Goal: Information Seeking & Learning: Find specific fact

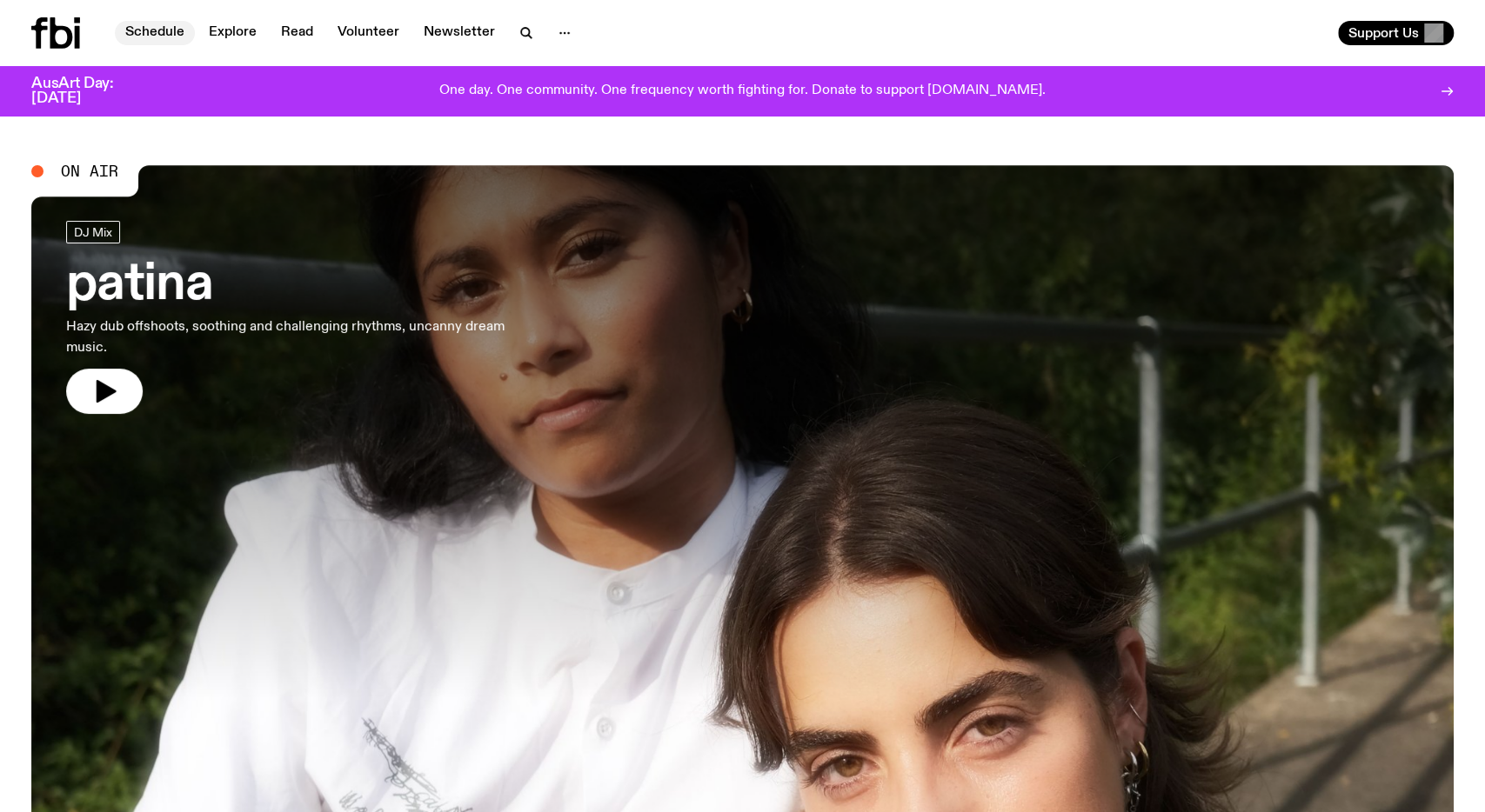
click at [161, 29] on link "Schedule" at bounding box center [155, 33] width 80 height 24
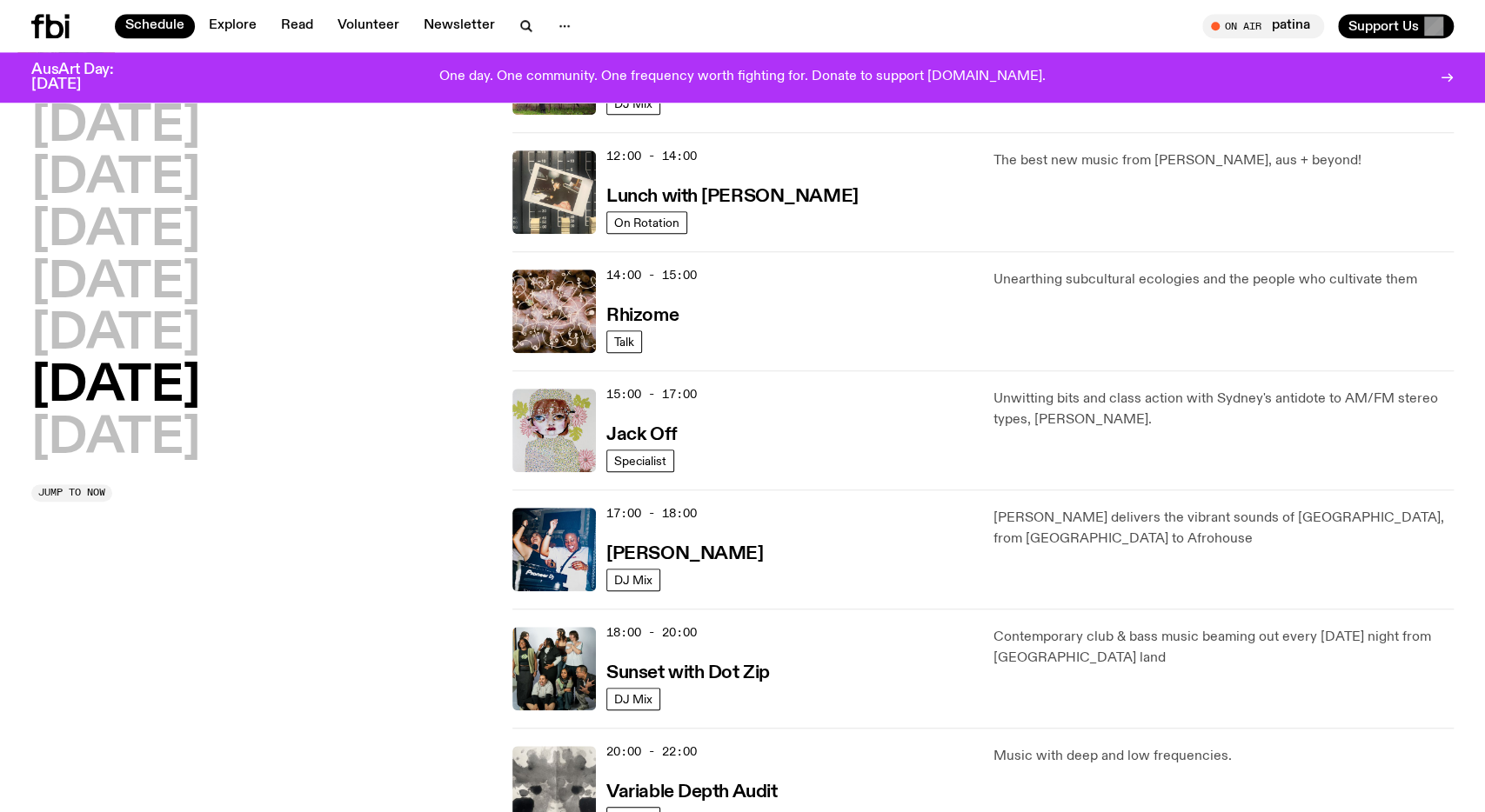
scroll to position [624, 0]
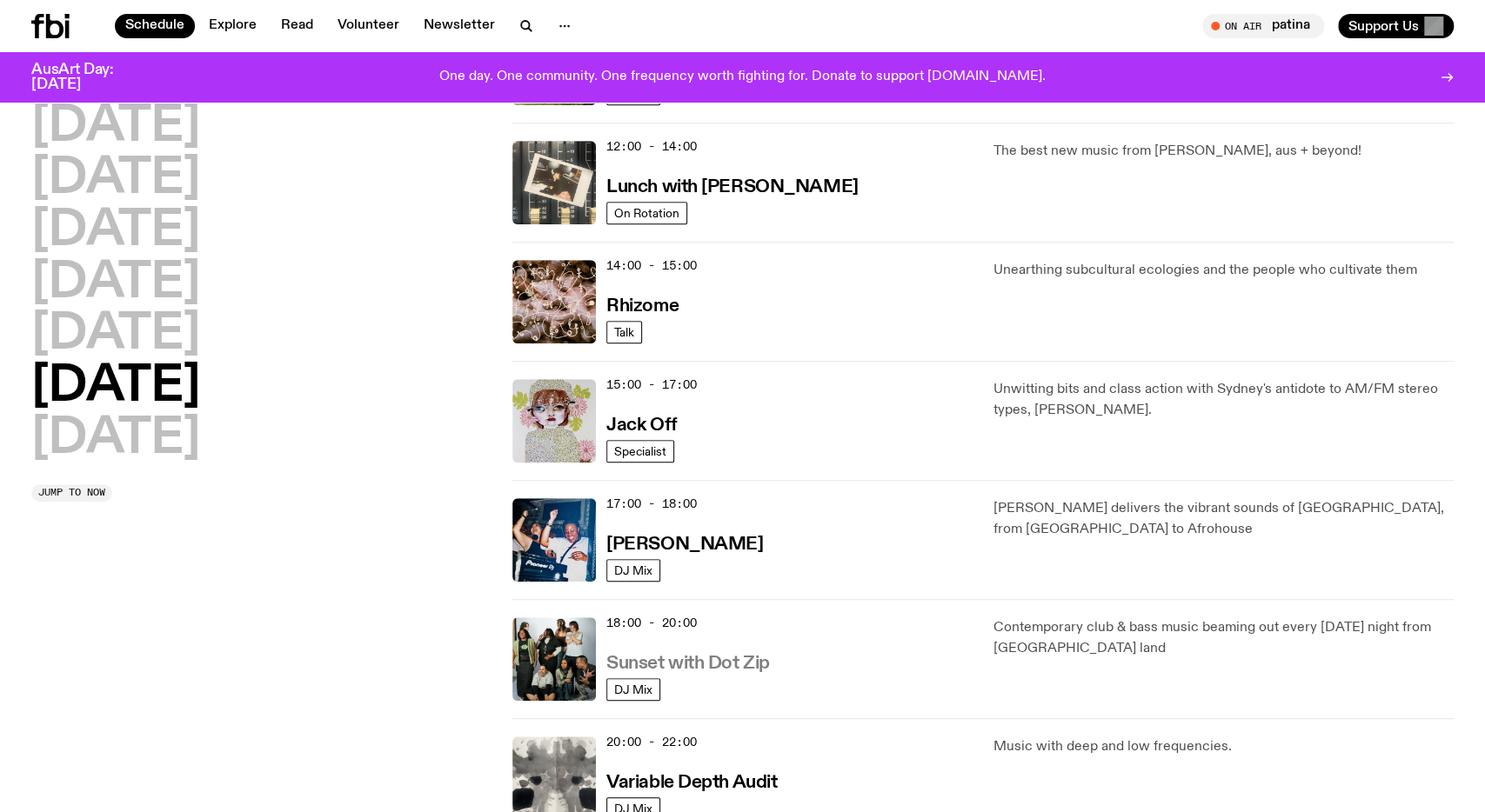
click at [683, 658] on h3 "Sunset with Dot Zip" at bounding box center [689, 664] width 164 height 18
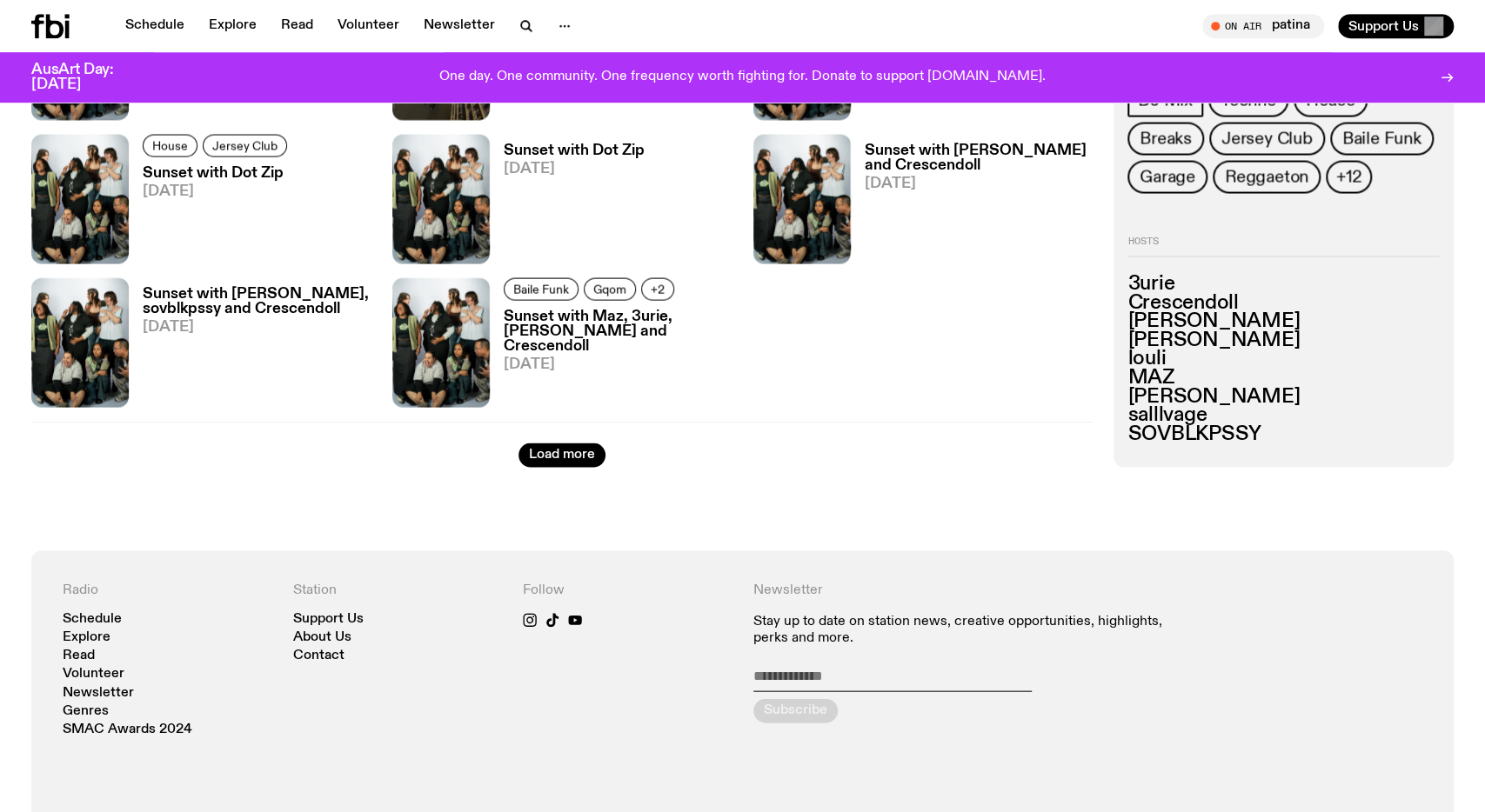
scroll to position [2170, 0]
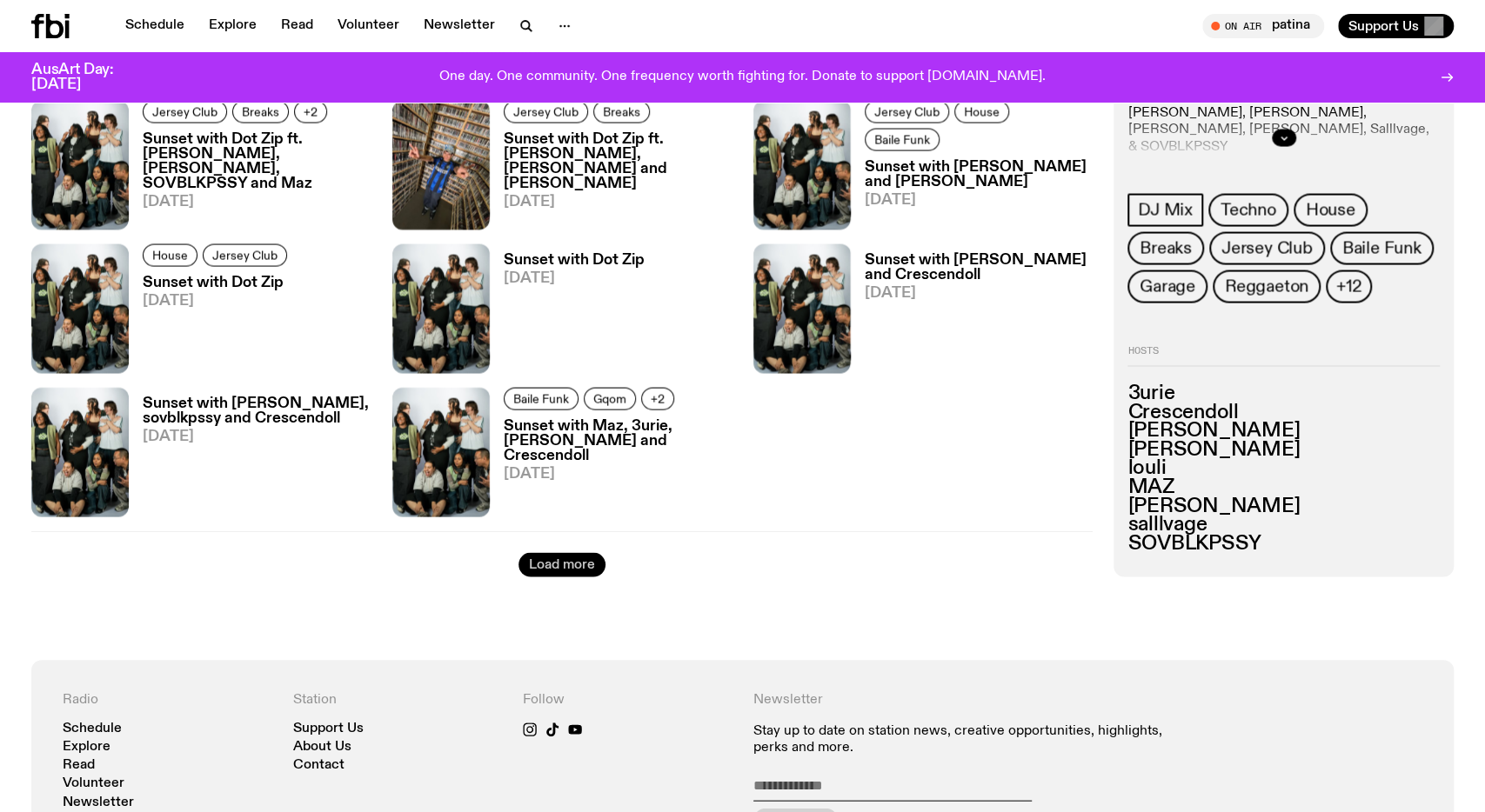
click at [582, 568] on button "Load more" at bounding box center [562, 564] width 87 height 24
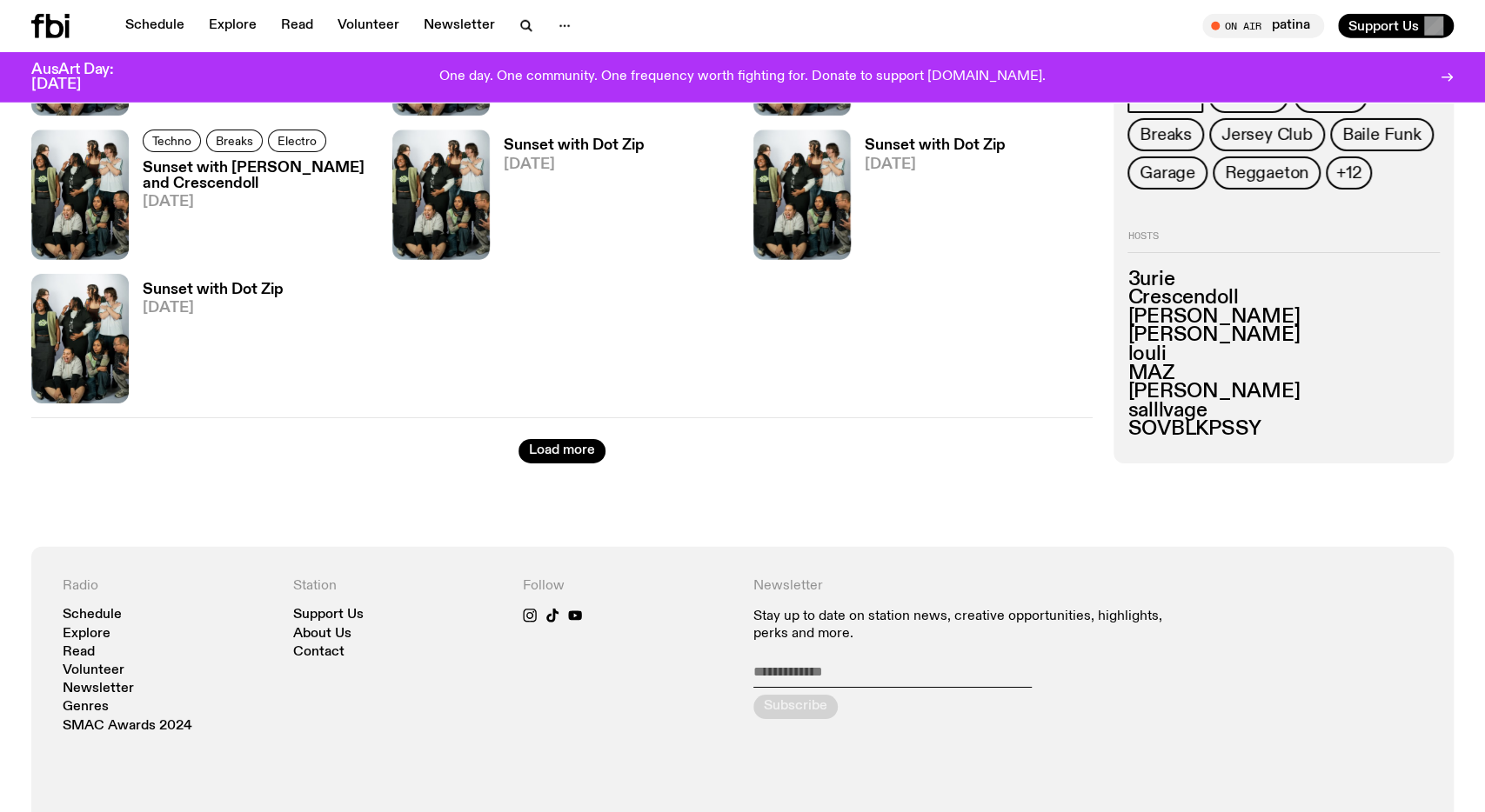
scroll to position [3798, 0]
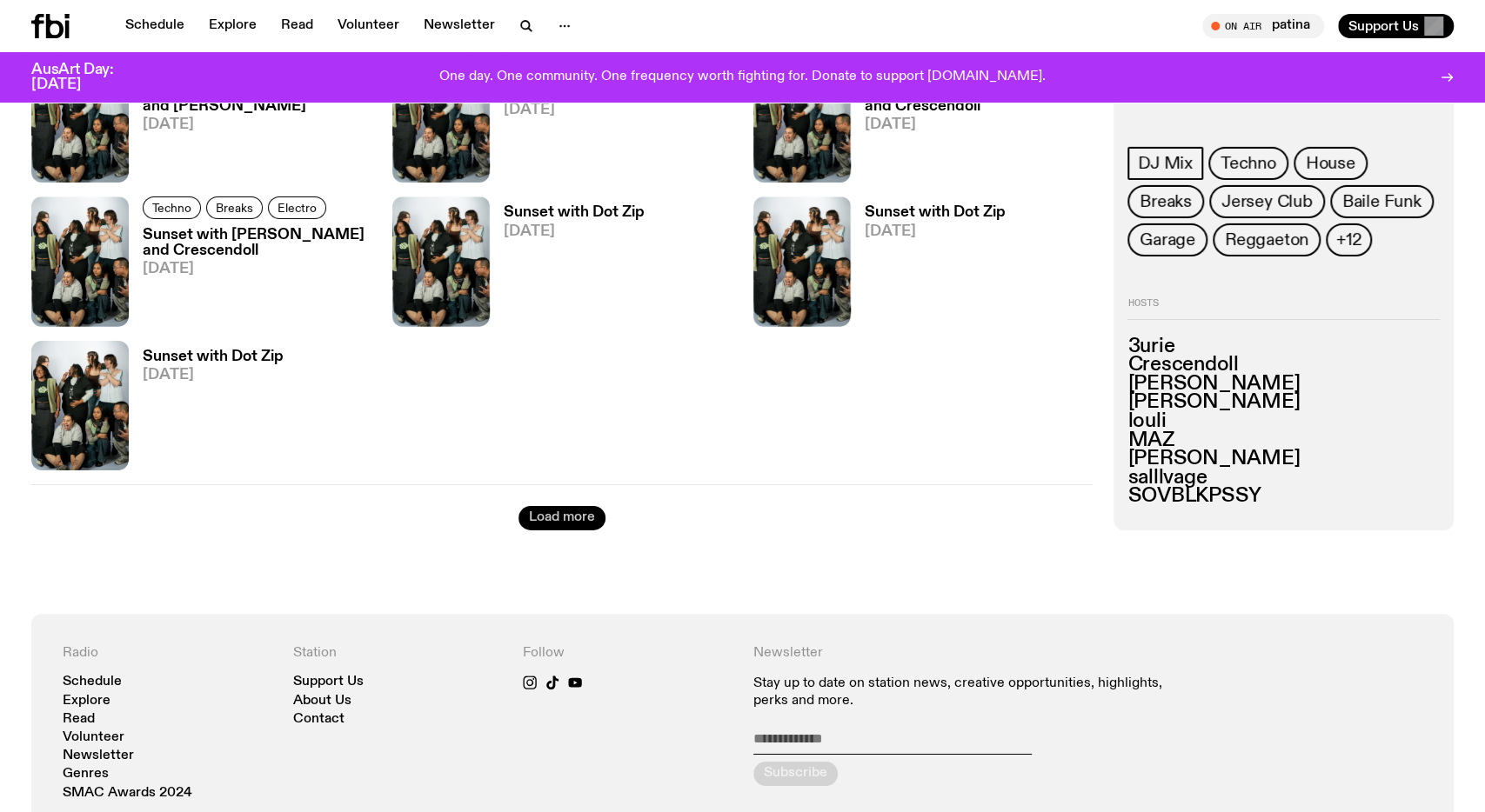
click at [565, 509] on button "Load more" at bounding box center [562, 518] width 87 height 24
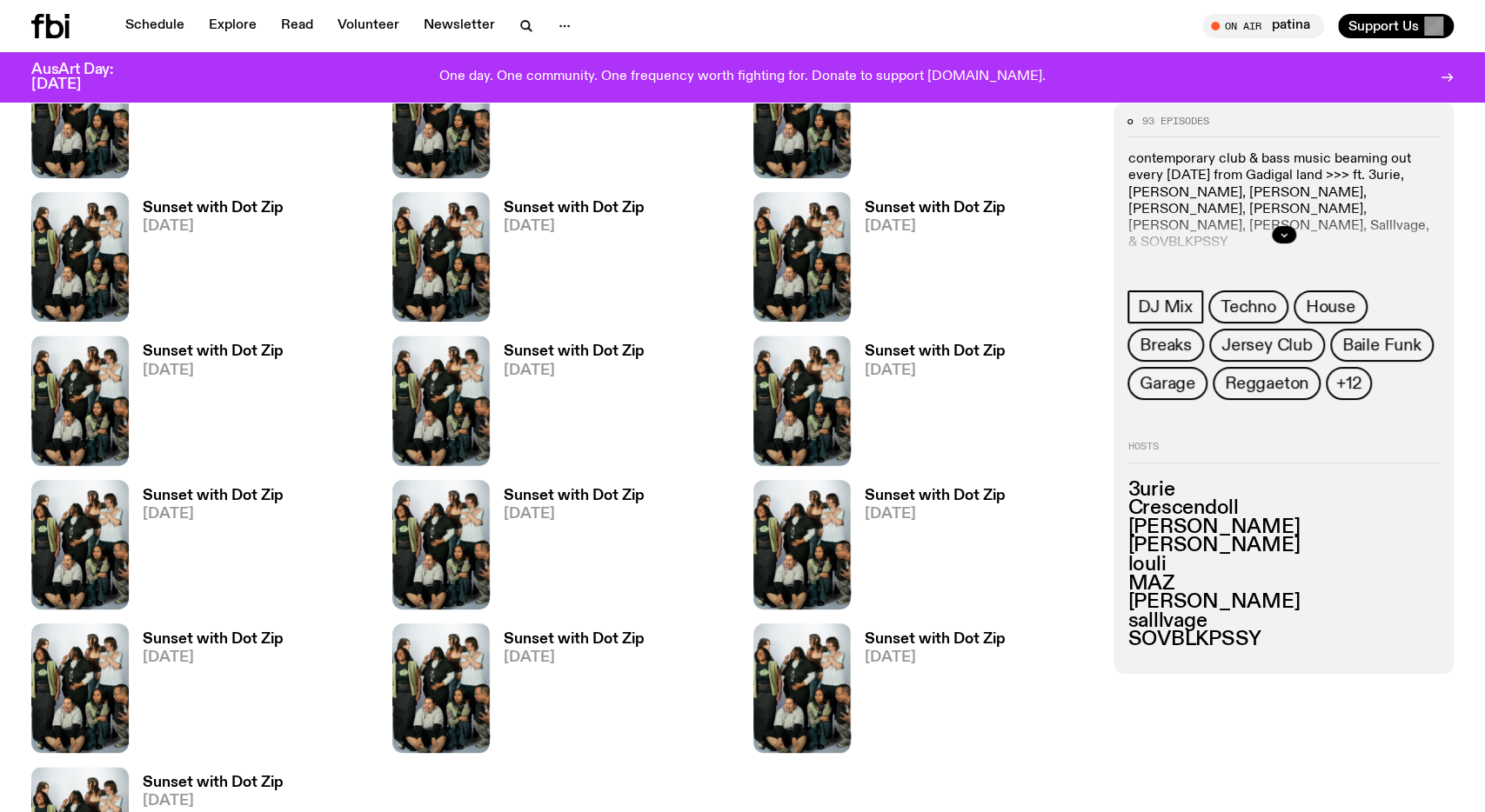
scroll to position [5155, 0]
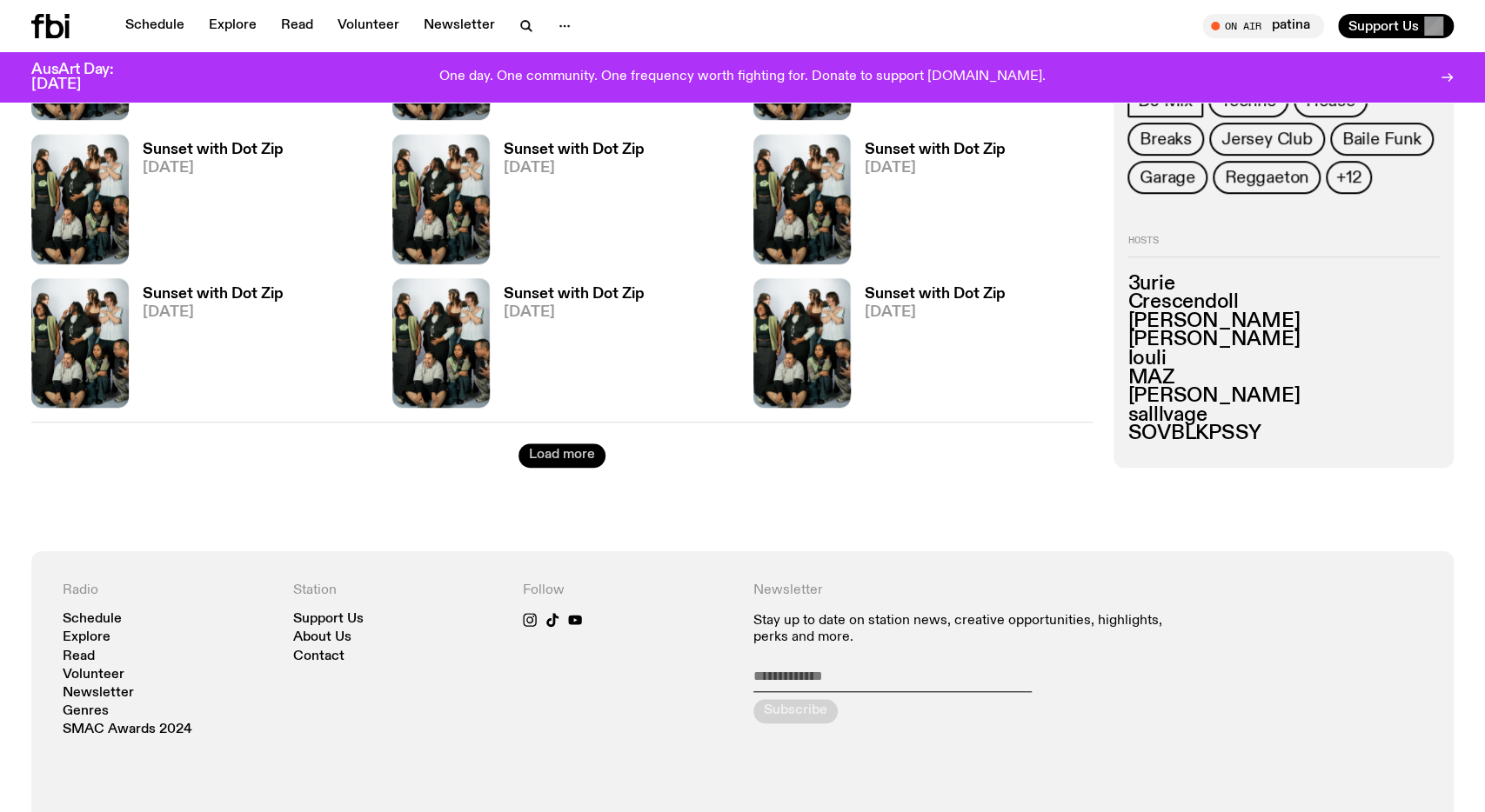
click at [582, 453] on button "Load more" at bounding box center [562, 455] width 87 height 24
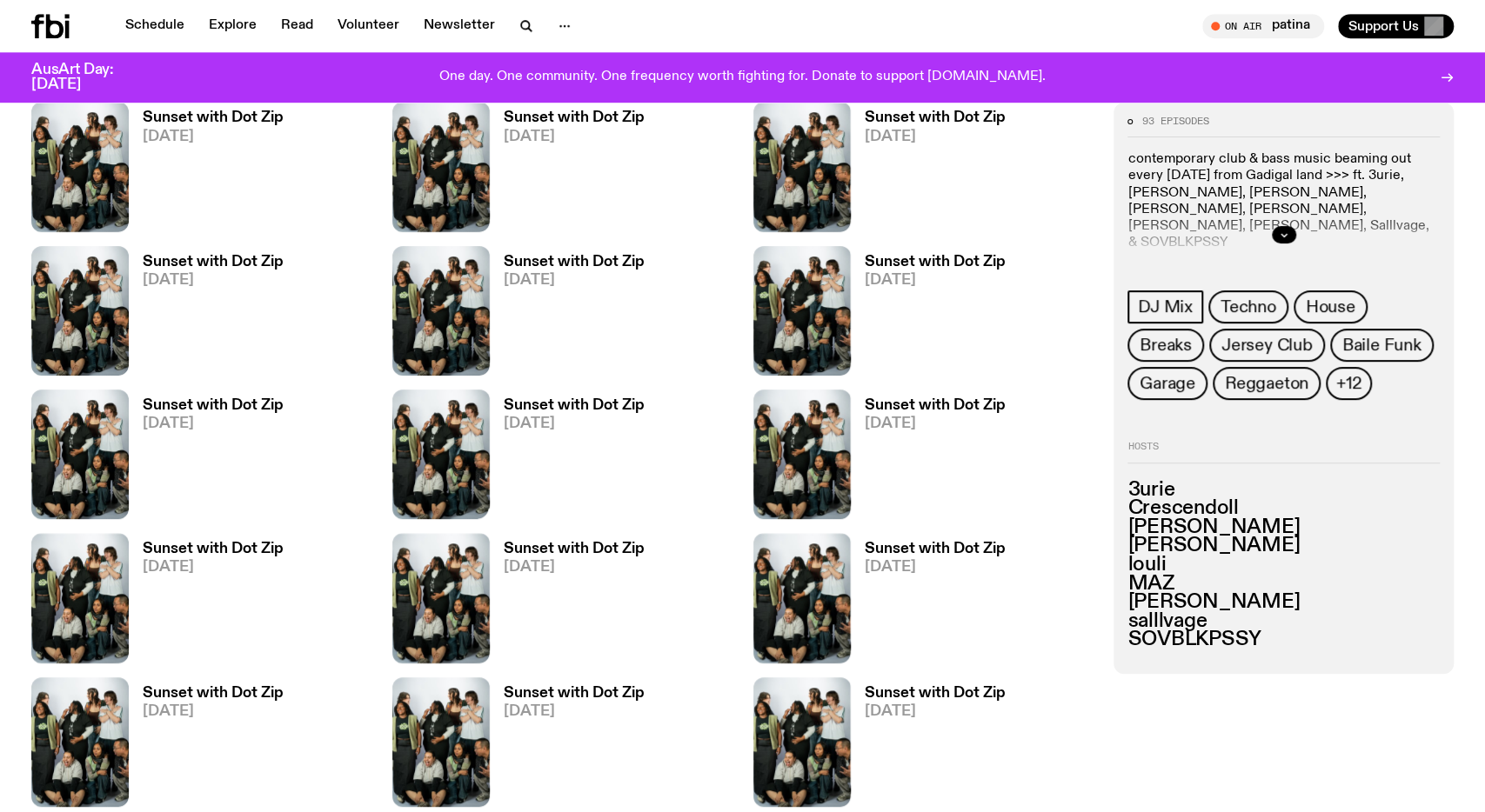
scroll to position [4883, 0]
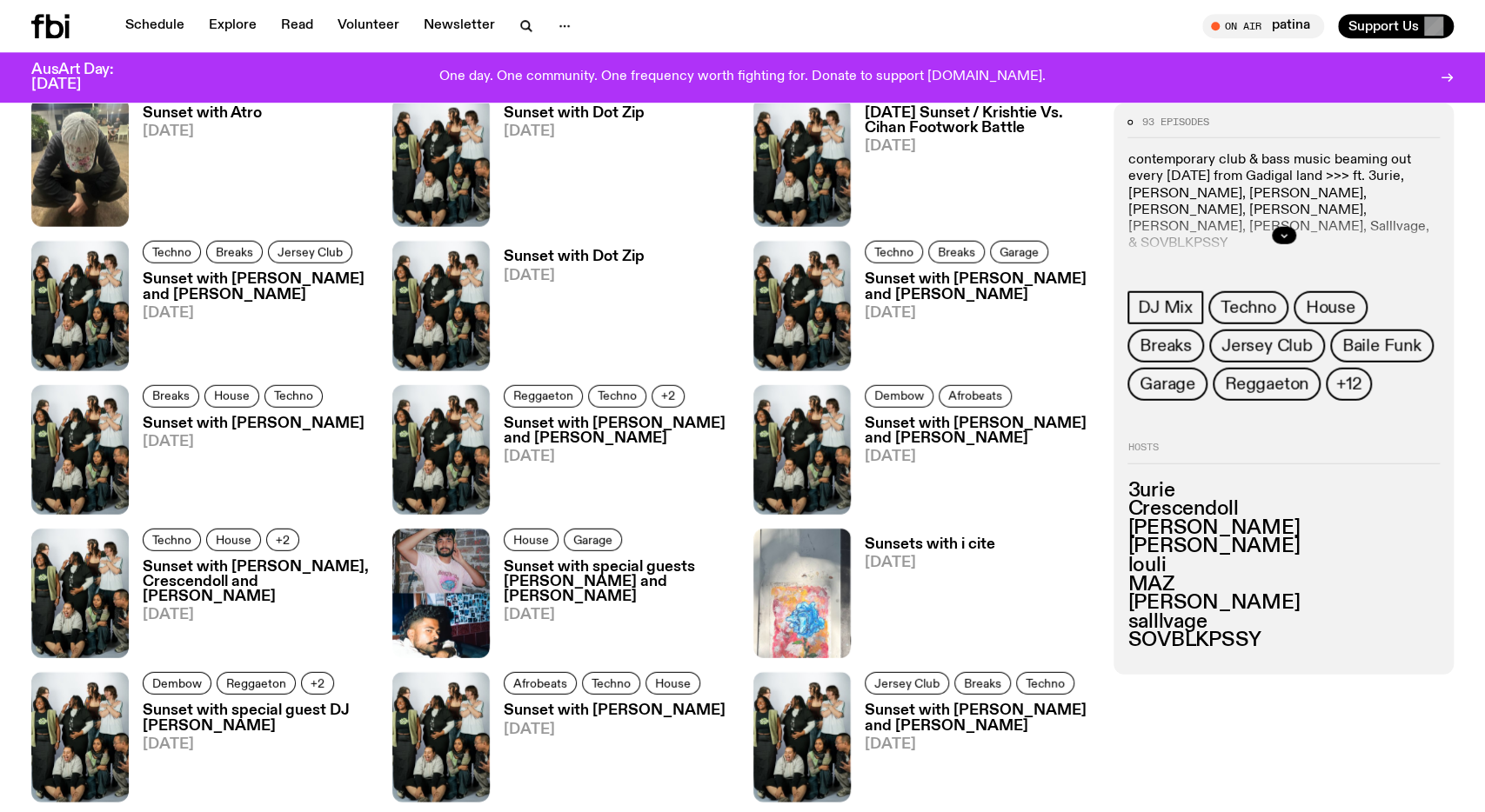
scroll to position [2893, 0]
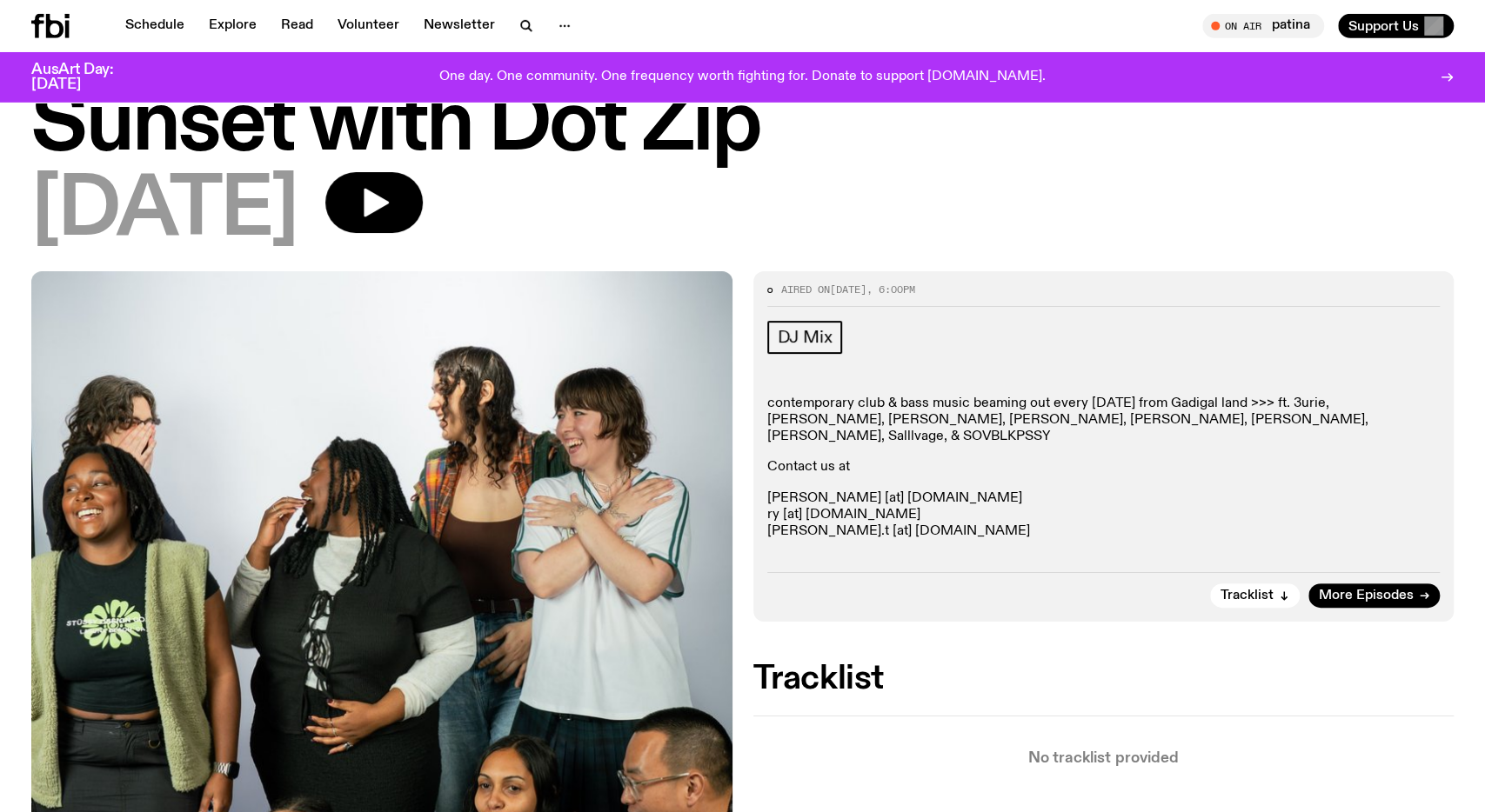
scroll to position [91, 0]
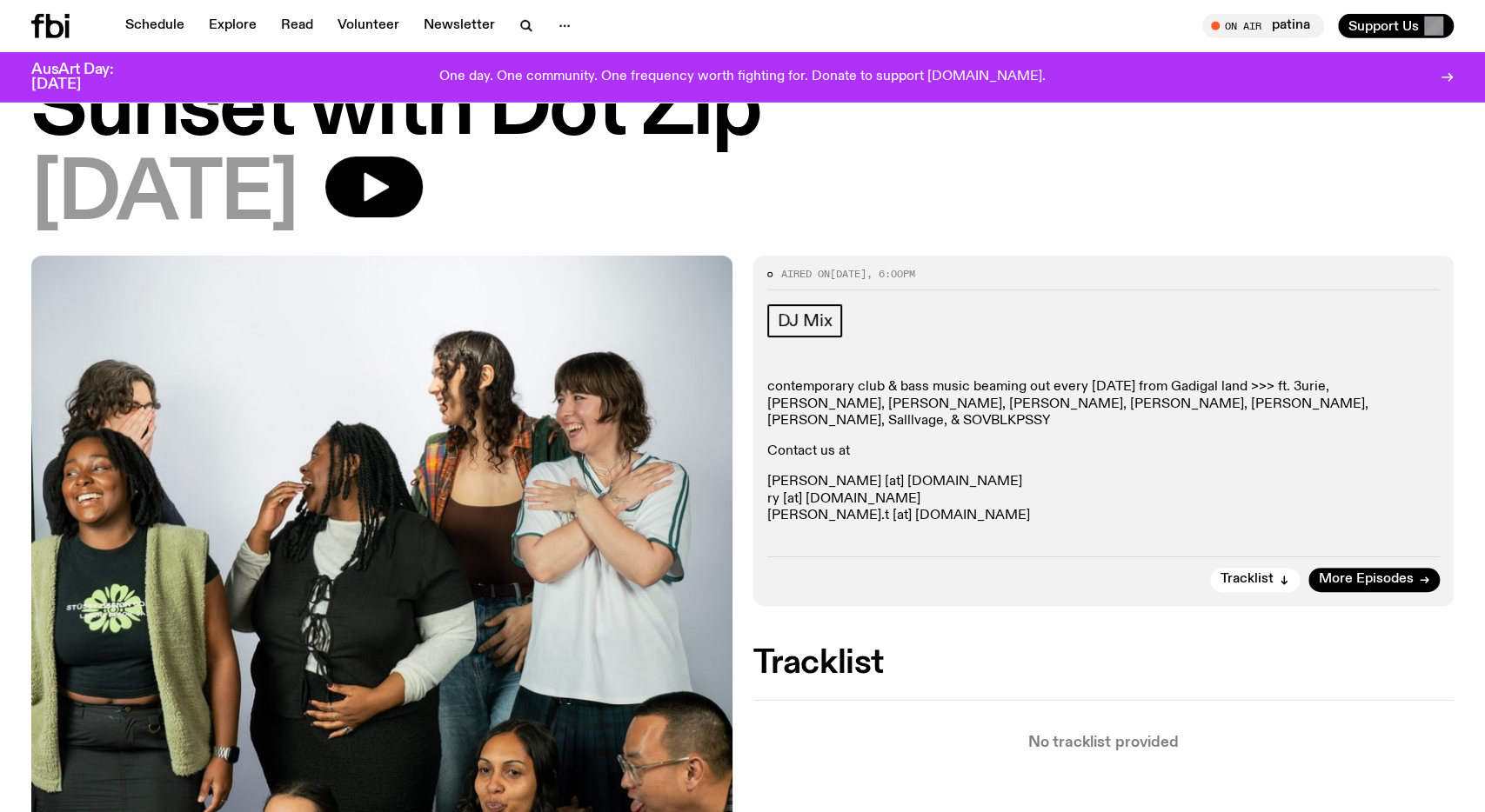
scroll to position [91, 0]
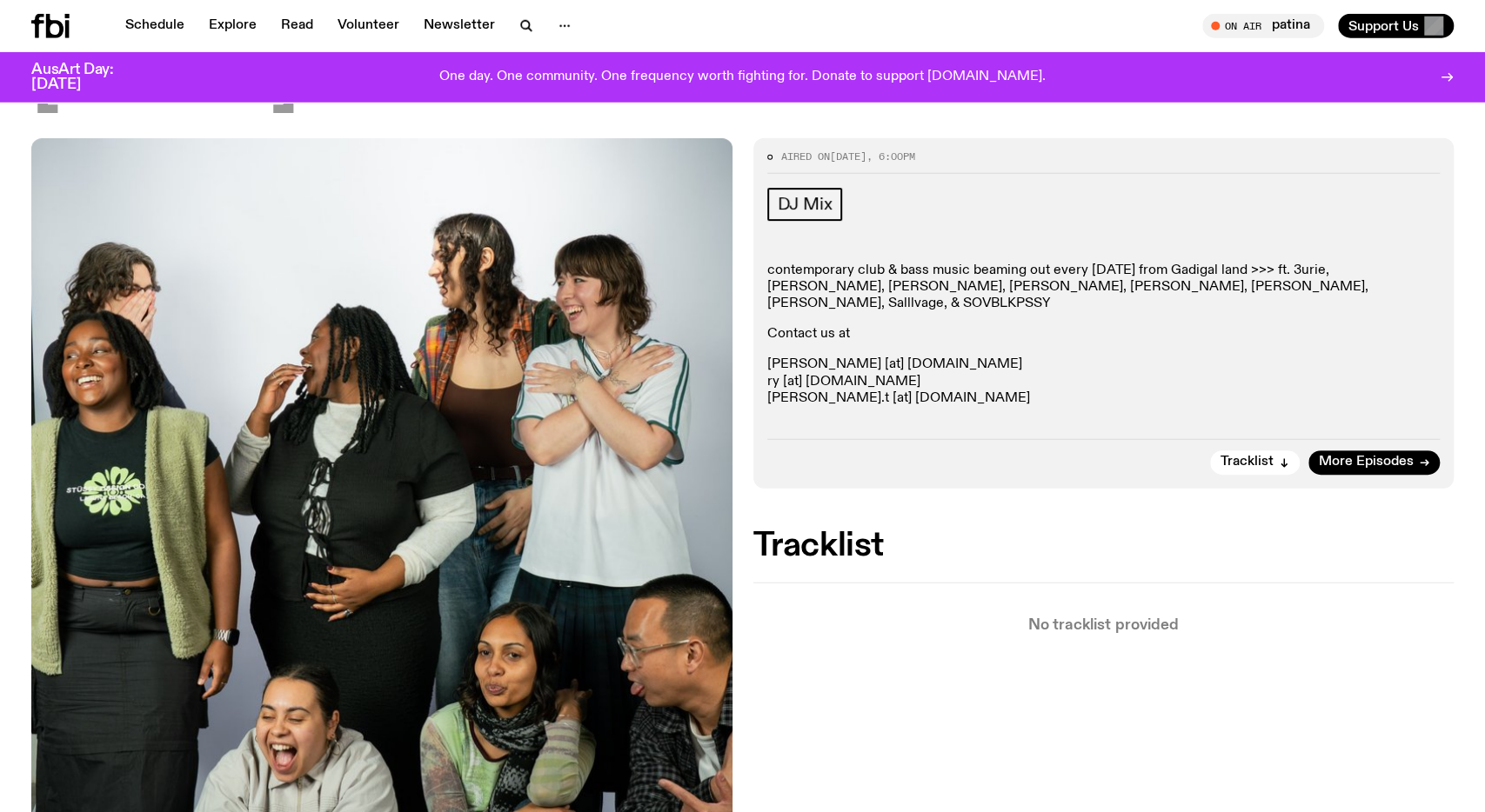
scroll to position [267, 0]
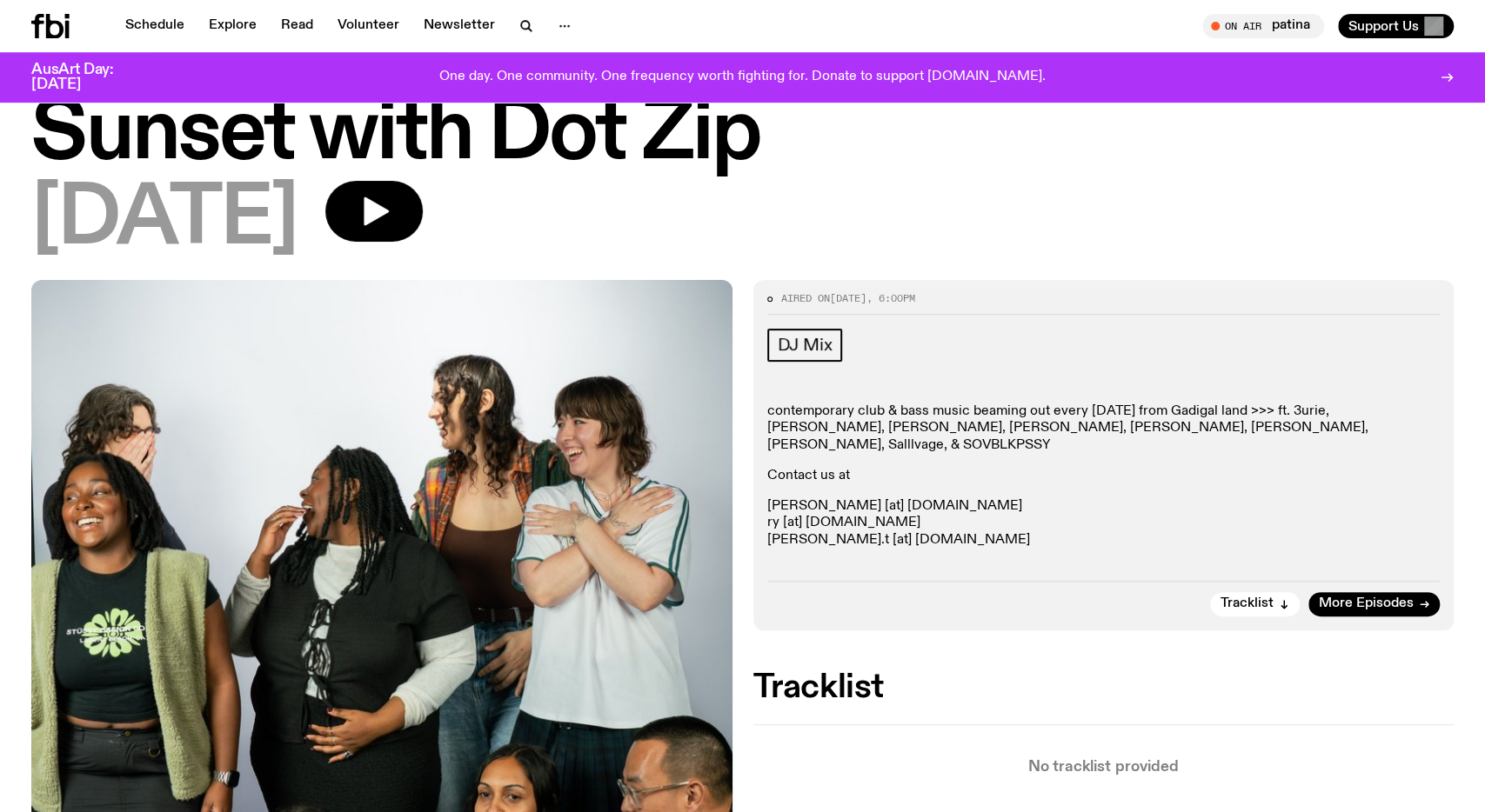
scroll to position [266, 0]
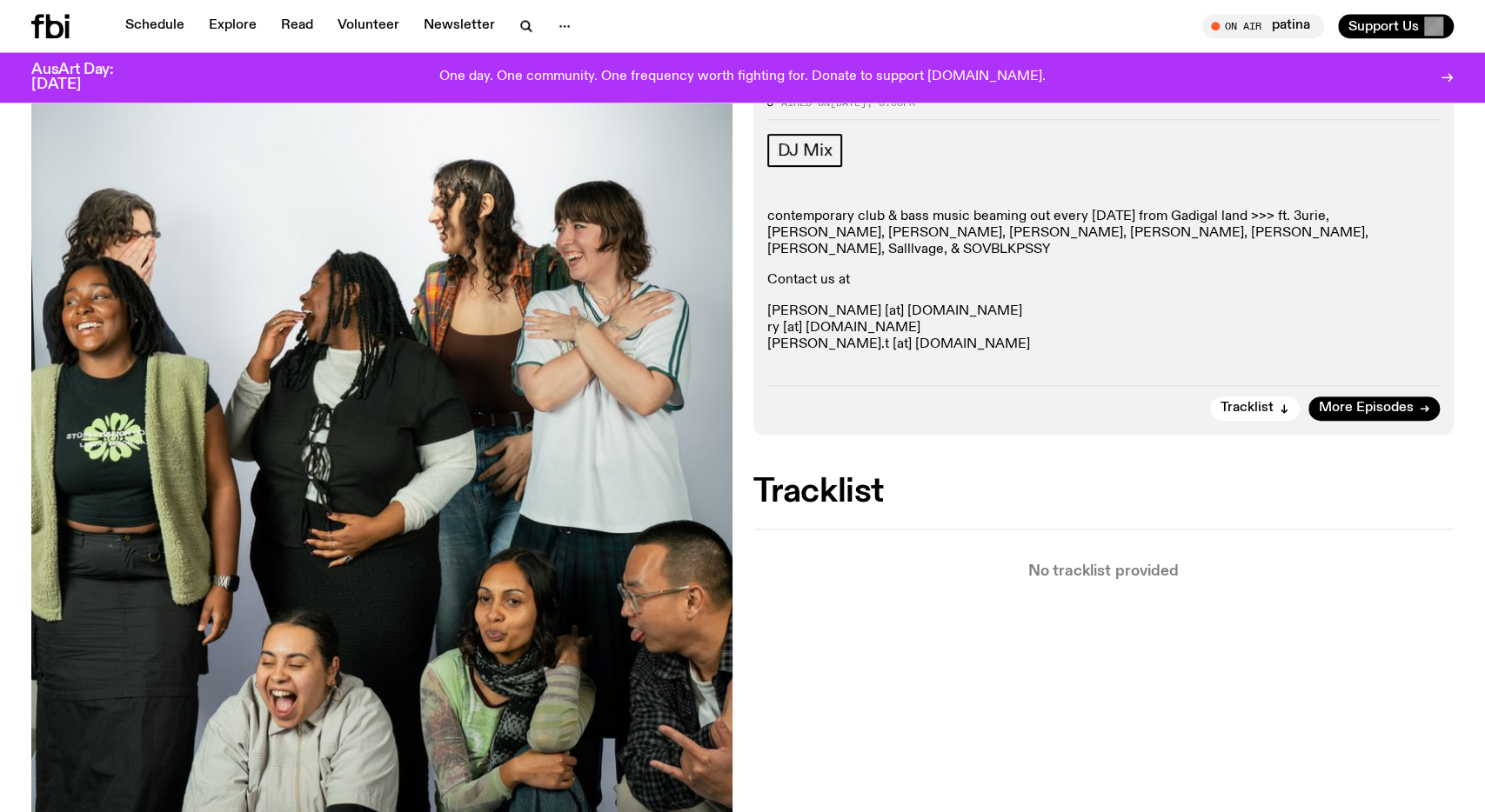
scroll to position [266, 0]
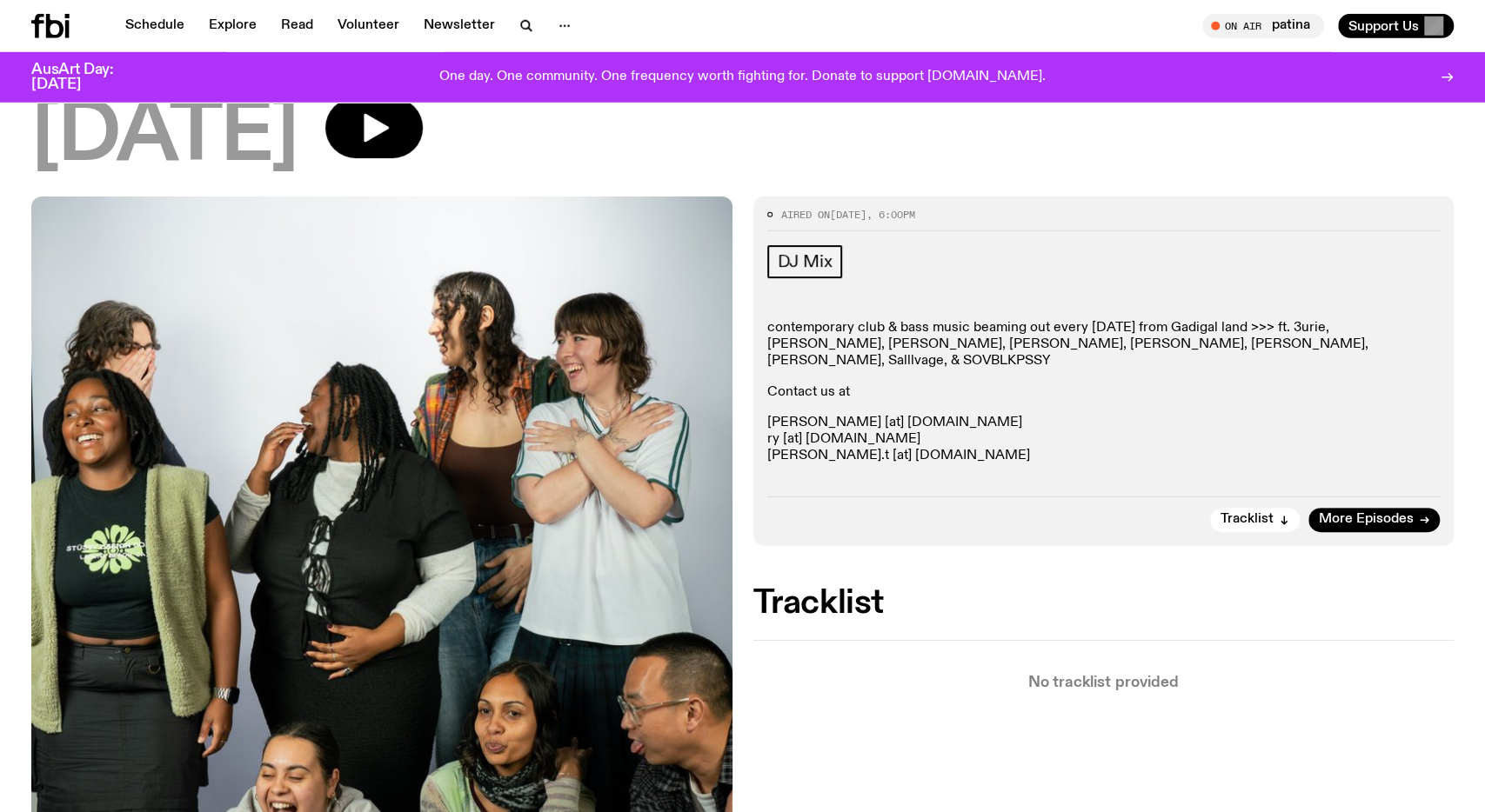
scroll to position [267, 0]
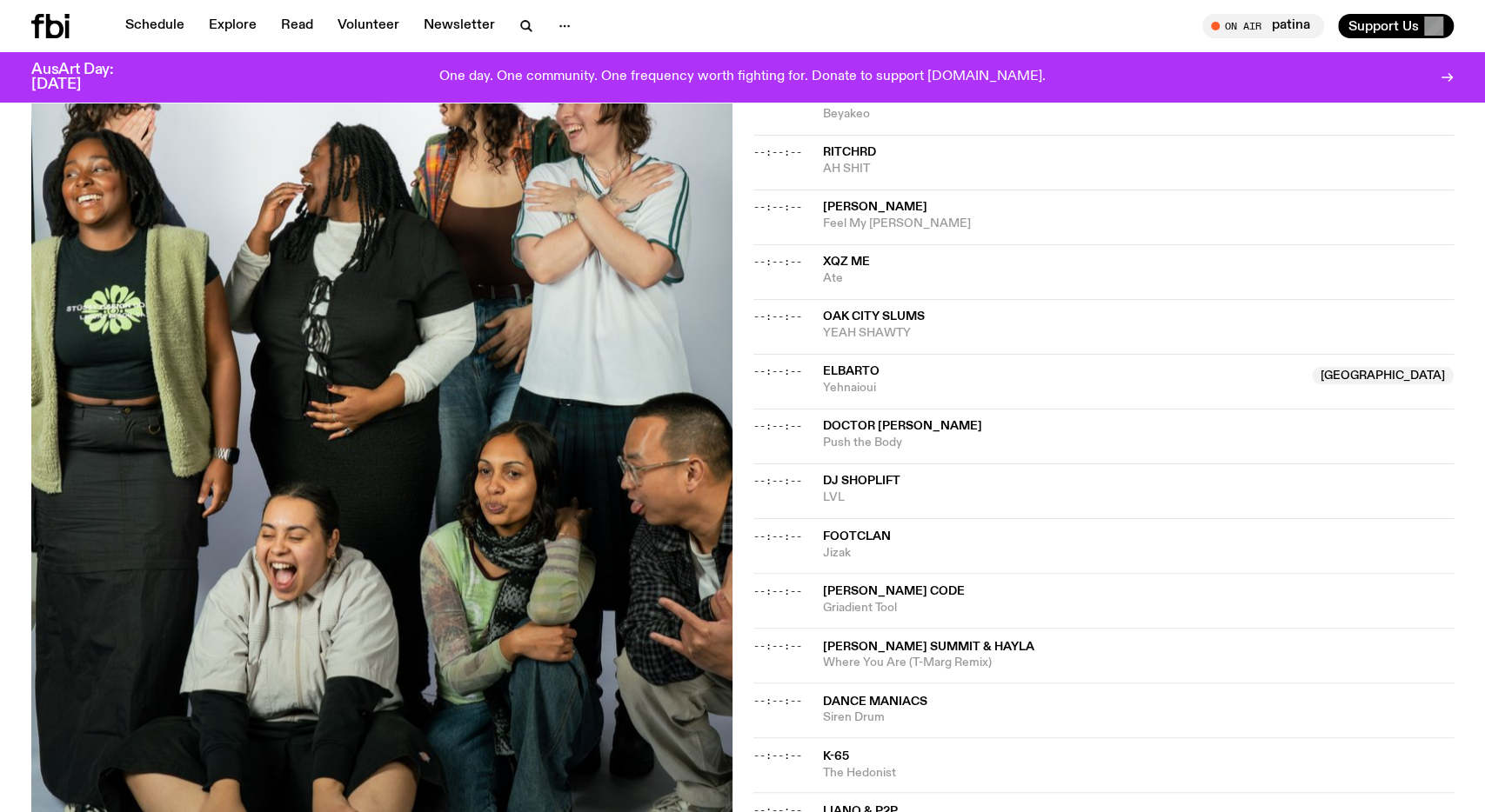
scroll to position [1870, 0]
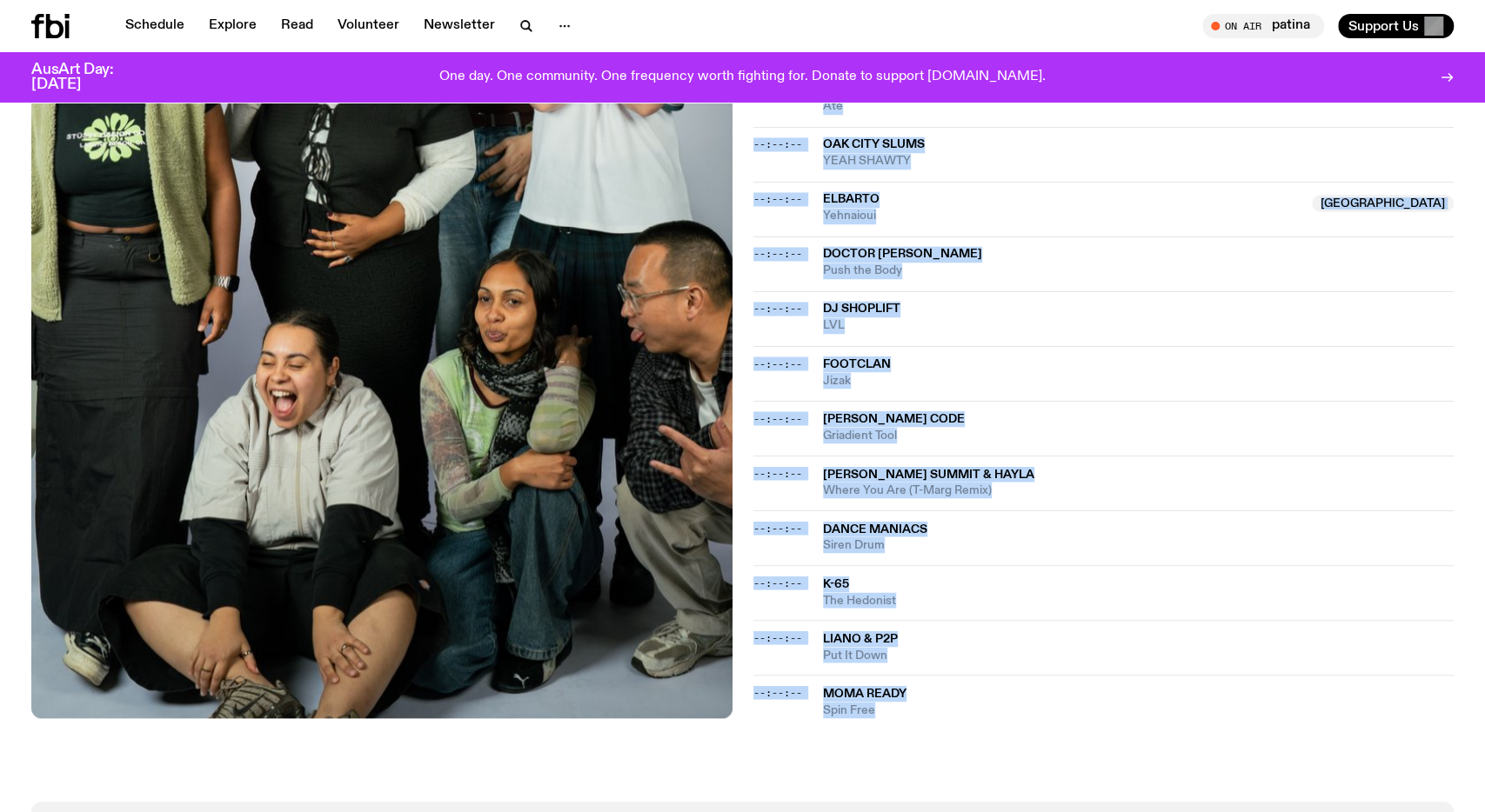
drag, startPoint x: 818, startPoint y: 206, endPoint x: 933, endPoint y: 684, distance: 491.6
copy div "Junior Boys Thinking About You Calms Me Down (SHE Spells Doom Remix) --:--:-- F…"
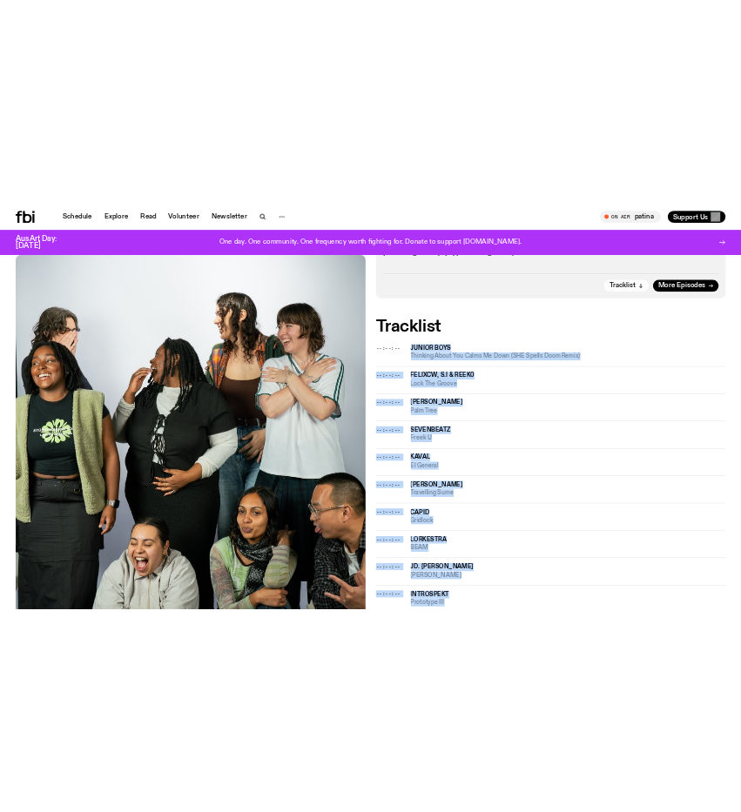
scroll to position [514, 0]
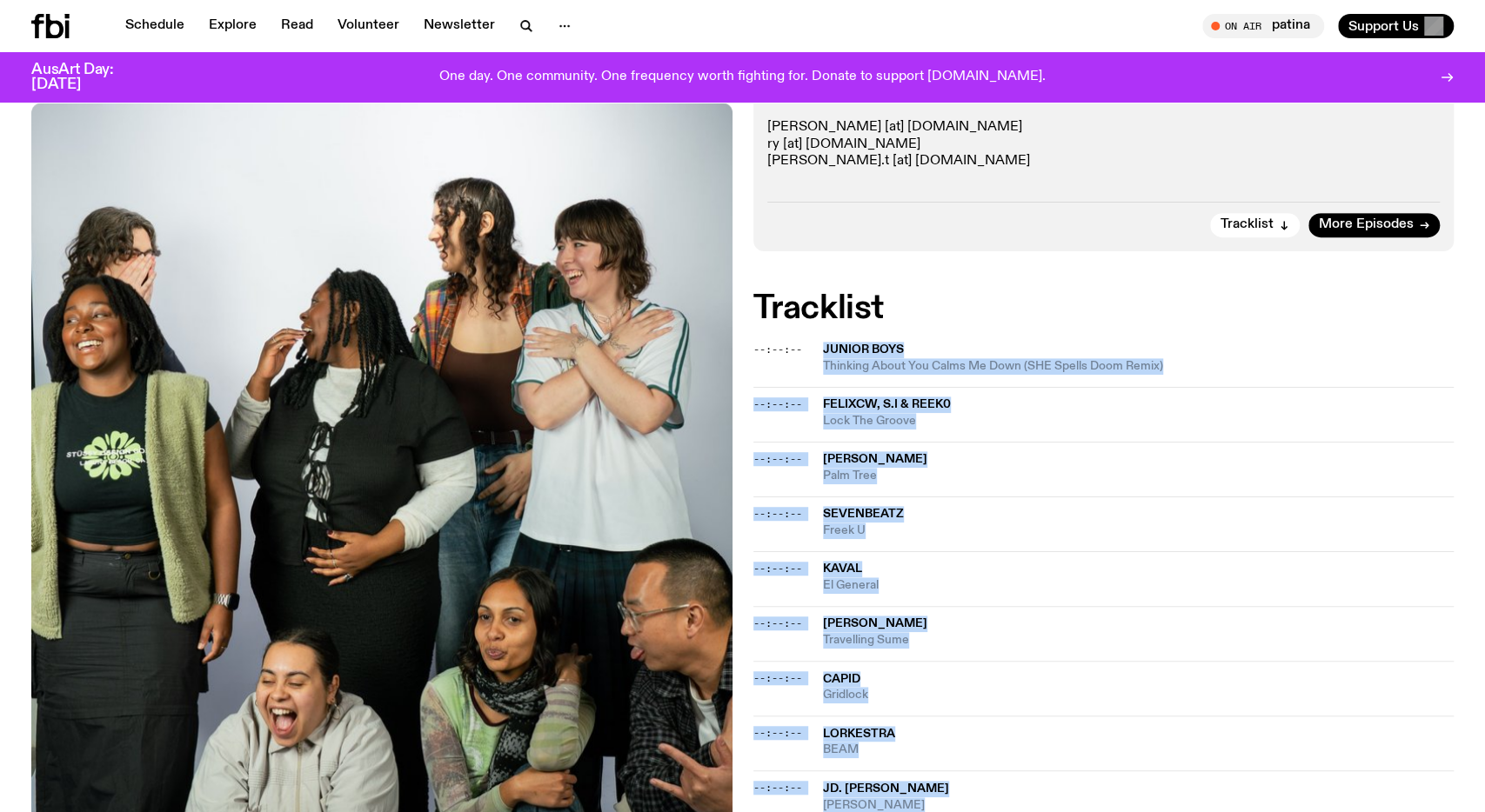
click at [682, 142] on img at bounding box center [382, 569] width 702 height 933
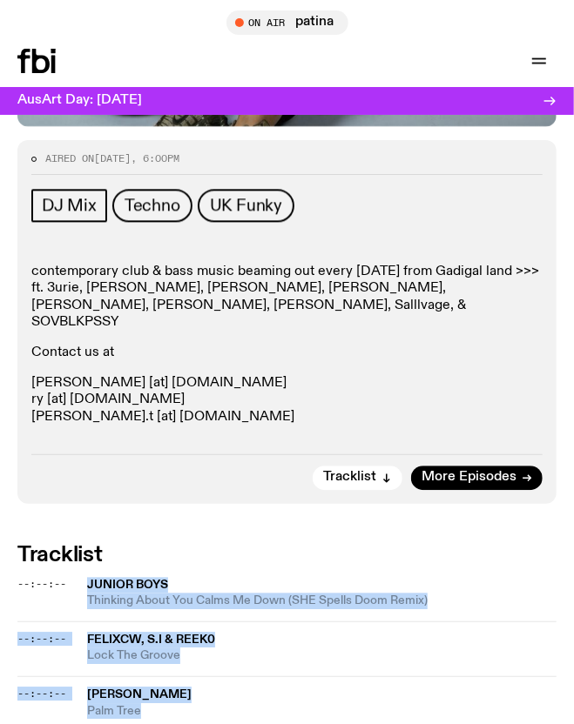
scroll to position [905, 0]
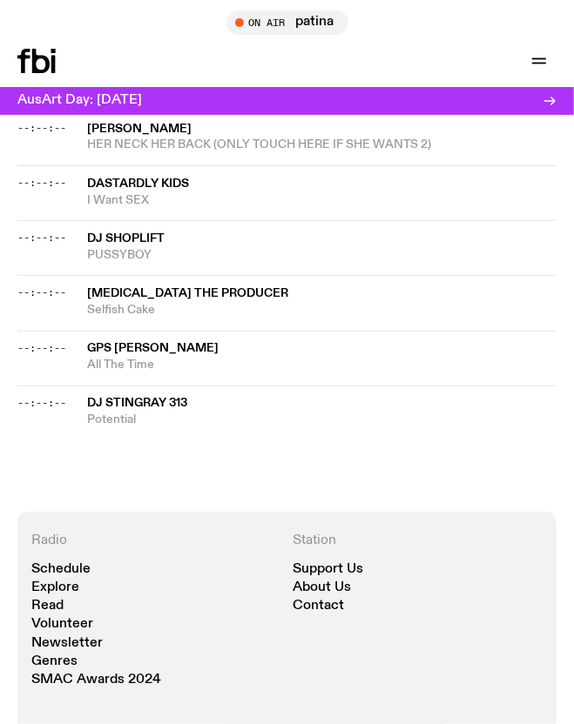
scroll to position [3301, 0]
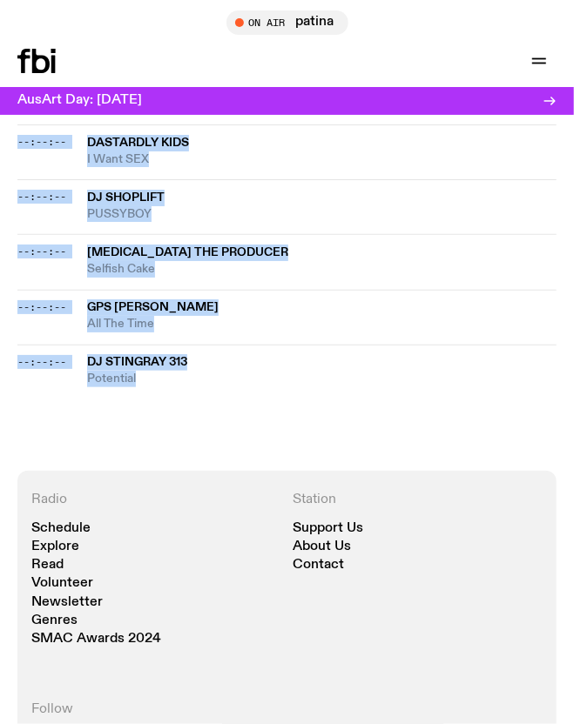
drag, startPoint x: 83, startPoint y: 308, endPoint x: 208, endPoint y: 351, distance: 132.4
copy div "42:89:72 LorEm IPSUMD SIT AMETC (ADIP ELIT 5297 SEDD) --:--:-- EI Tempo INCID -…"
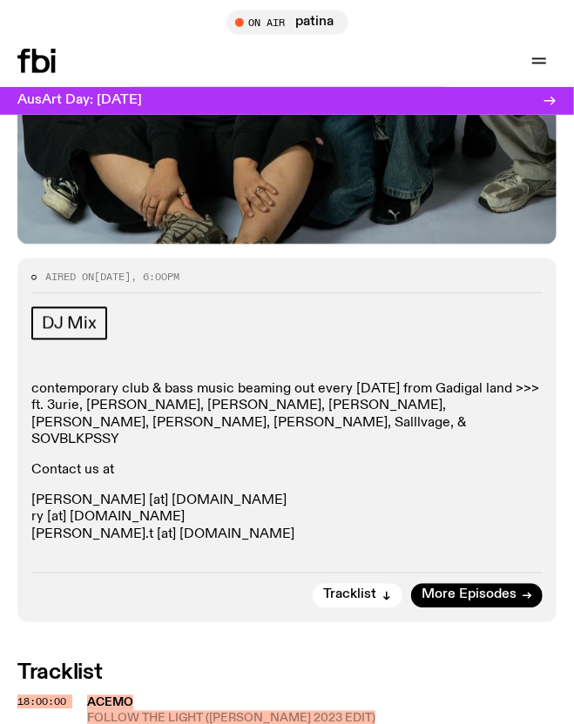
scroll to position [584, 0]
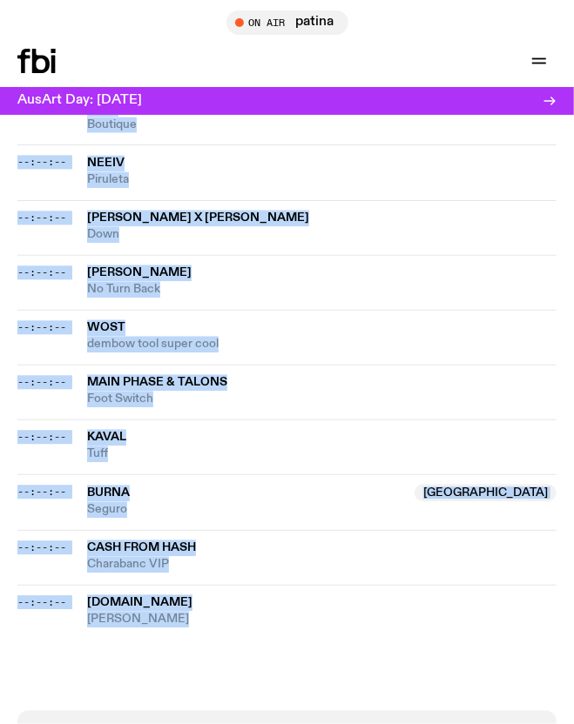
scroll to position [2615, 0]
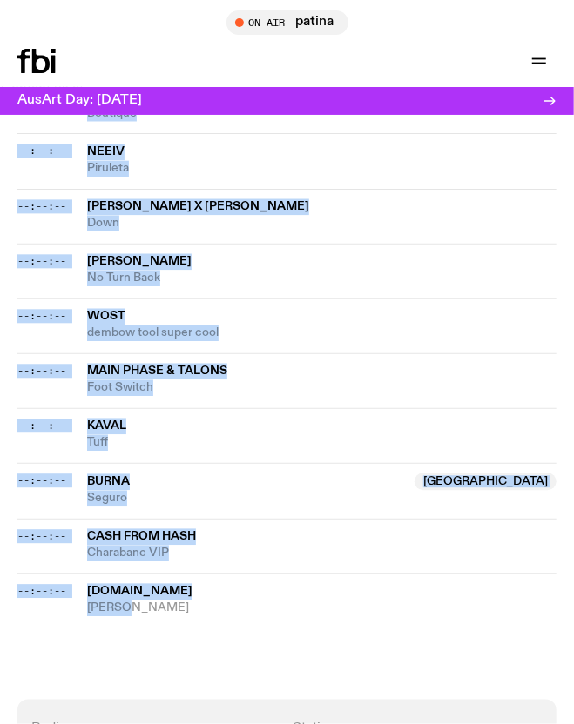
drag, startPoint x: 82, startPoint y: 303, endPoint x: 182, endPoint y: 541, distance: 257.9
copy div "00:00:00 Escaflowne Hall Dog --:--:-- Sevenbeatz Mouse Family --:--:-- Pevereli…"
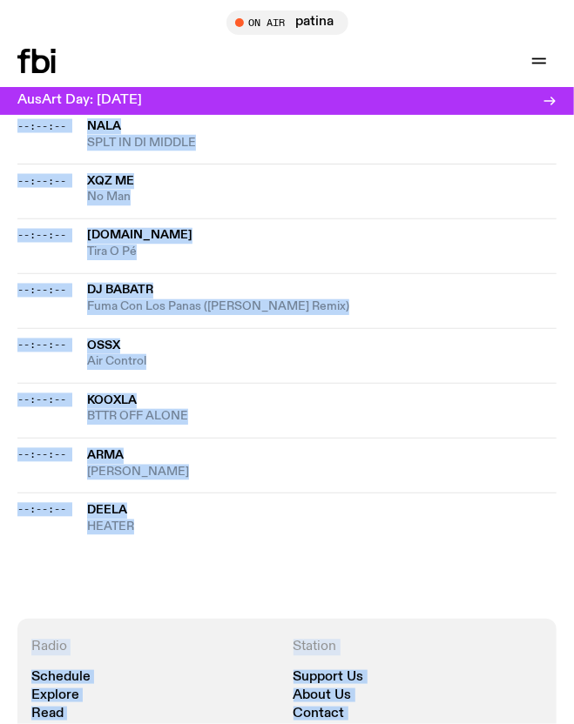
scroll to position [2417, 0]
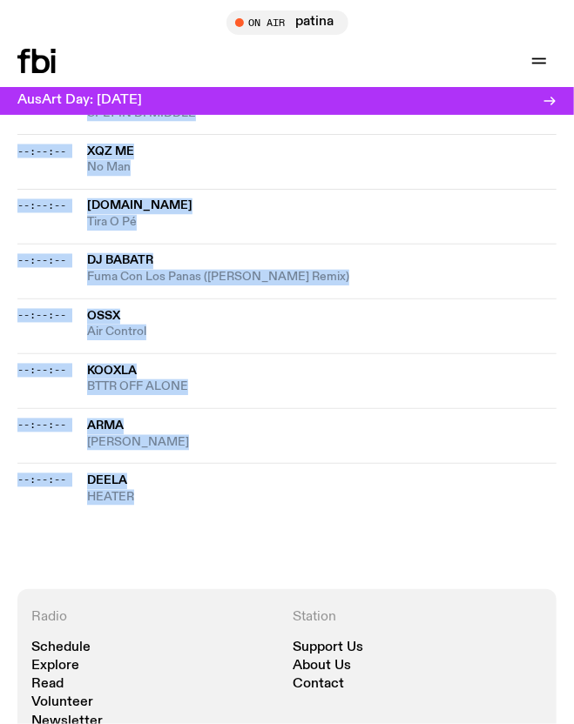
drag, startPoint x: 80, startPoint y: 431, endPoint x: 219, endPoint y: 403, distance: 142.1
copy div "00:18:00 Duque, Kidsun Bom Dia --:--:-- Kaval Jojo Dembow --:--:-- CHALÉ Lamsi,…"
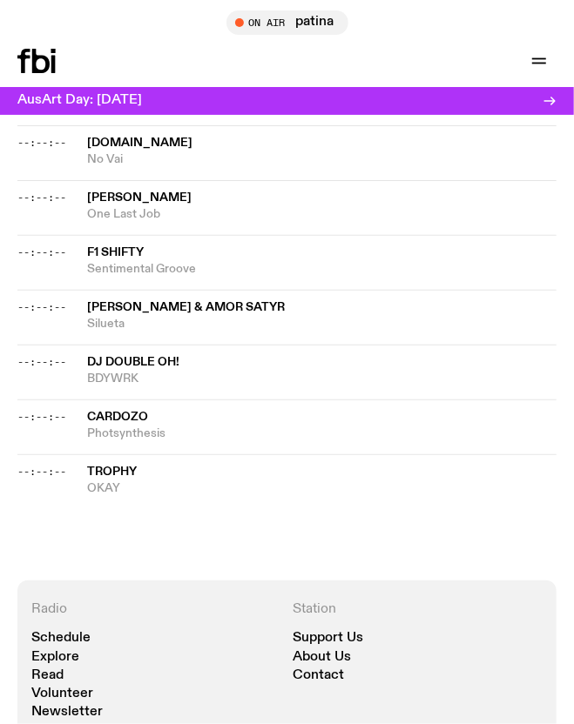
scroll to position [2927, 0]
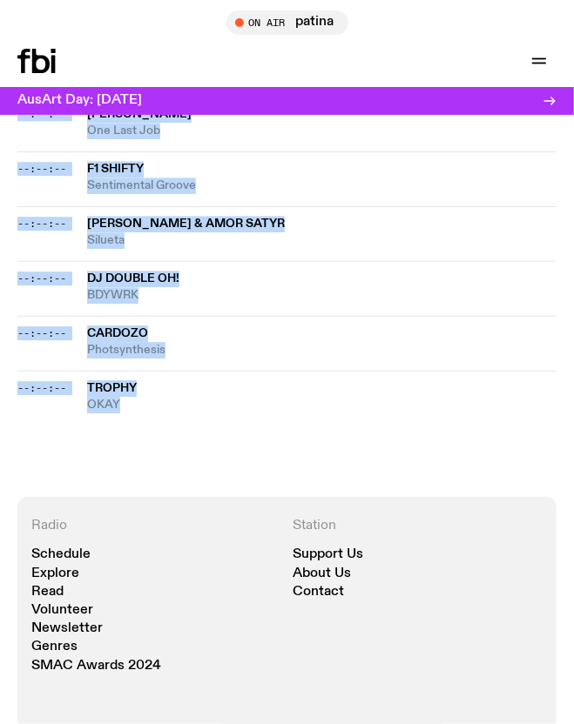
drag, startPoint x: 83, startPoint y: 288, endPoint x: 158, endPoint y: 363, distance: 105.9
copy div "00:00:00 Helix Actively Relaxed (Synth-A-Pella) --:--:-- JD. REID Leaf --:--:--…"
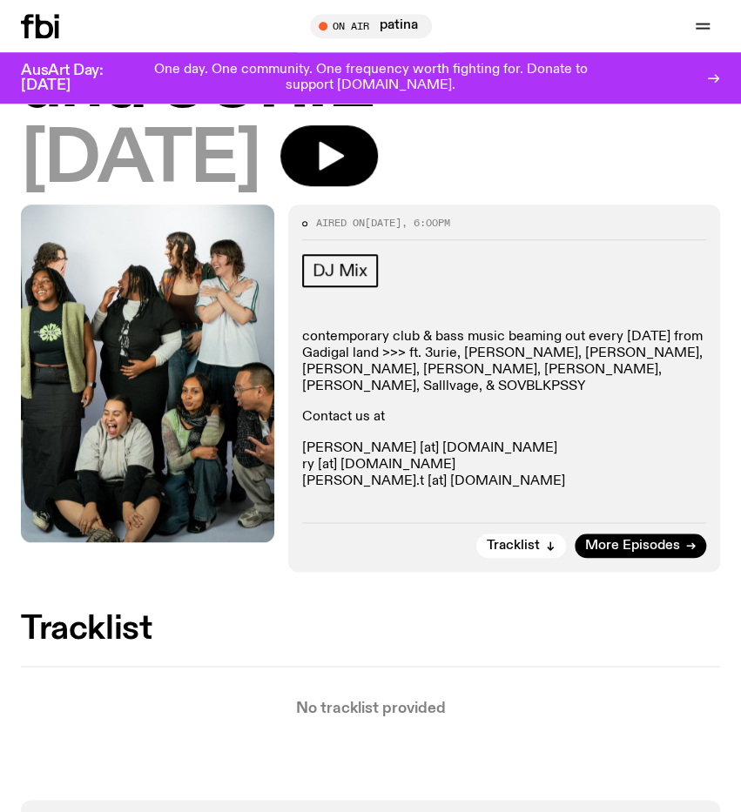
scroll to position [181, 0]
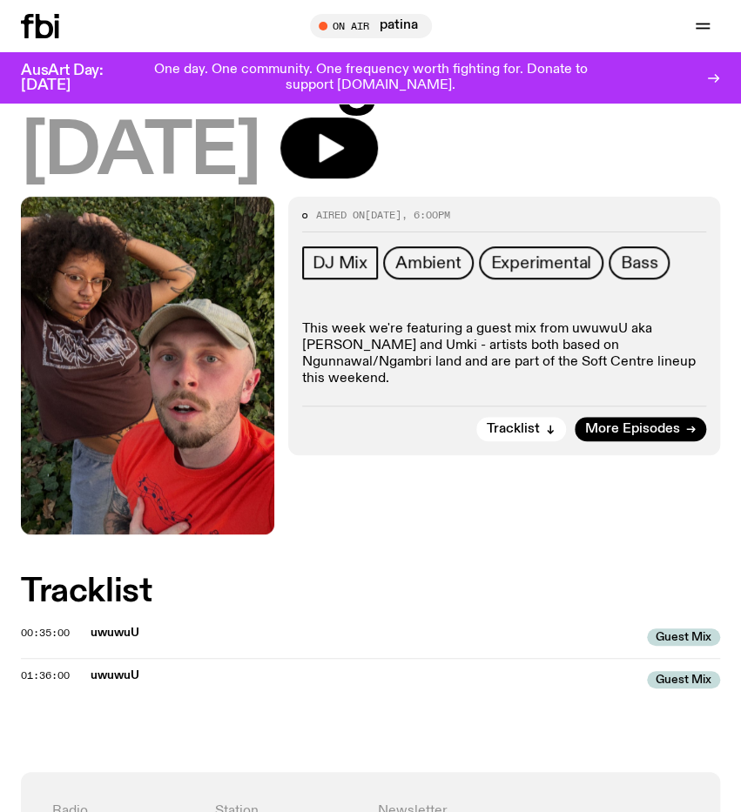
scroll to position [181, 0]
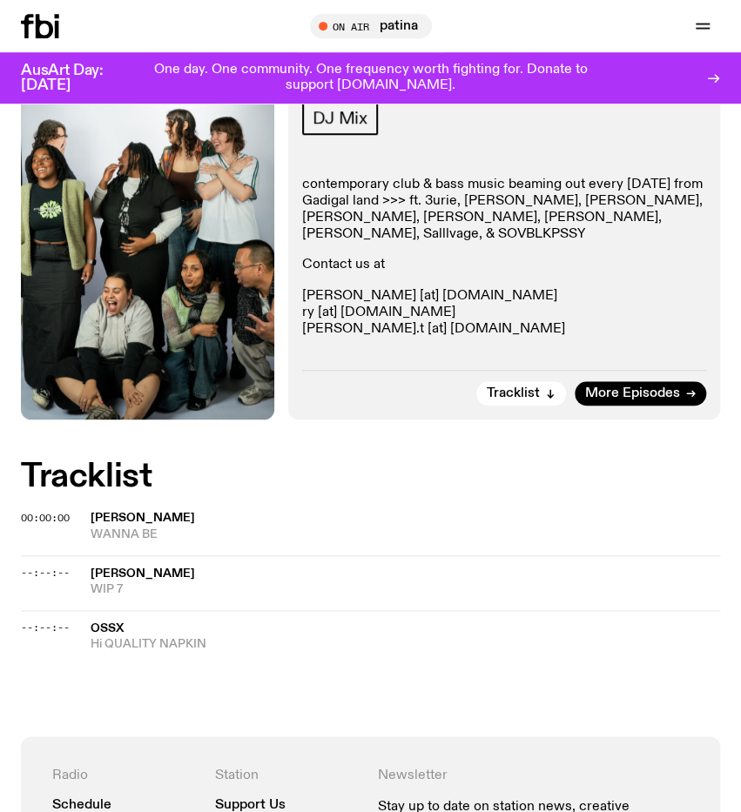
scroll to position [272, 0]
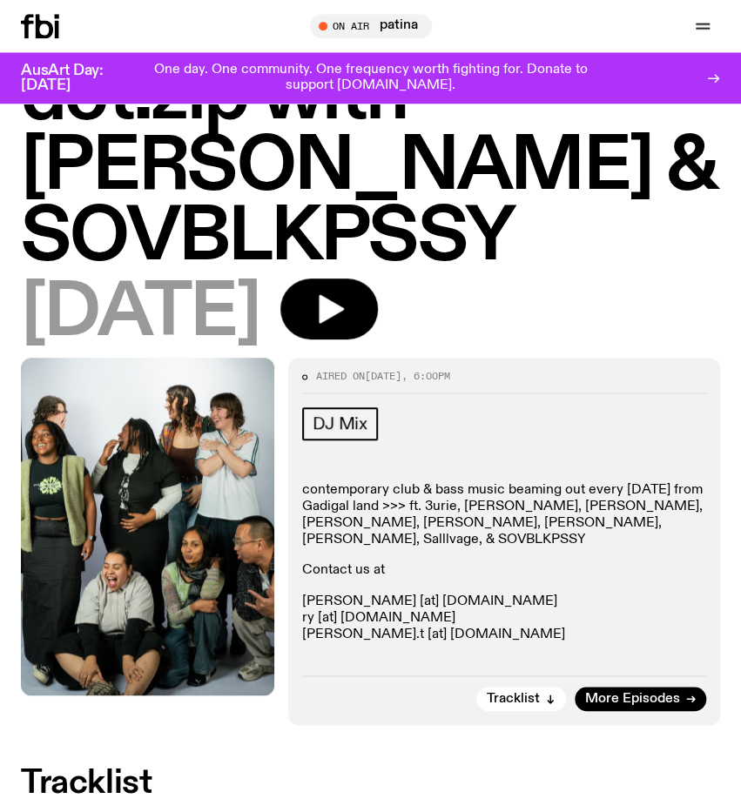
scroll to position [91, 0]
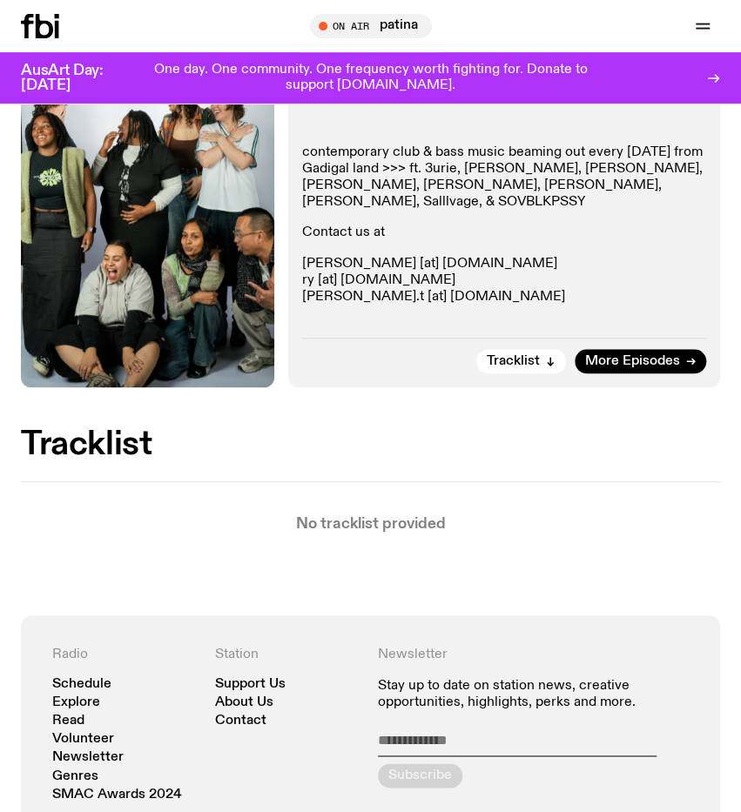
scroll to position [272, 0]
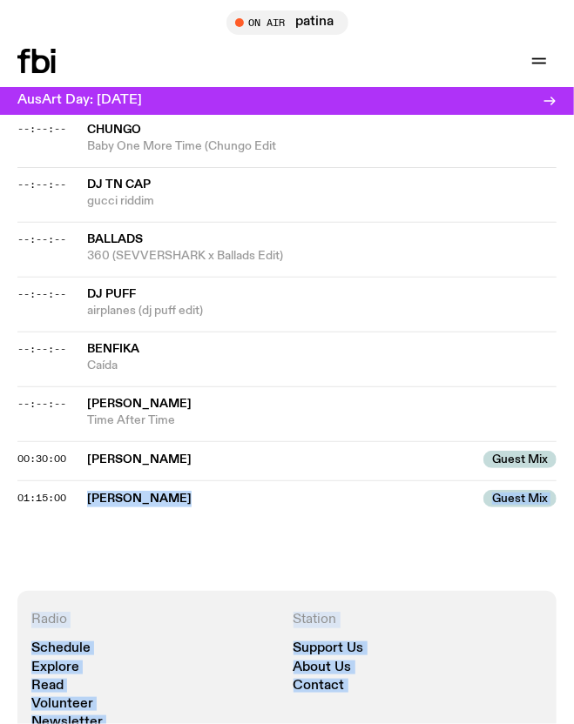
scroll to position [1697, 0]
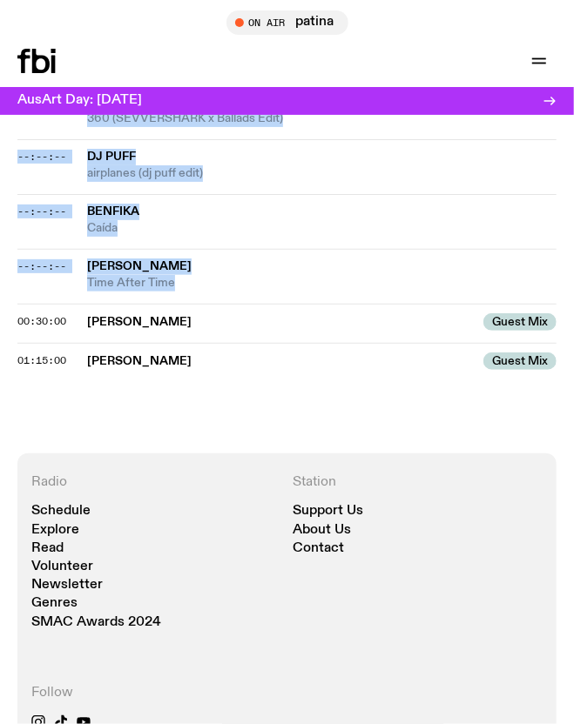
drag, startPoint x: 84, startPoint y: 356, endPoint x: 201, endPoint y: 218, distance: 181.6
click at [201, 218] on div "Tracklist --:--:-- Arma Blem (Funky Tool) --:--:-- RESLA AHORA DALE (FT ZUTZUT)…" at bounding box center [286, 24] width 539 height 691
copy div "Arma Blem (Funky Tool) --:--:-- RESLA AHORA DALE (FT ZUTZUT) --:--:-- WOST FUCK…"
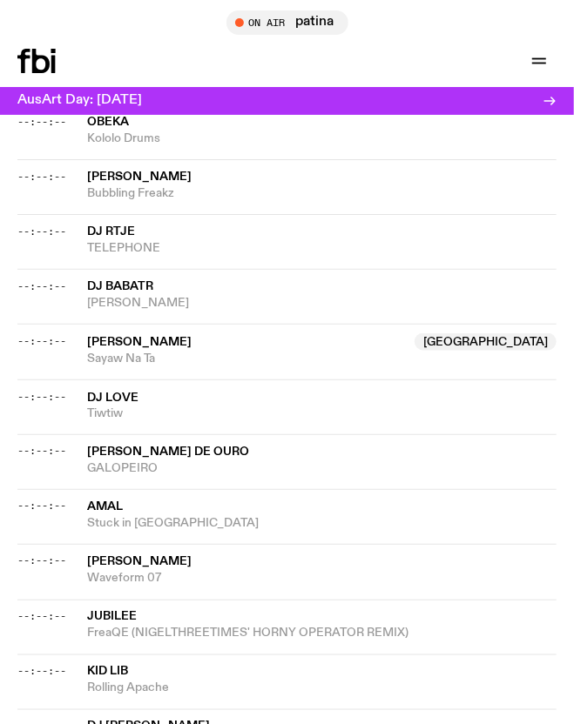
scroll to position [3042, 0]
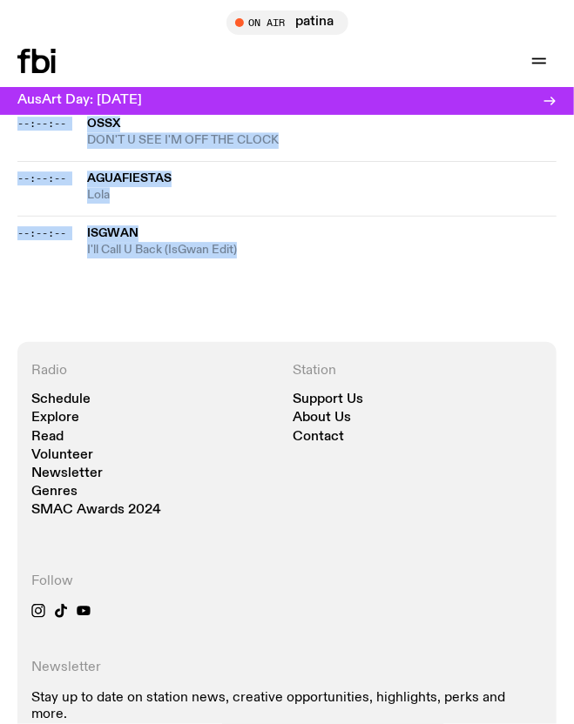
drag, startPoint x: 82, startPoint y: 380, endPoint x: 264, endPoint y: 242, distance: 228.6
copy div "18:00:00 Leod Untitled 10 --:--:-- INVT & K-LONE Muévala --:--:-- Regal86 Fruta…"
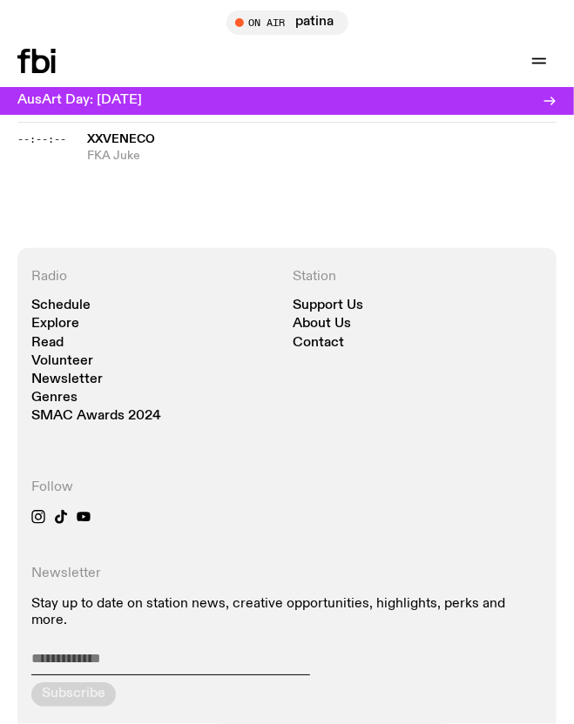
scroll to position [2777, 0]
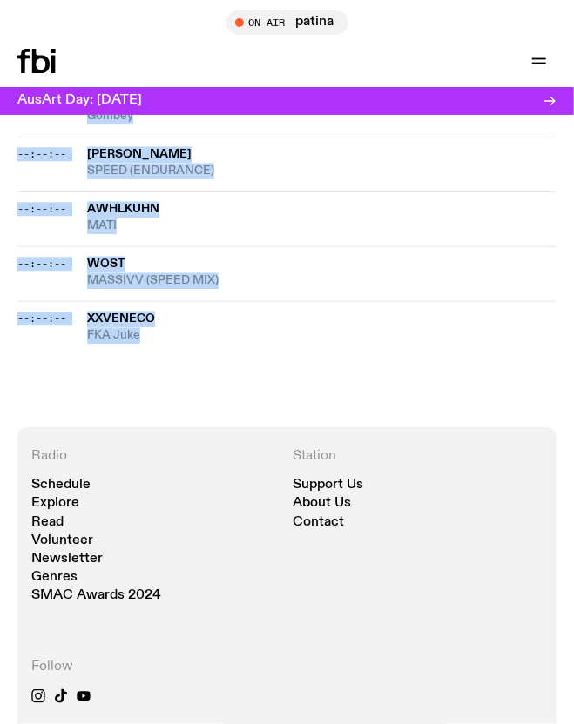
drag, startPoint x: 81, startPoint y: 478, endPoint x: 188, endPoint y: 285, distance: 221.0
copy div "00:00:00 ISAbella Lentamente (Trompetera Mix) --:--:-- Kaval Soundclash --:--:-…"
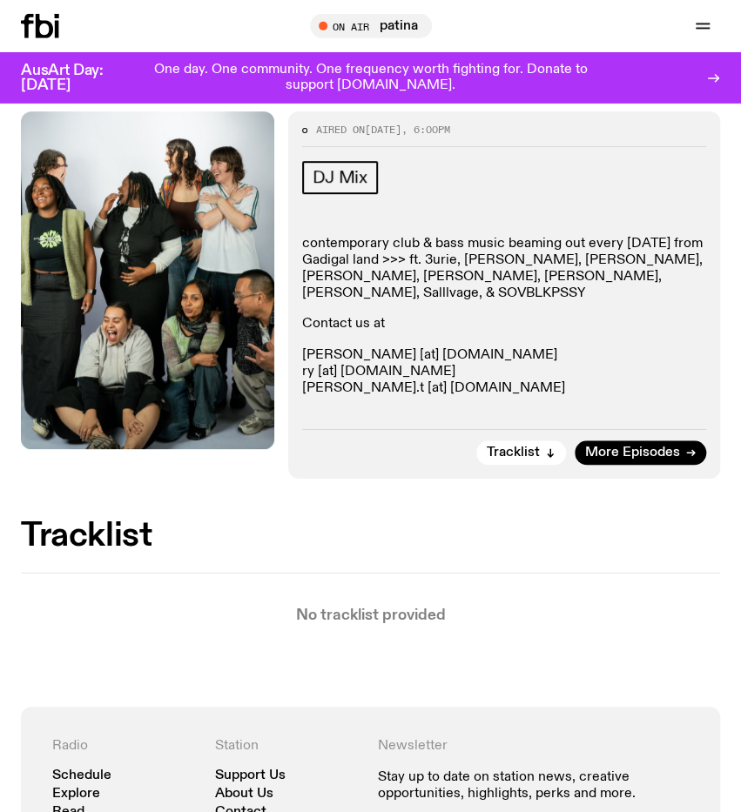
scroll to position [181, 0]
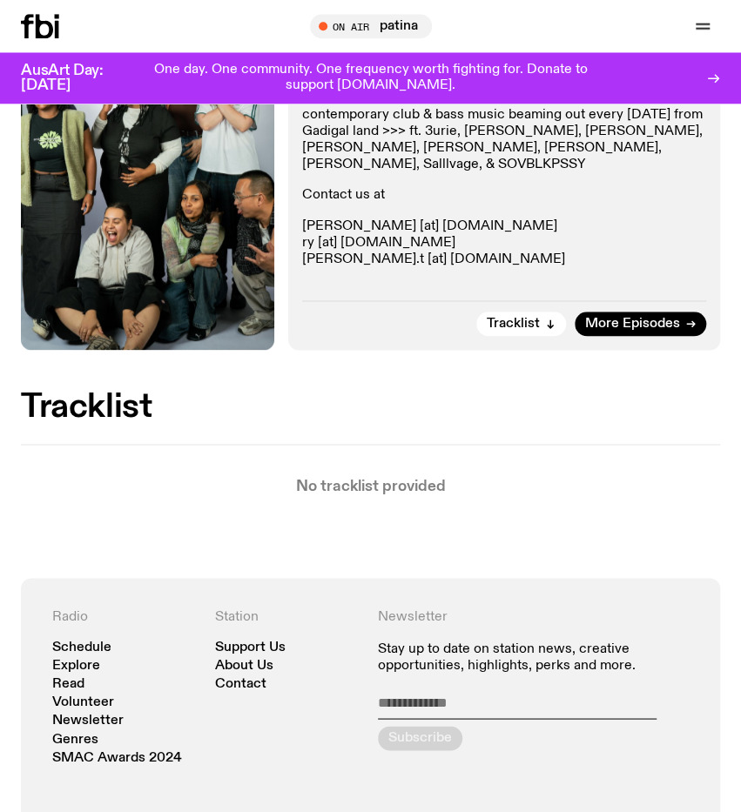
scroll to position [181, 0]
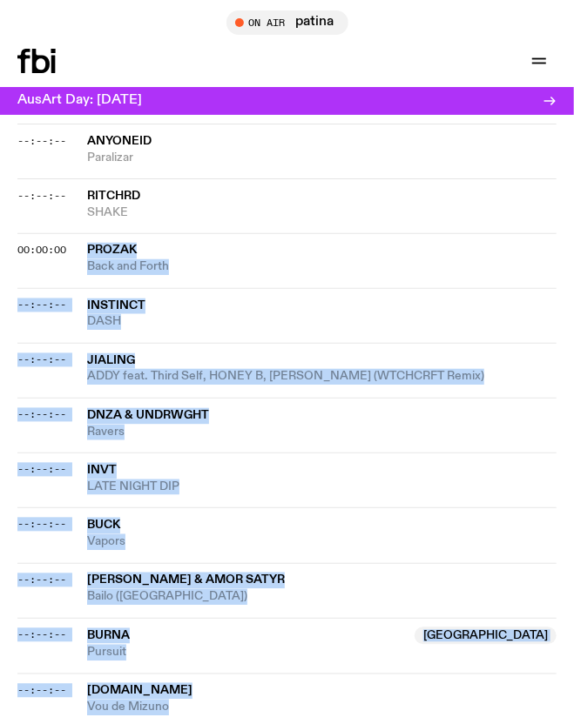
scroll to position [2718, 0]
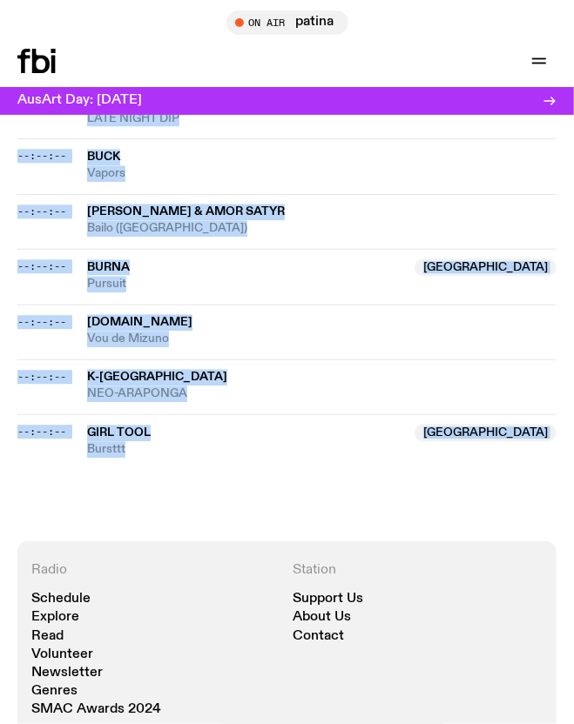
drag, startPoint x: 84, startPoint y: 389, endPoint x: 197, endPoint y: 393, distance: 112.4
copy div "Prozak Back and Forth --:--:-- Instinct DASH --:--:-- JIALING ADDY feat. Third …"
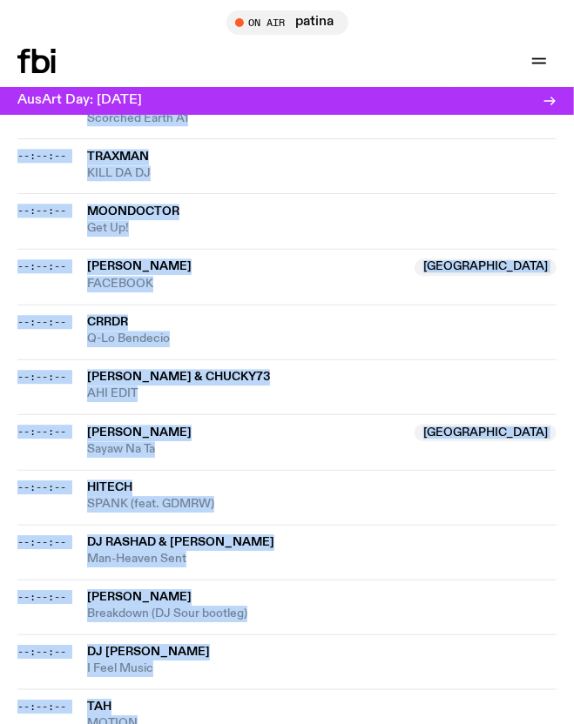
scroll to position [2754, 0]
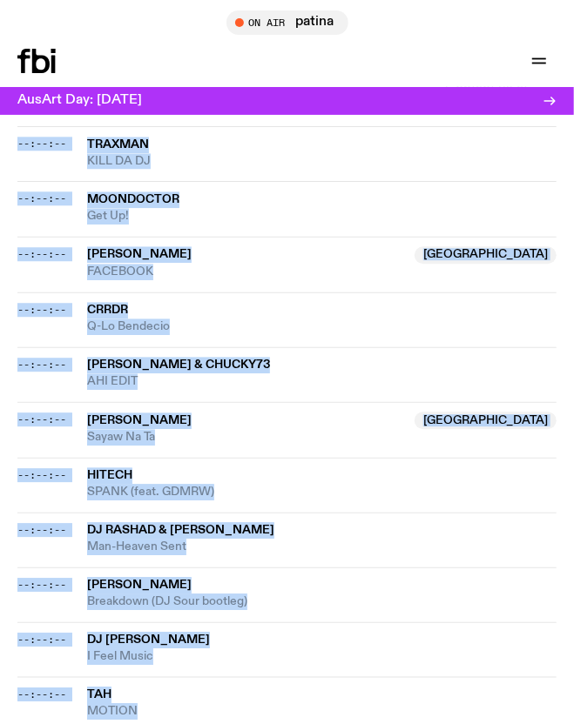
drag, startPoint x: 85, startPoint y: 339, endPoint x: 168, endPoint y: 604, distance: 278.1
copy div "00:06:00 FABYO Drum Circle --:--:-- Coffintexts Mas Fina --:--:-- CHALÉ PASSENG…"
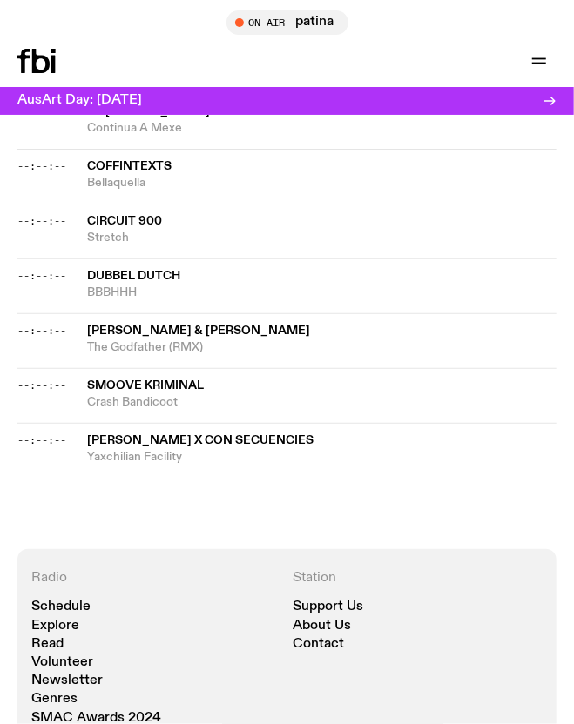
scroll to position [3413, 0]
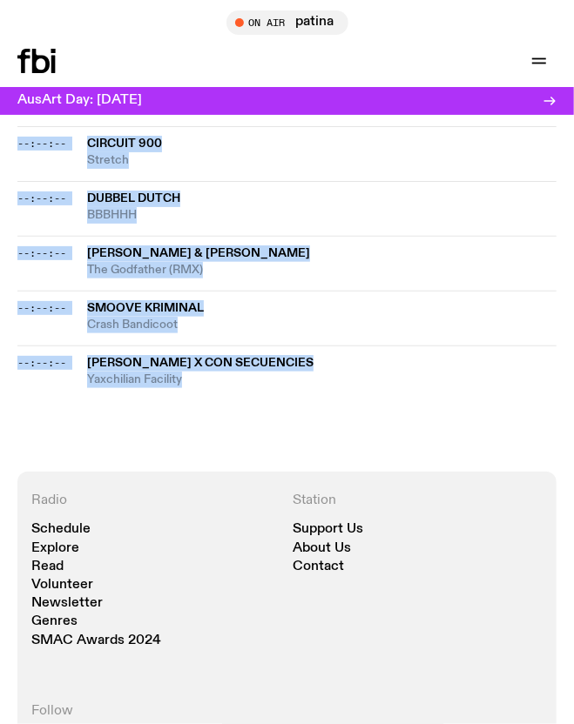
drag, startPoint x: 81, startPoint y: 521, endPoint x: 215, endPoint y: 278, distance: 277.5
copy div "00:06:00 DJ Swisha IF U WERE MINE --:--:-- TINCAN Rain RMX --:--:-- DJ Phil Hou…"
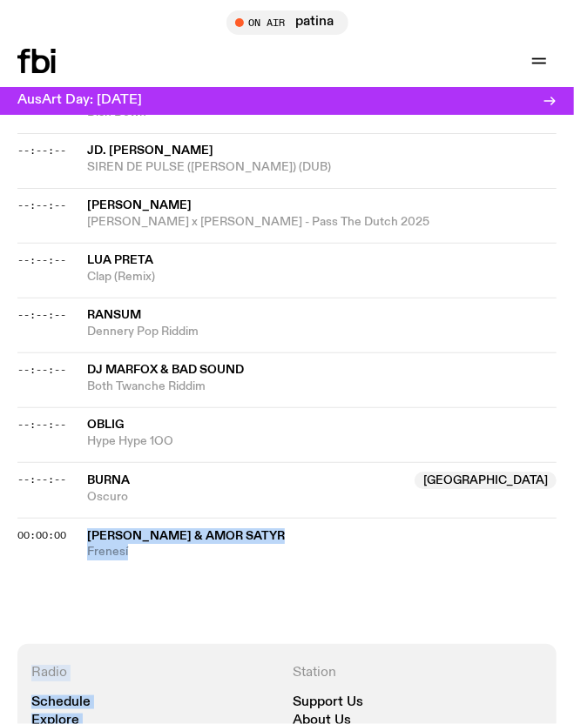
scroll to position [3022, 0]
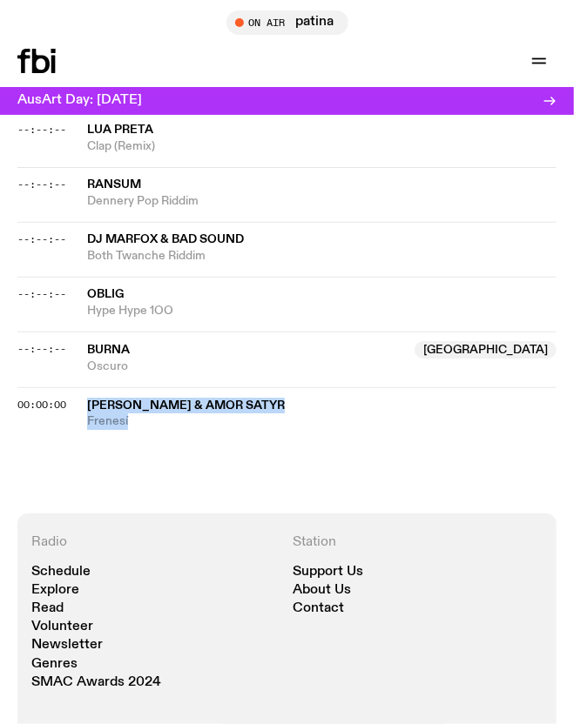
drag, startPoint x: 18, startPoint y: 436, endPoint x: 197, endPoint y: 405, distance: 181.2
copy div "[PERSON_NAME] & Amor Satyr Frenesí"
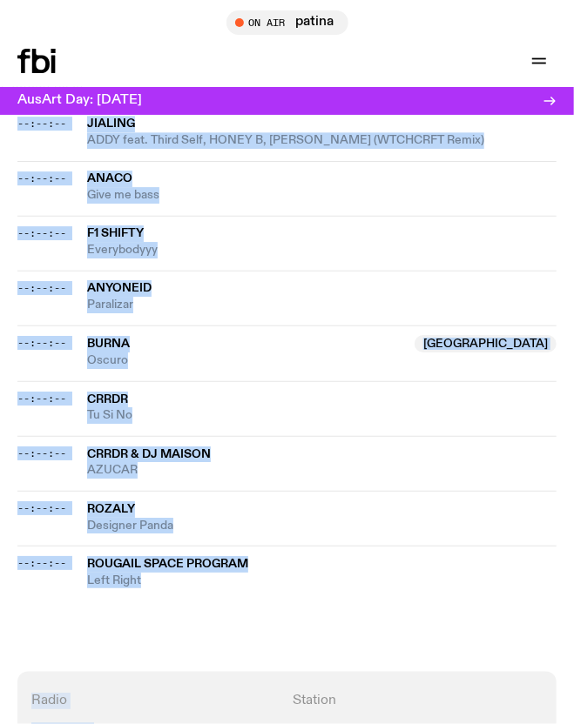
scroll to position [3248, 0]
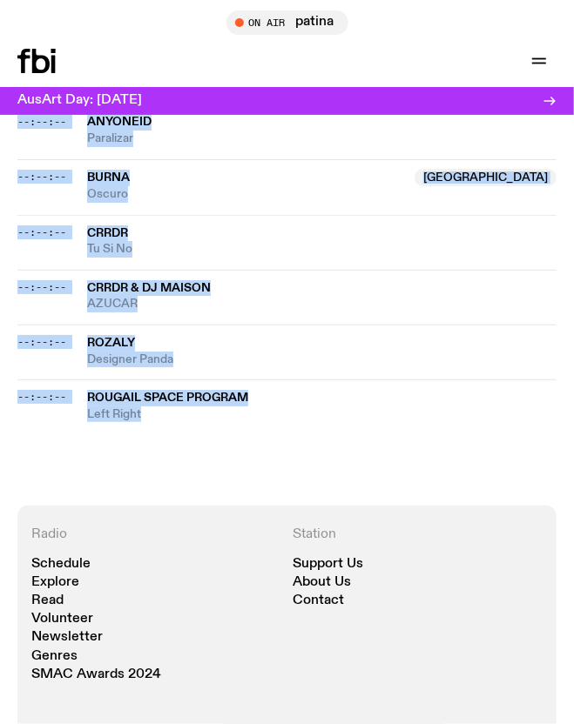
drag, startPoint x: 17, startPoint y: 435, endPoint x: 205, endPoint y: 391, distance: 194.1
copy div "--:--:-- bambinodj, Phillip Jondo Auf Log --:--:-- Laila! Like That (Tony Quatt…"
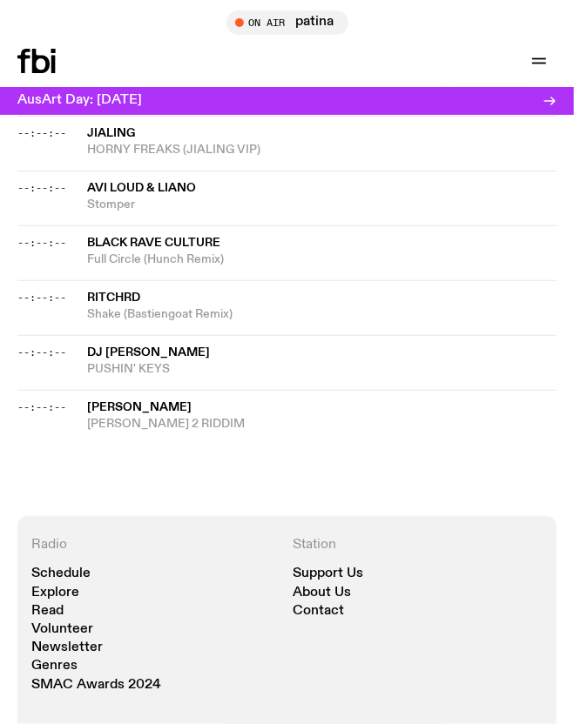
scroll to position [2987, 0]
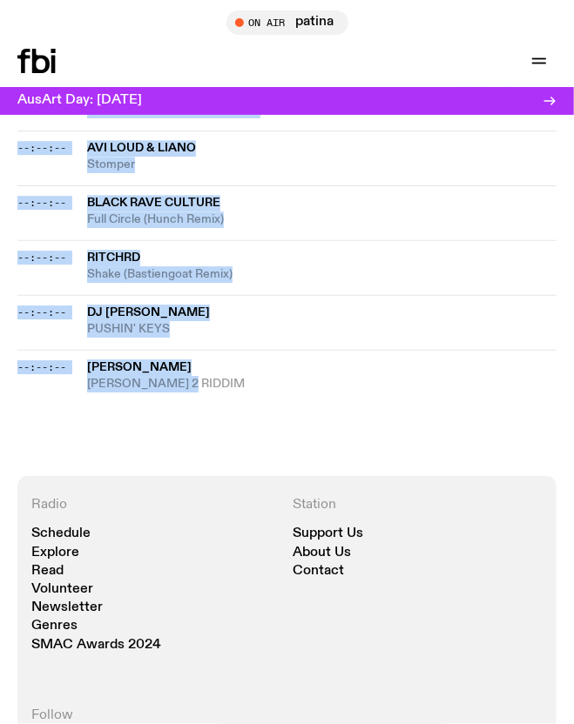
drag, startPoint x: 18, startPoint y: 333, endPoint x: 207, endPoint y: 313, distance: 190.1
copy div "--:--:-- Lorem Ipsumdo Sita Cons --:--:-- Adi Elit SEDD EIU --:--:-- TeMP Incid…"
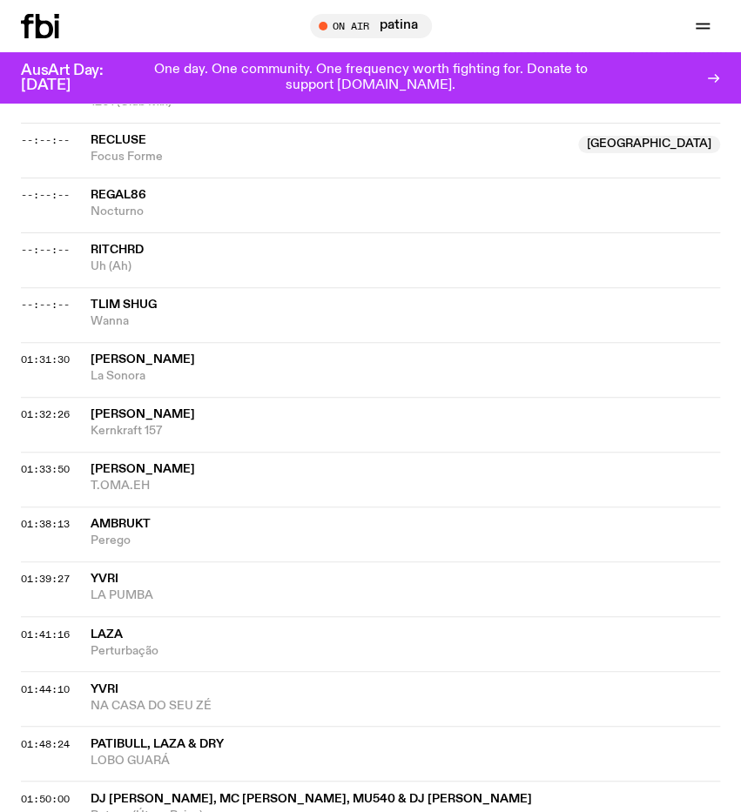
scroll to position [2834, 0]
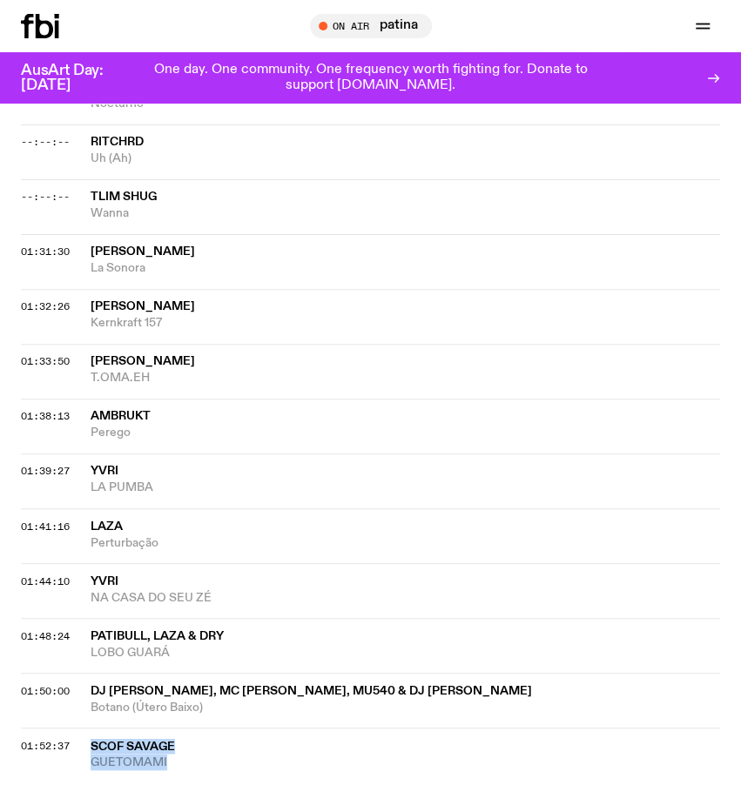
drag, startPoint x: 24, startPoint y: 441, endPoint x: 220, endPoint y: 663, distance: 296.0
copy div "Scof Savage GUETOMAMI"
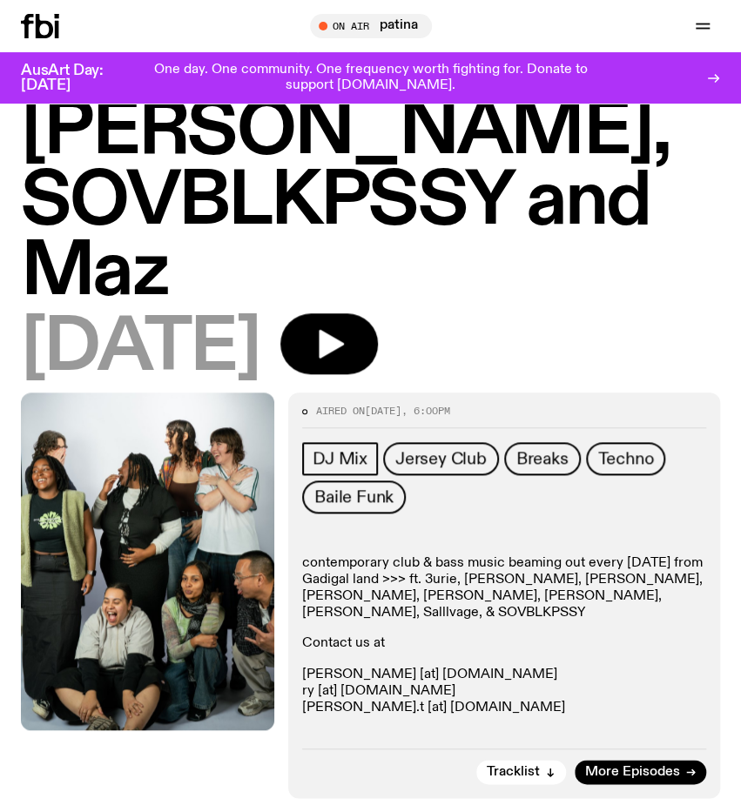
scroll to position [272, 0]
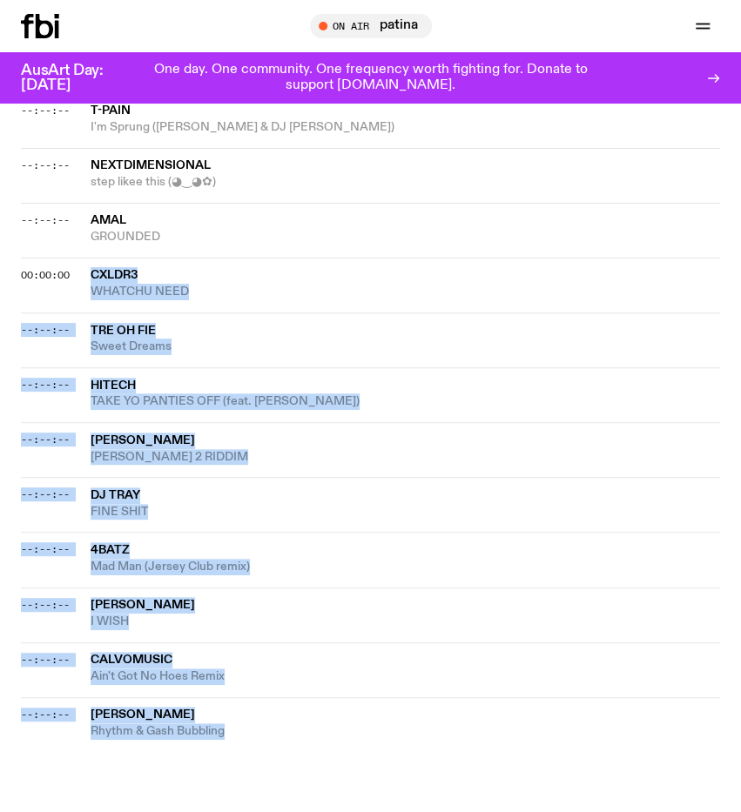
scroll to position [2395, 0]
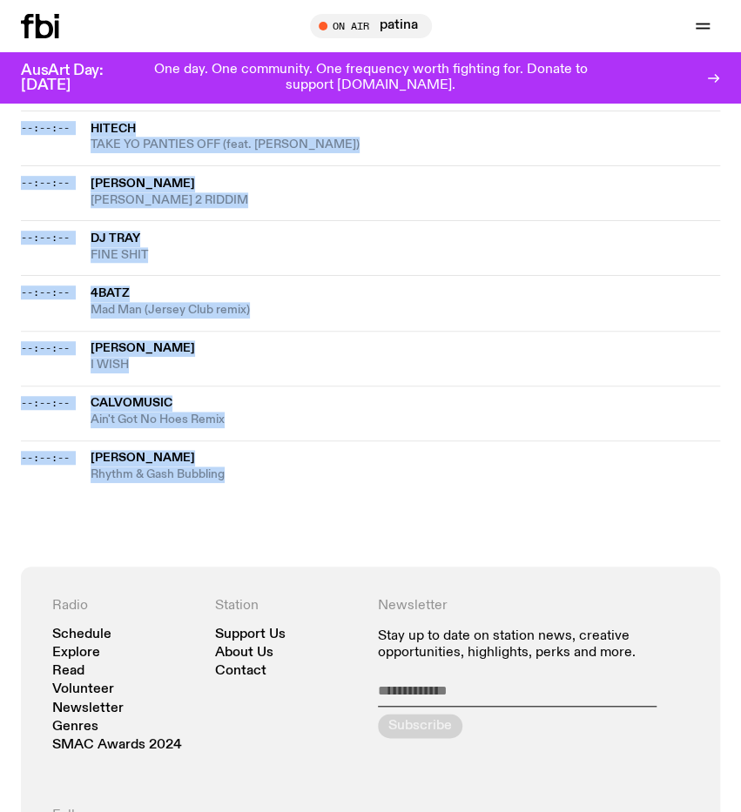
drag, startPoint x: 21, startPoint y: 411, endPoint x: 262, endPoint y: 335, distance: 252.8
copy div "Cxldr3 WHATCHU NEED --:--:-- Tre Oh Fie Sweet Dreams --:--:-- HiTech TAKE YO PA…"
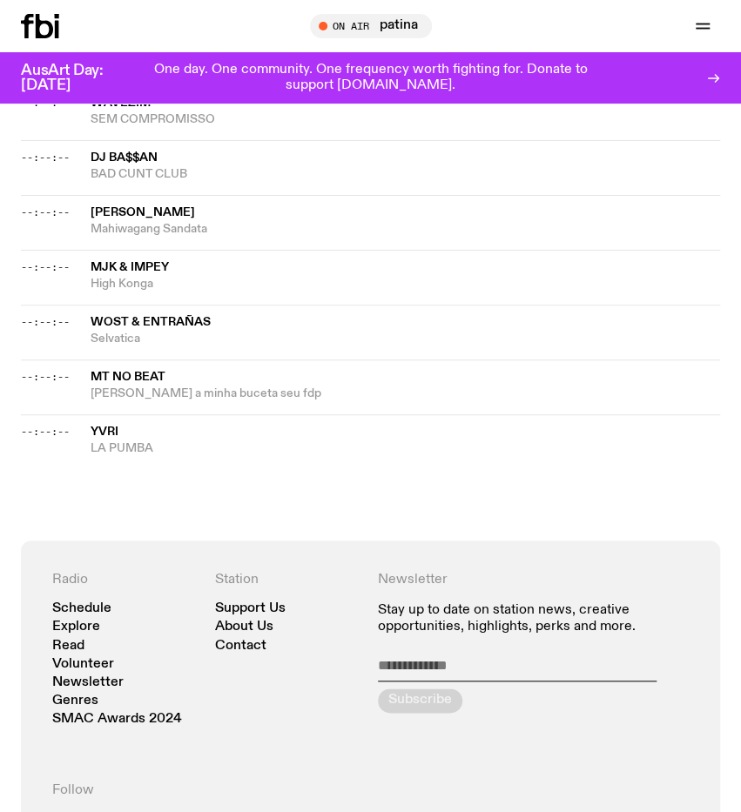
scroll to position [2535, 0]
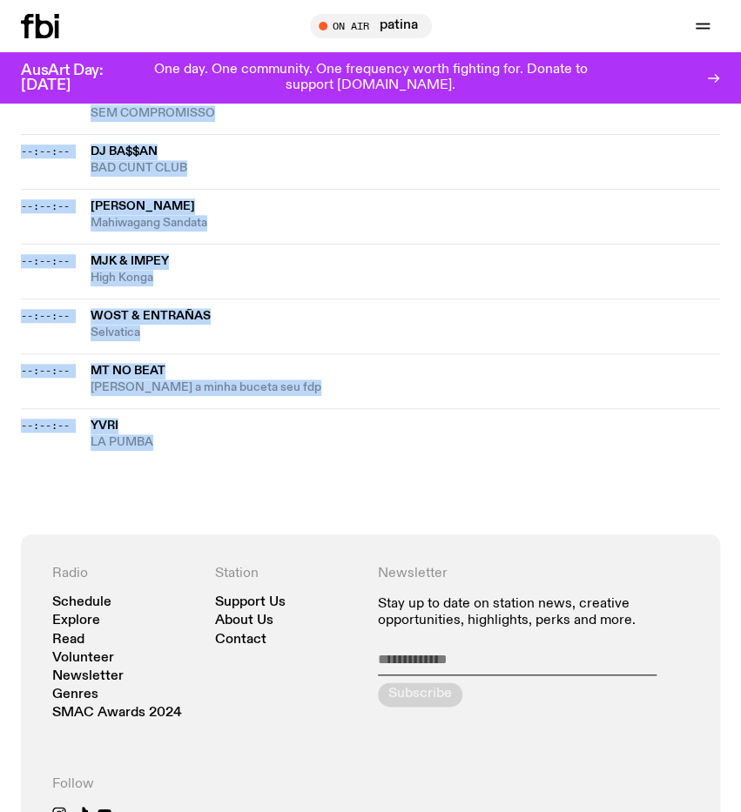
drag, startPoint x: 22, startPoint y: 557, endPoint x: 182, endPoint y: 283, distance: 317.6
copy div "--:--:-- Loremi Dolor --:--:-- SIT AMETCO --:--:-- AD Elit Seddo Eiu --:--:-- T…"
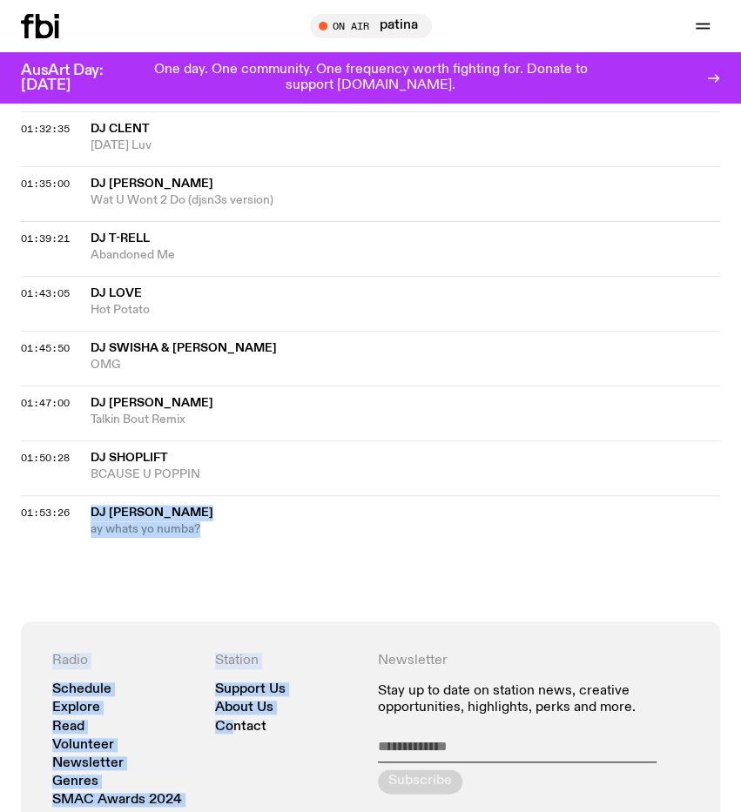
scroll to position [2420, 0]
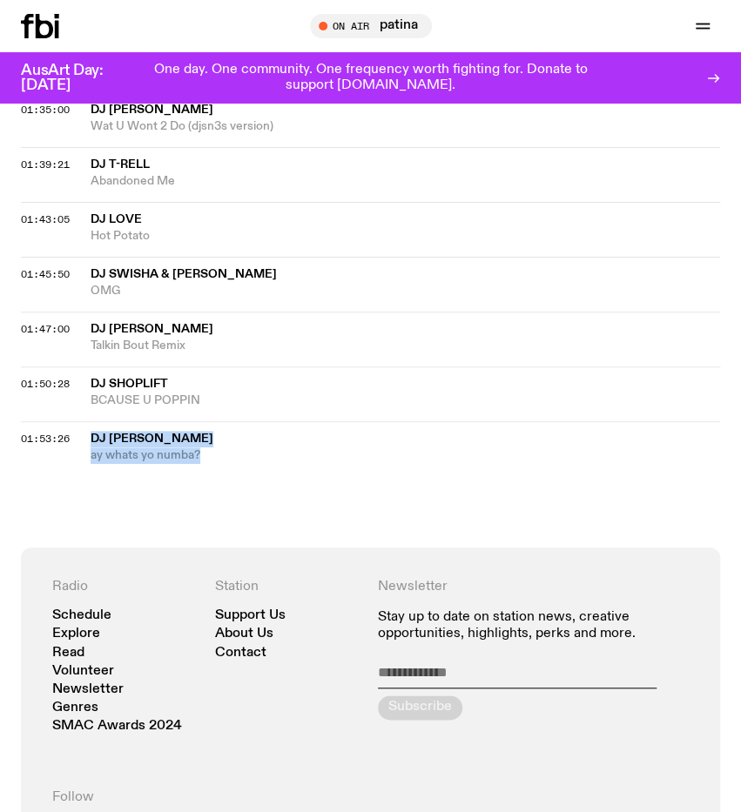
drag, startPoint x: 18, startPoint y: 344, endPoint x: 228, endPoint y: 429, distance: 226.5
copy div "DJ Swisha ay whats yo numba?"
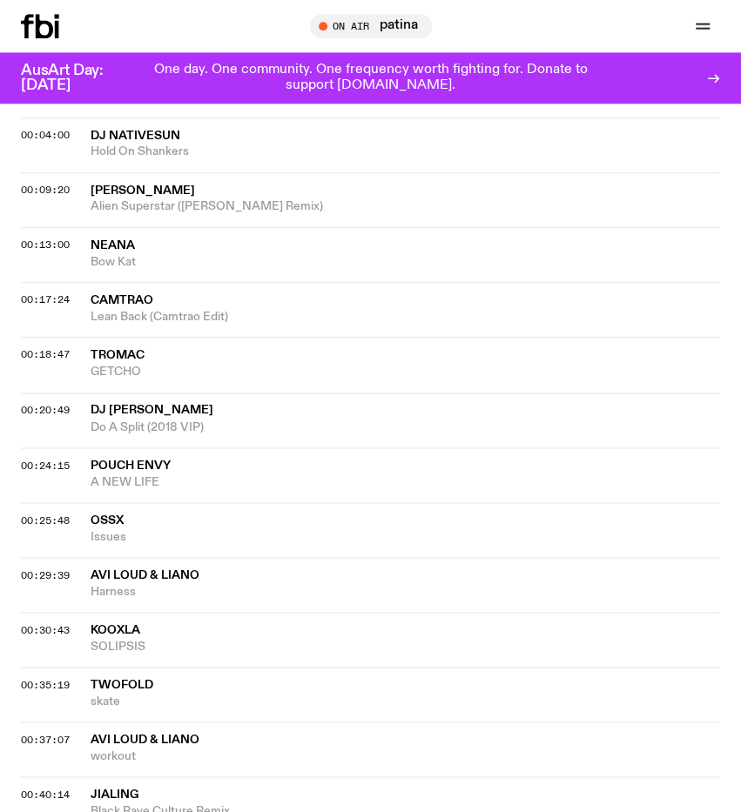
scroll to position [609, 0]
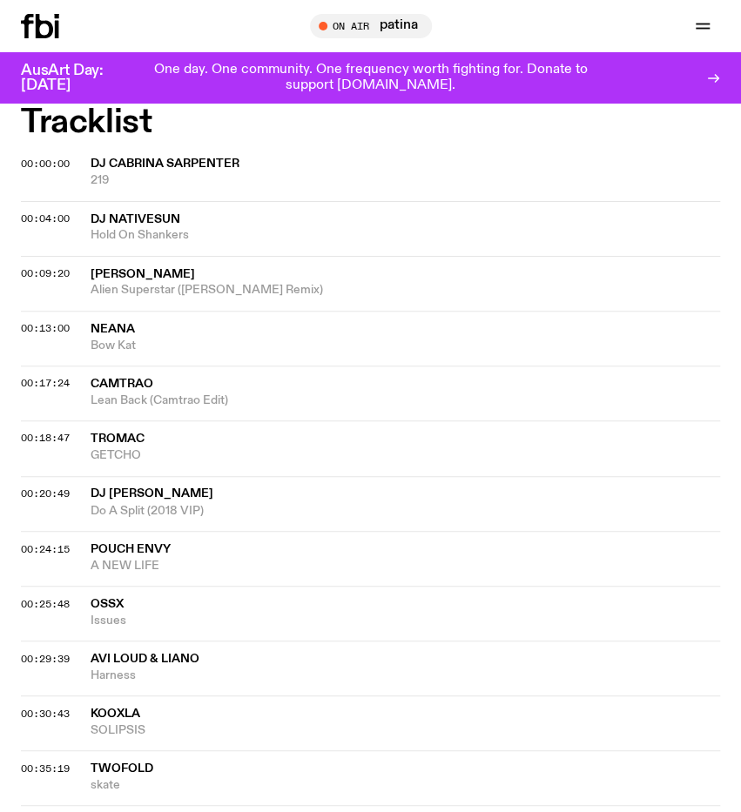
click at [457, 393] on span "Lean Back (Camtrao Edit)" at bounding box center [405, 401] width 629 height 17
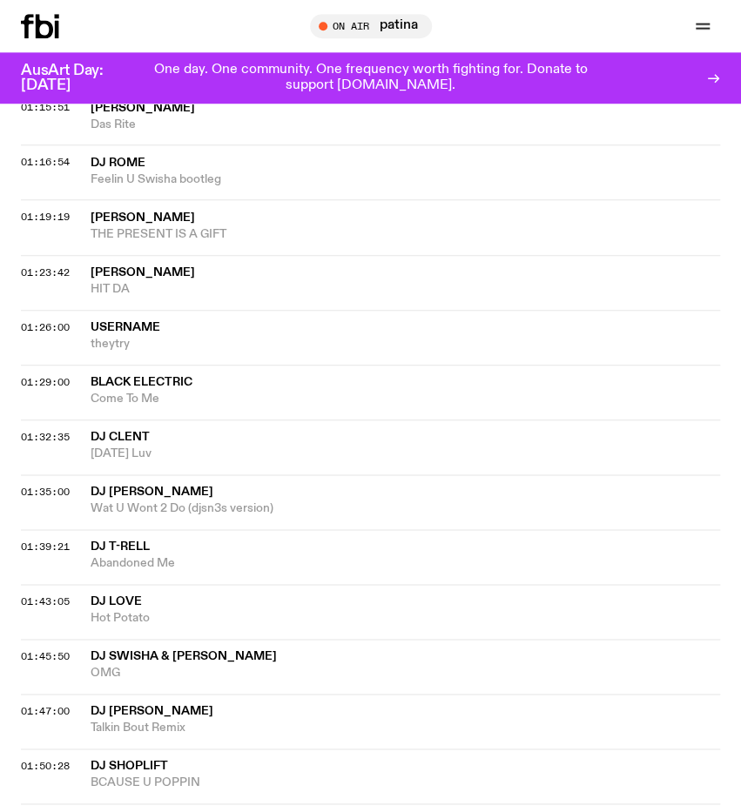
scroll to position [2330, 0]
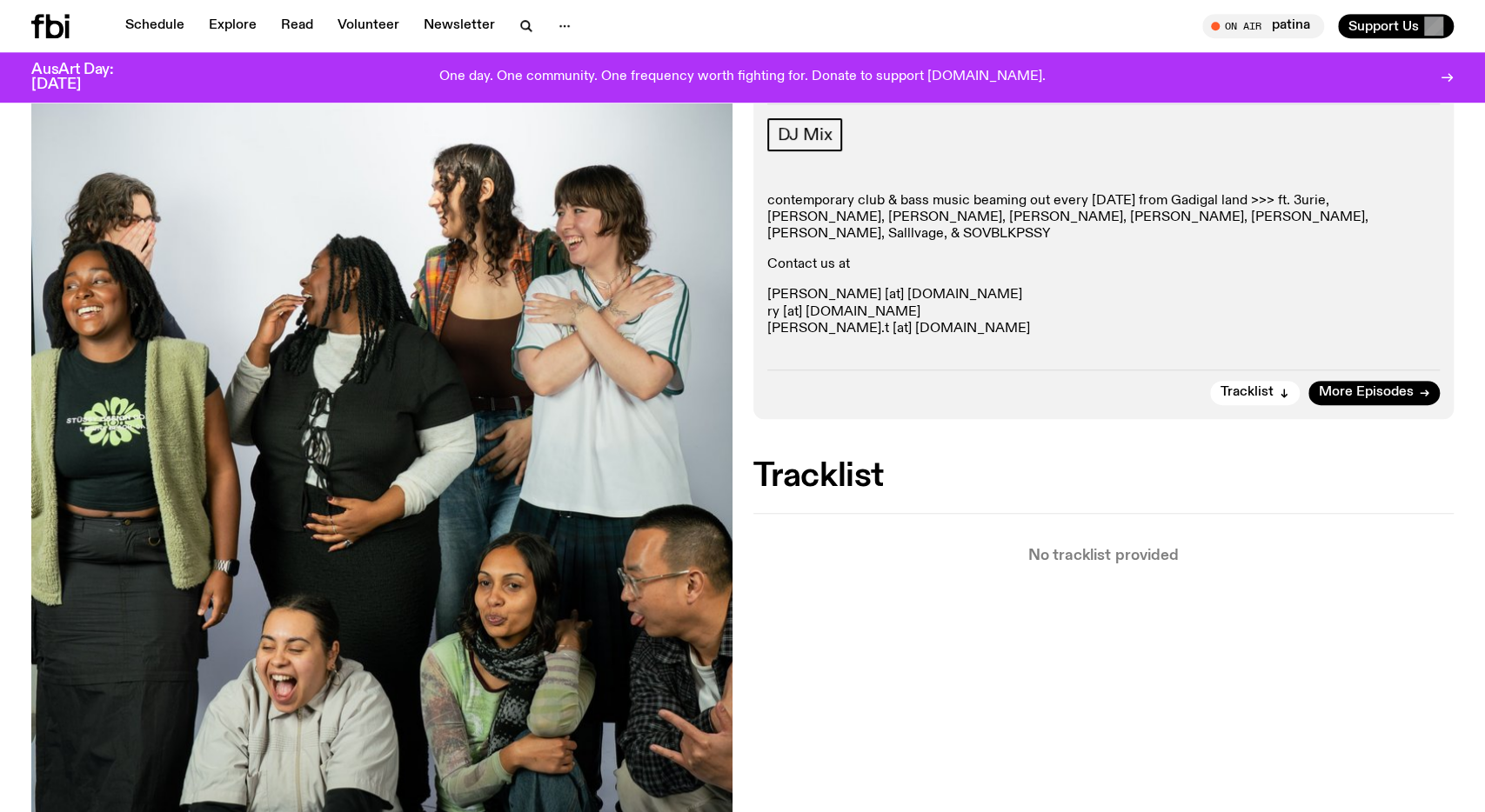
scroll to position [268, 0]
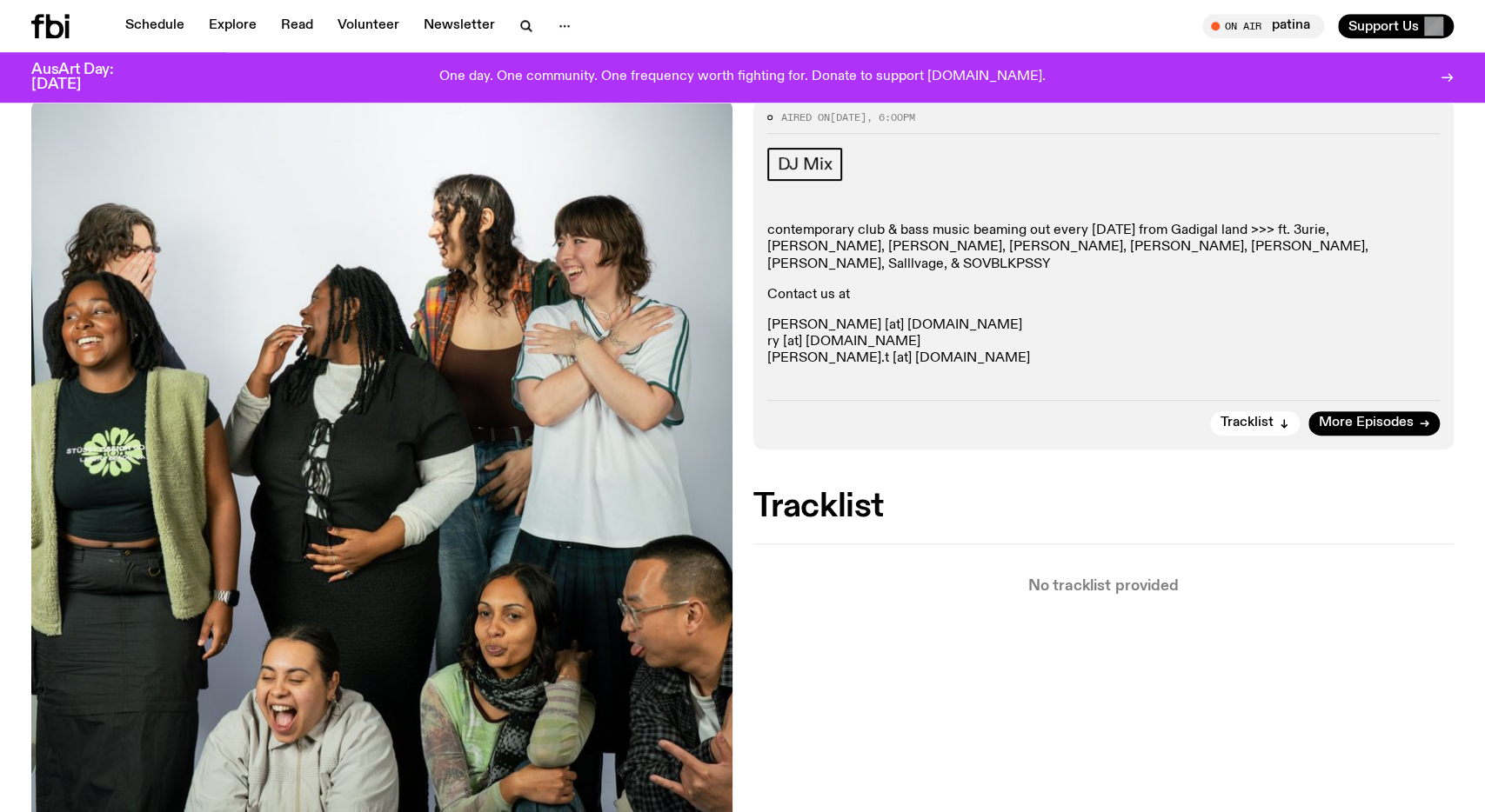
scroll to position [359, 0]
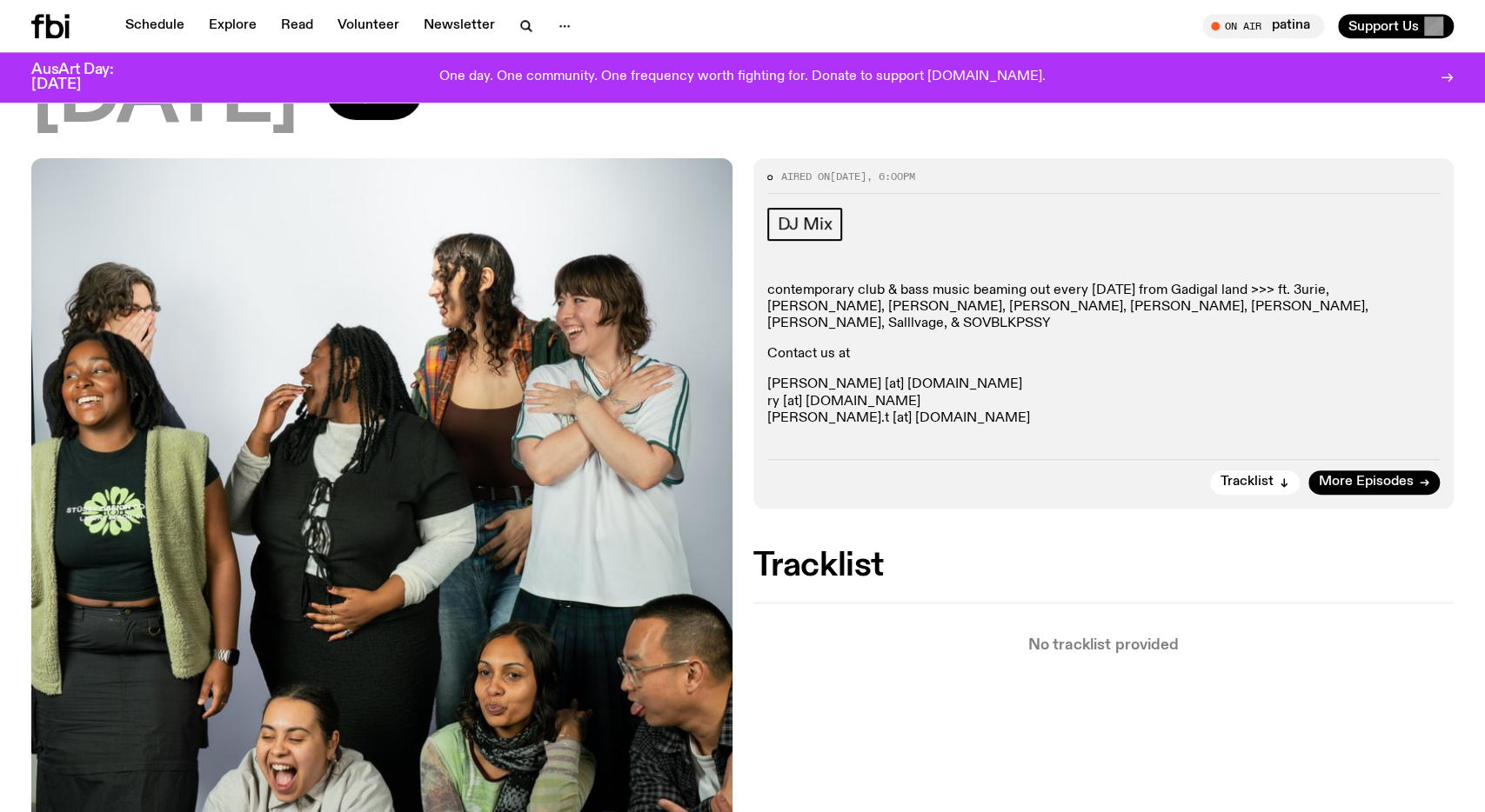
scroll to position [178, 0]
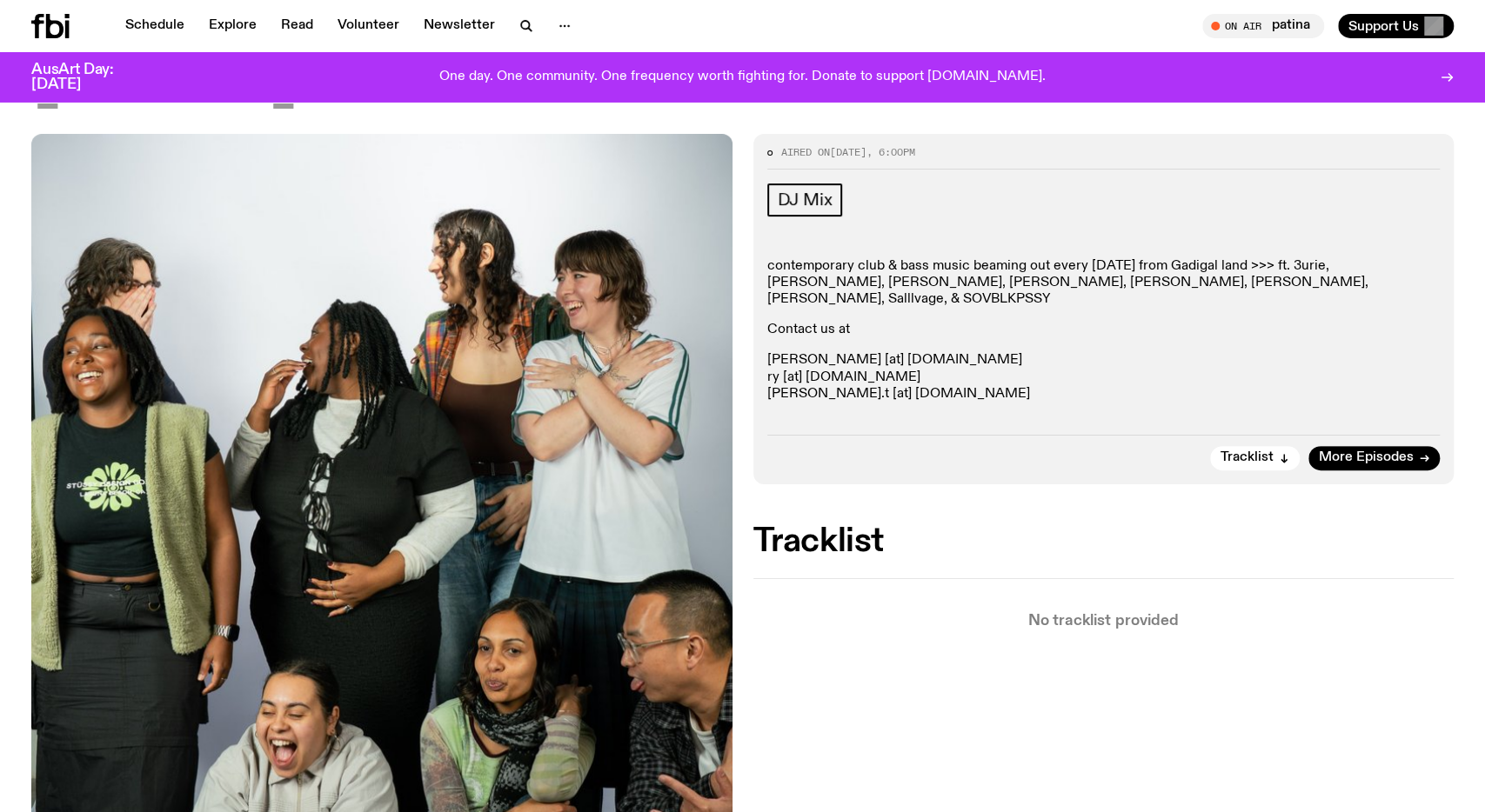
scroll to position [267, 0]
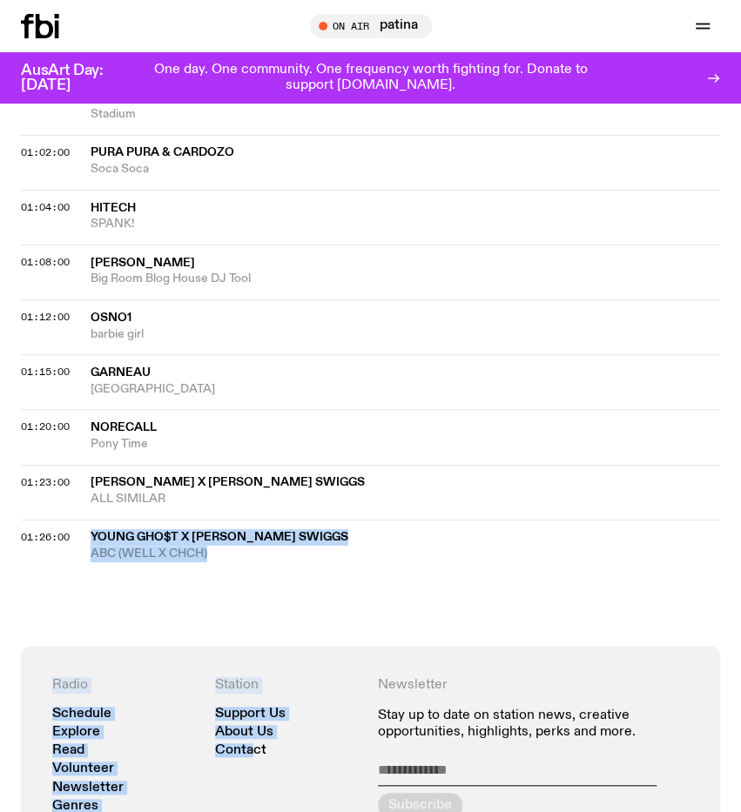
scroll to position [2004, 0]
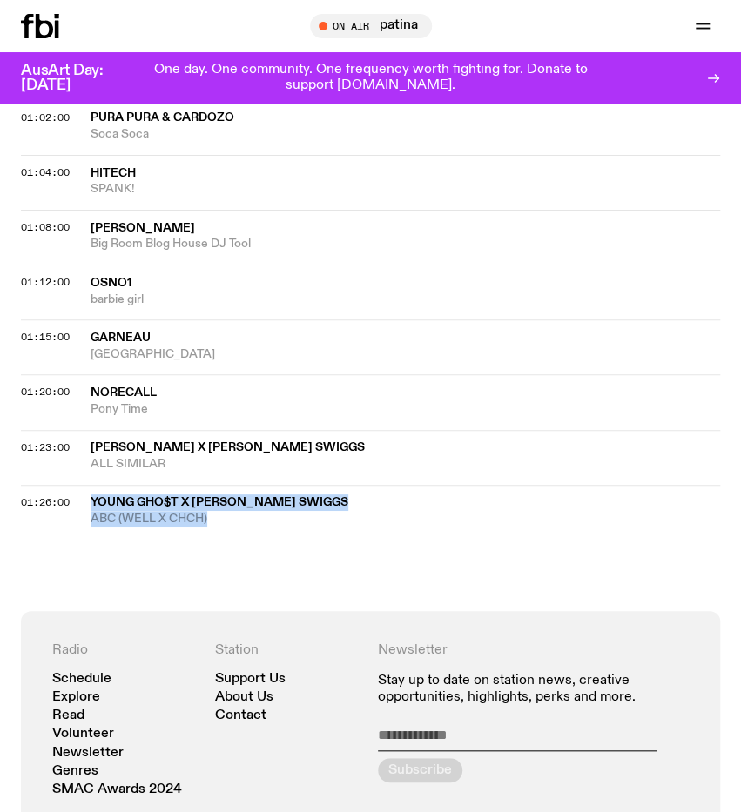
drag, startPoint x: 86, startPoint y: 548, endPoint x: 259, endPoint y: 415, distance: 217.3
copy div "young gho$t x liam k. swiggs ABC (WELL X CHCH)"
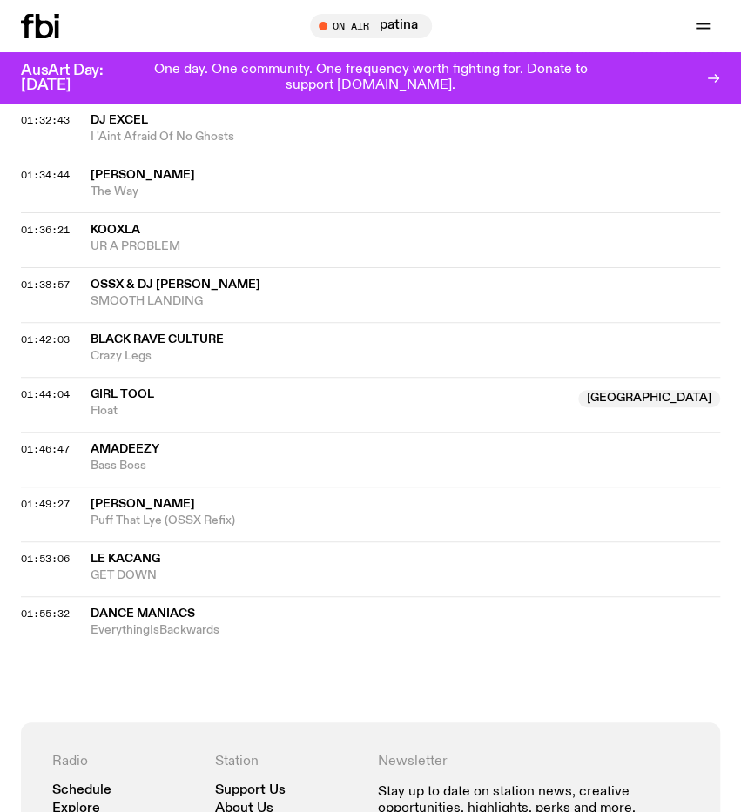
scroll to position [2456, 0]
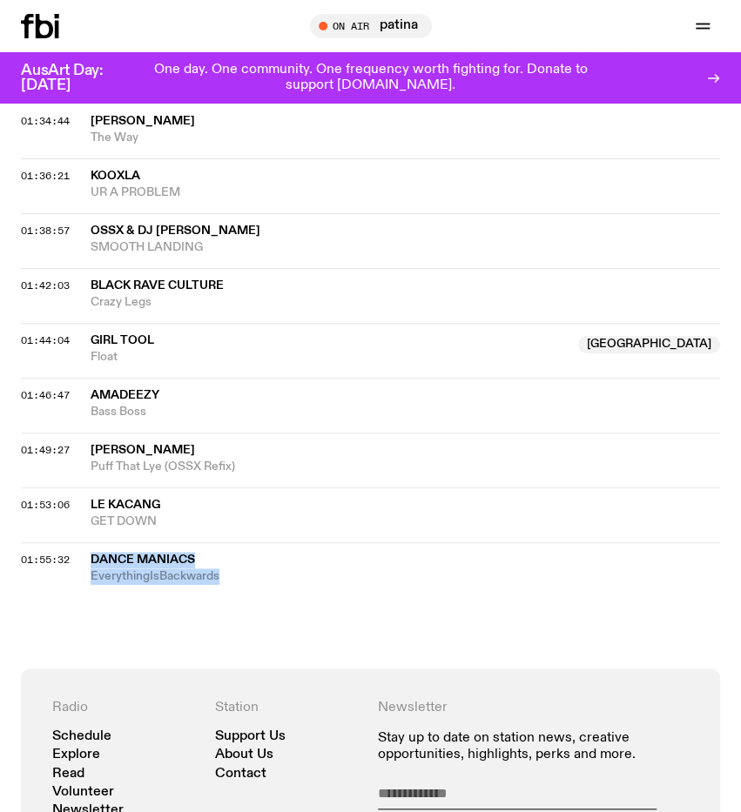
drag, startPoint x: 85, startPoint y: 332, endPoint x: 284, endPoint y: 542, distance: 289.5
copy div "DANCE MANIACS EverythingIsBackwards"
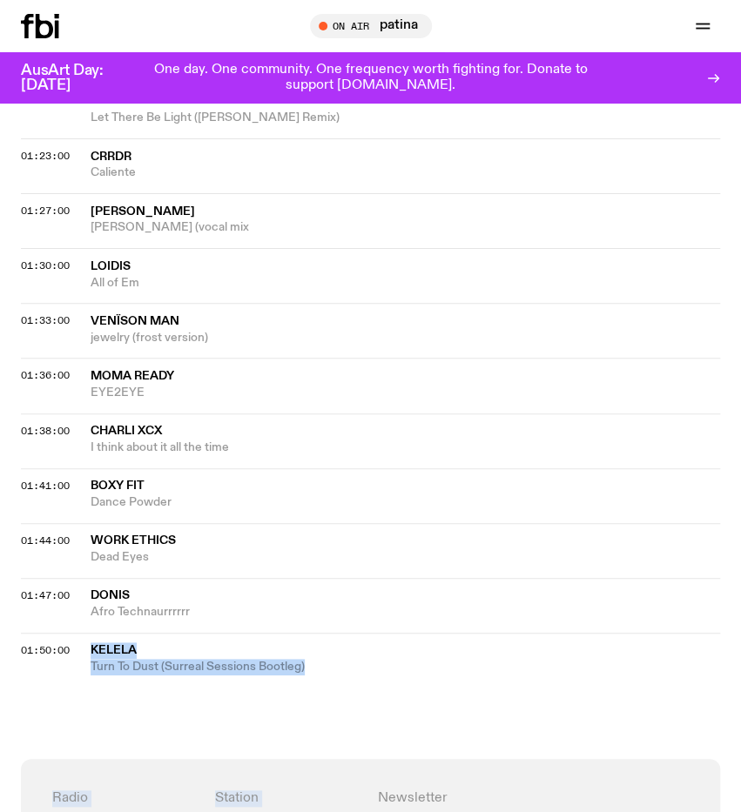
scroll to position [2230, 0]
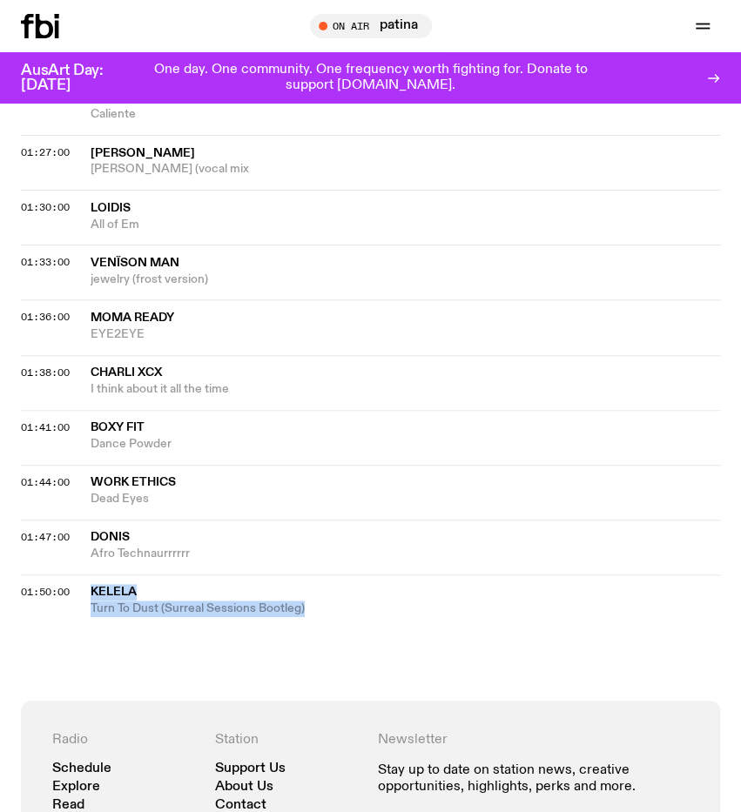
drag, startPoint x: 89, startPoint y: 523, endPoint x: 360, endPoint y: 530, distance: 271.7
copy div "Kelela Turn To Dust (Surreal Sessions Bootleg)"
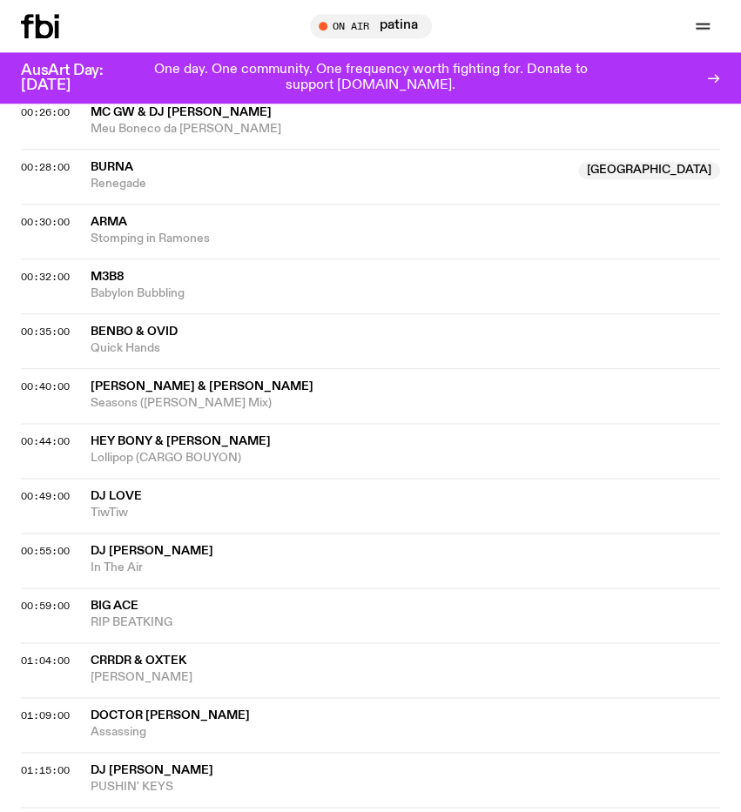
scroll to position [1143, 0]
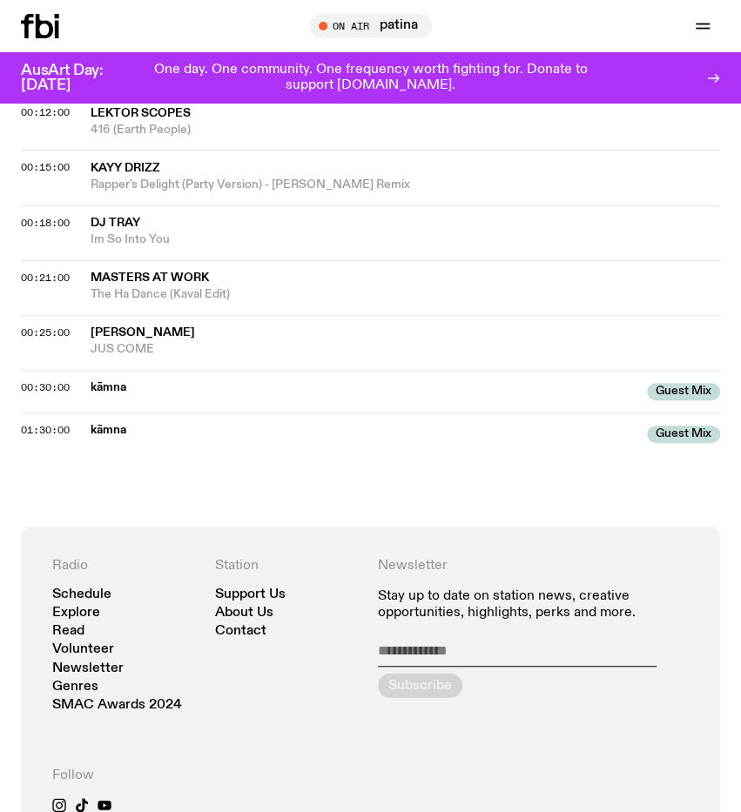
scroll to position [1306, 0]
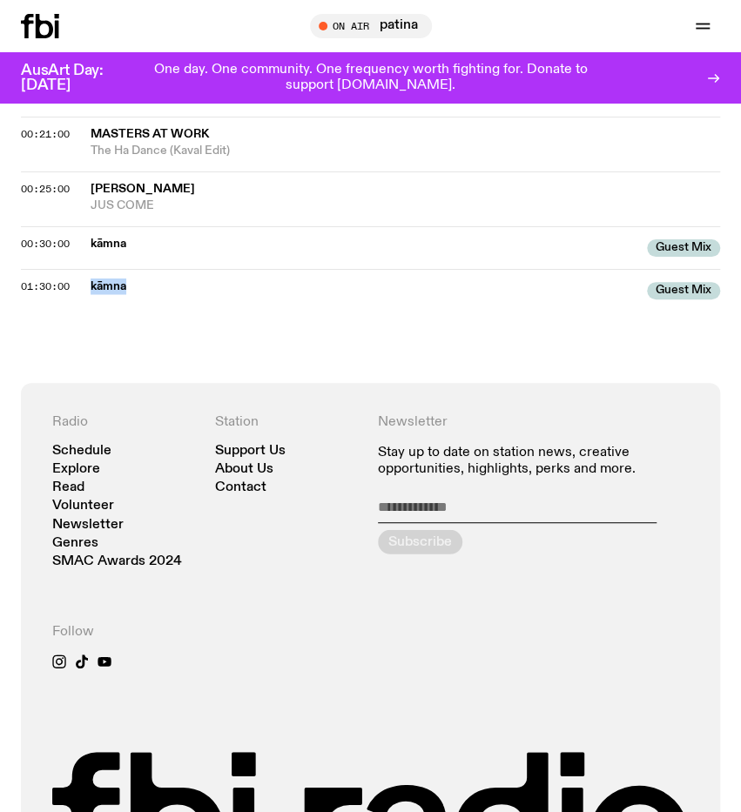
drag, startPoint x: 84, startPoint y: 350, endPoint x: 165, endPoint y: 138, distance: 227.3
copy div "kāmna"
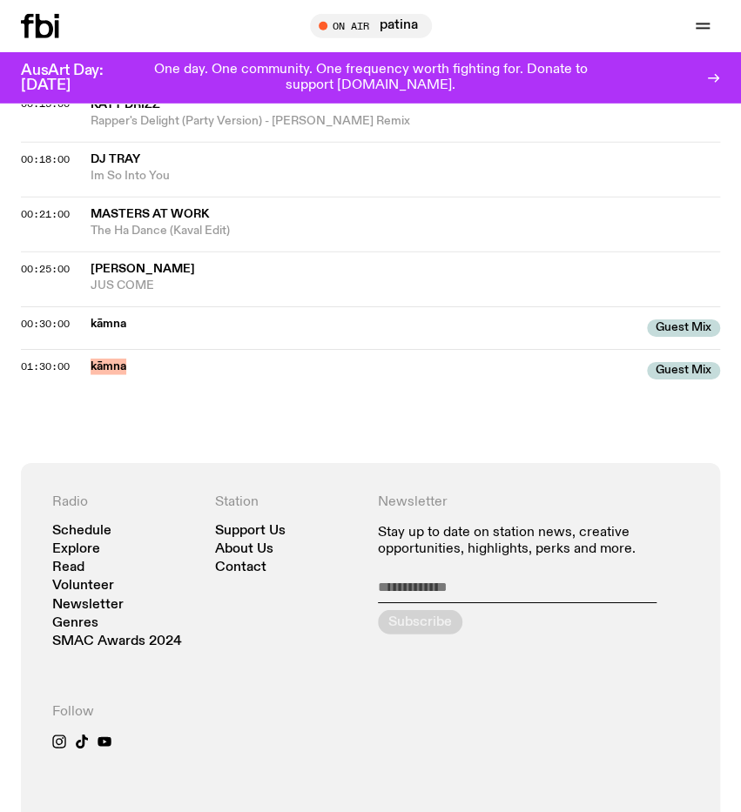
scroll to position [1215, 0]
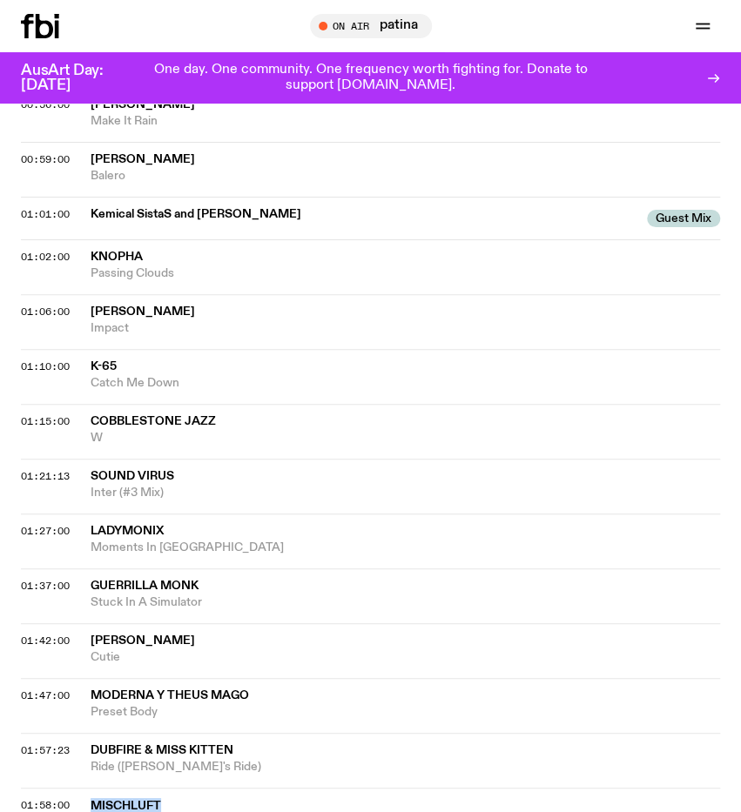
scroll to position [1768, 0]
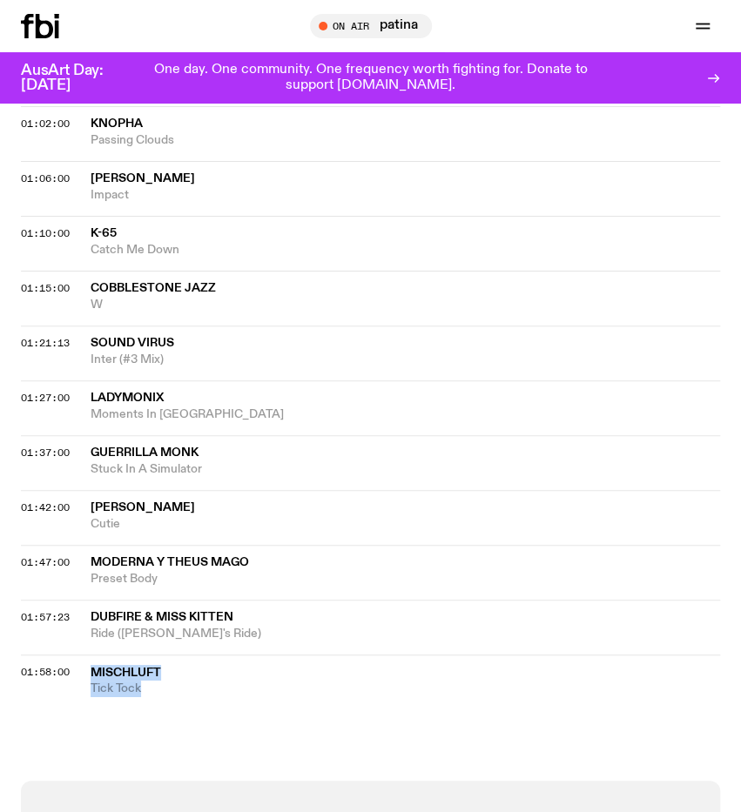
drag, startPoint x: 85, startPoint y: 499, endPoint x: 215, endPoint y: 617, distance: 175.6
copy div "Mischluft Tick Tock"
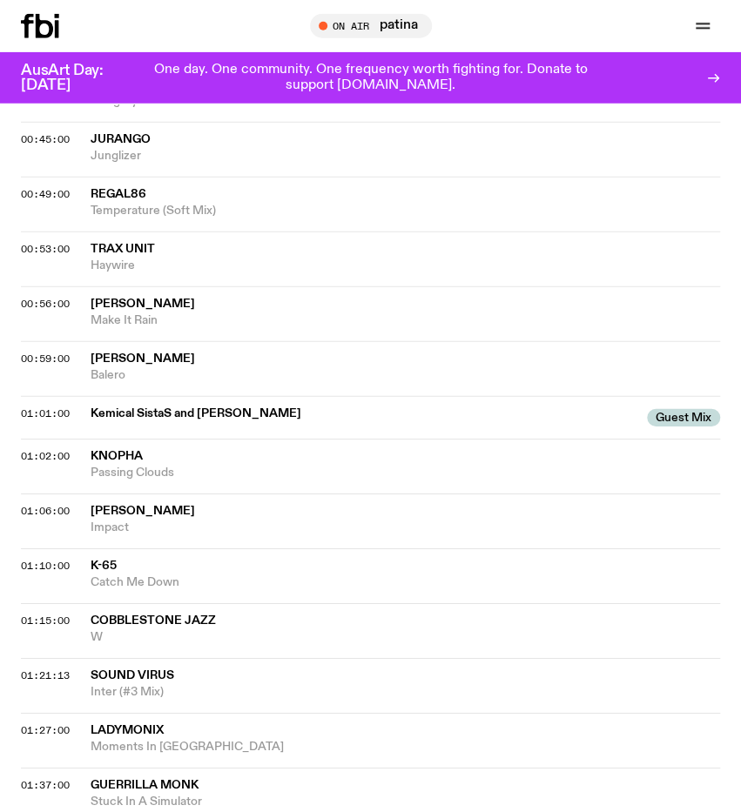
scroll to position [1497, 0]
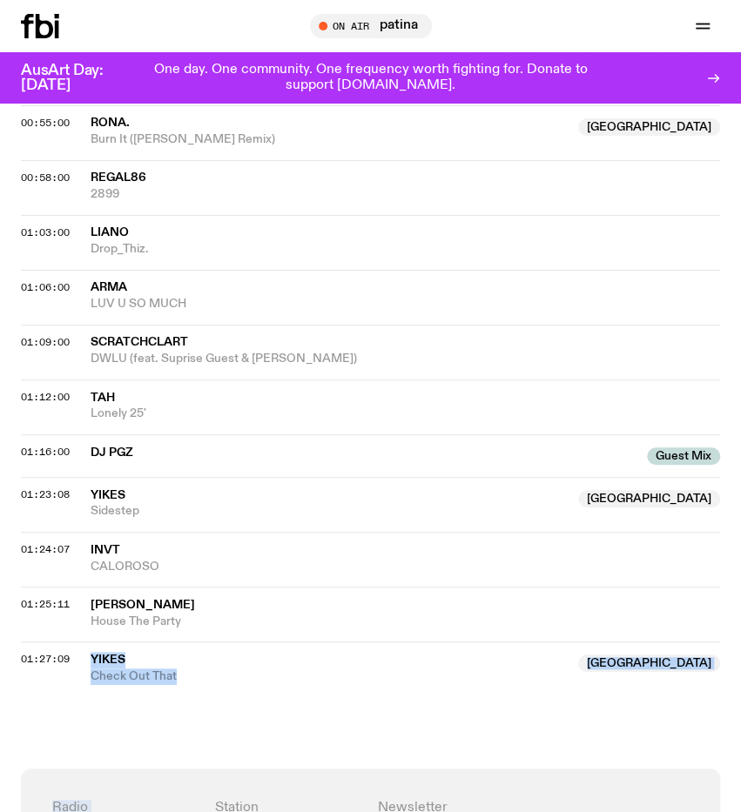
scroll to position [2019, 0]
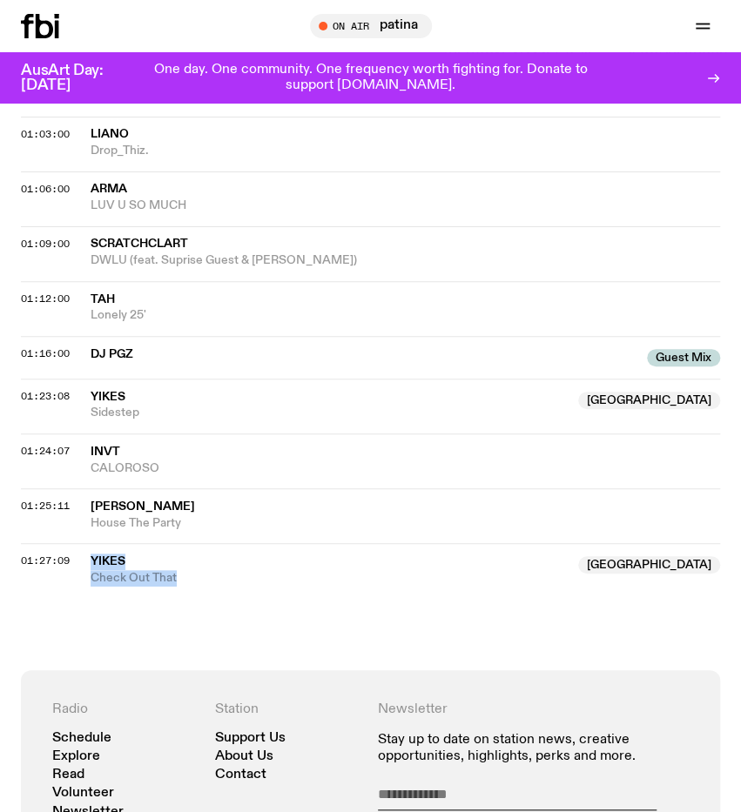
drag, startPoint x: 84, startPoint y: 515, endPoint x: 225, endPoint y: 490, distance: 144.1
copy div "Yikes [GEOGRAPHIC_DATA] Check Out That"
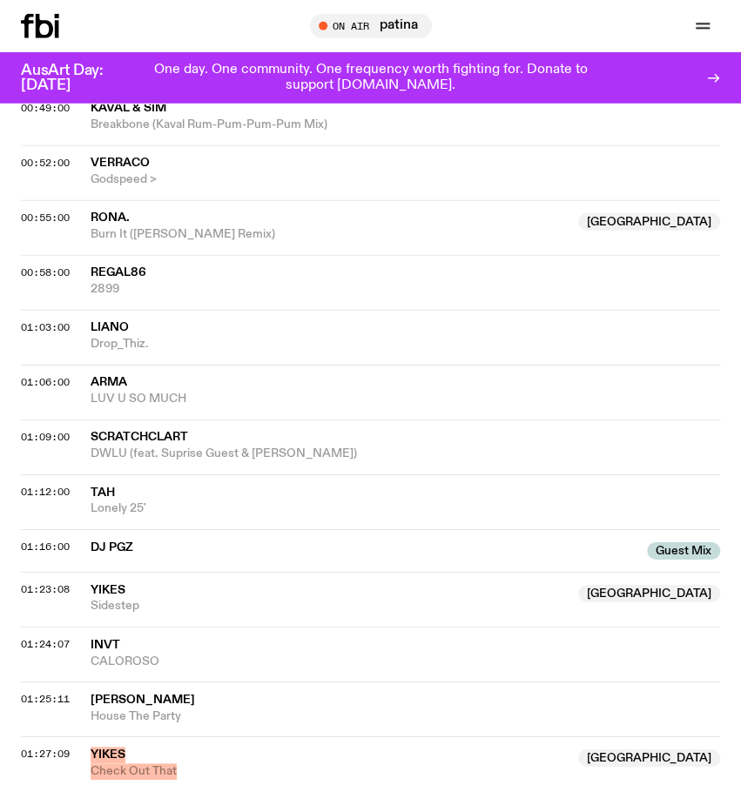
scroll to position [1838, 0]
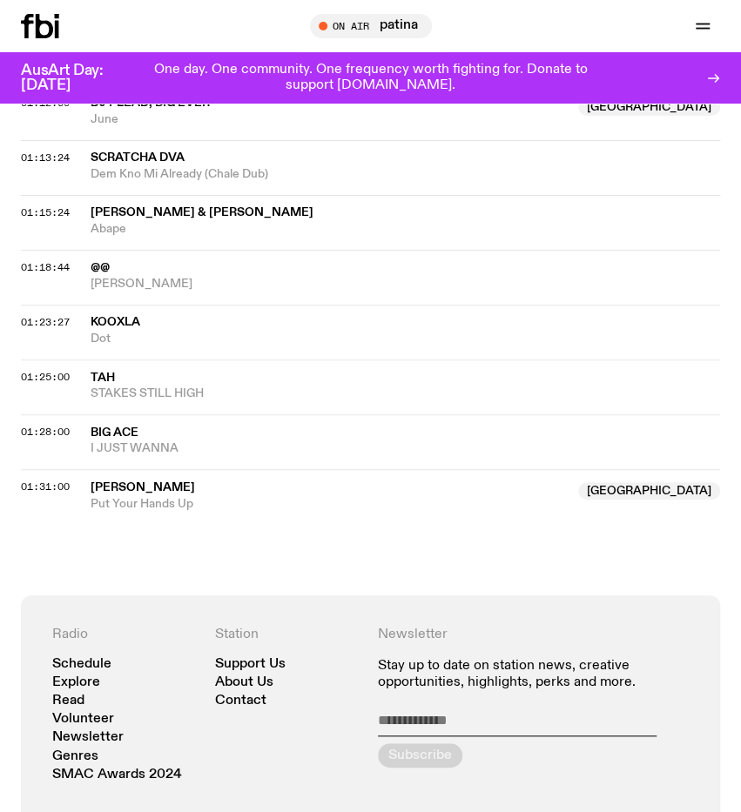
scroll to position [1994, 0]
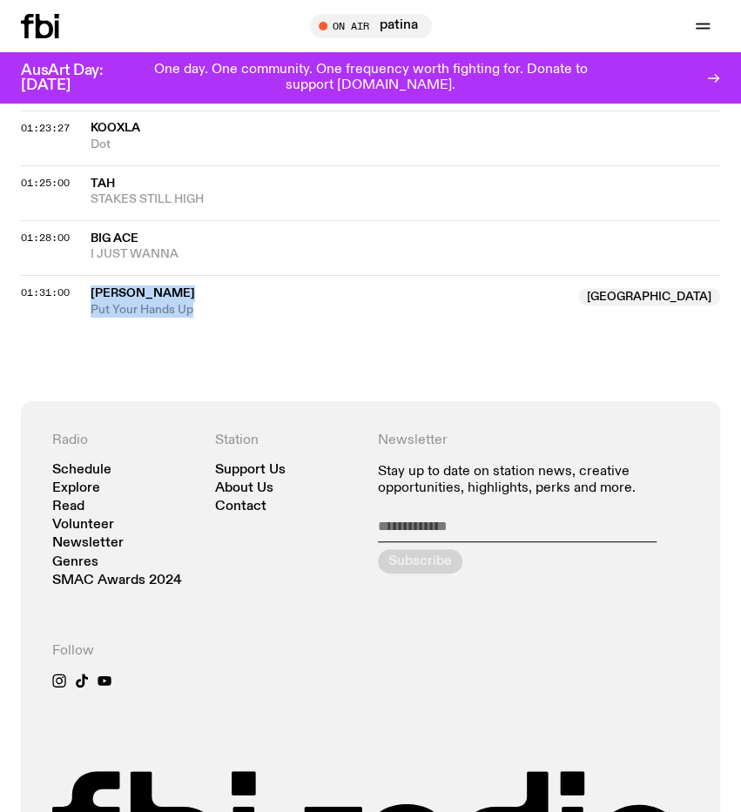
drag, startPoint x: 90, startPoint y: 555, endPoint x: 227, endPoint y: 232, distance: 350.3
copy div "Kuya Neil Australia Put Your Hands Up"
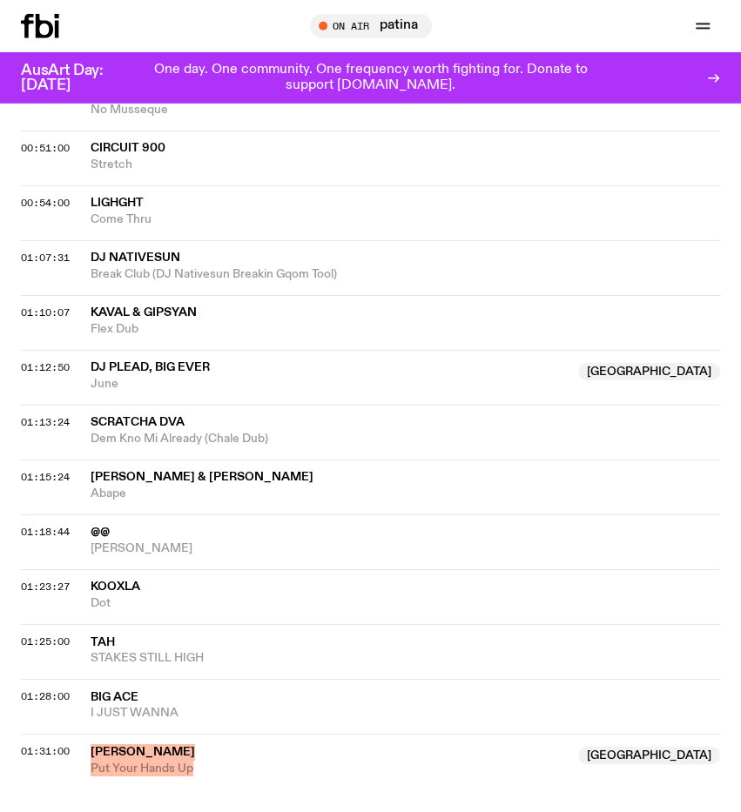
scroll to position [1541, 0]
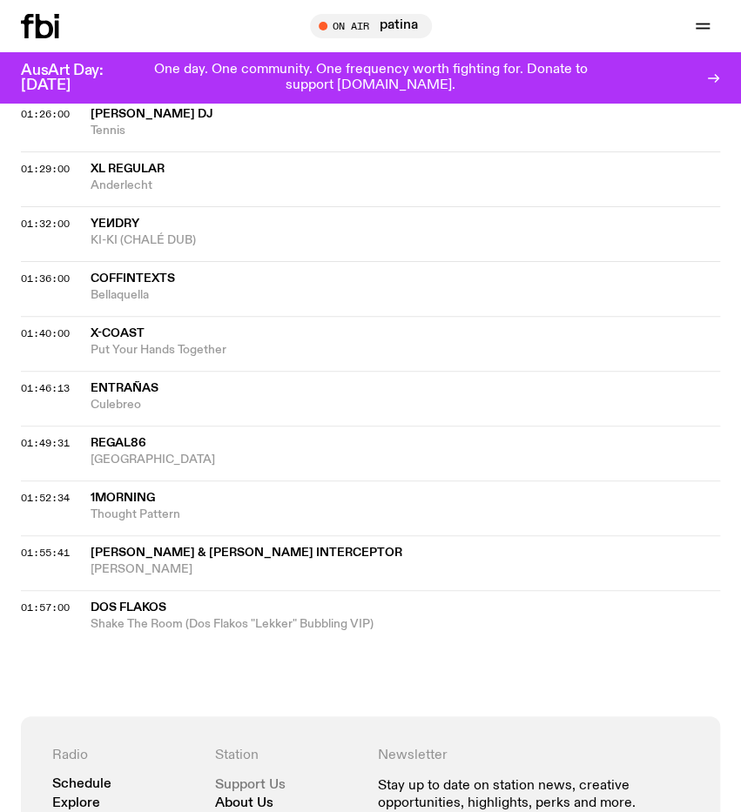
scroll to position [2608, 0]
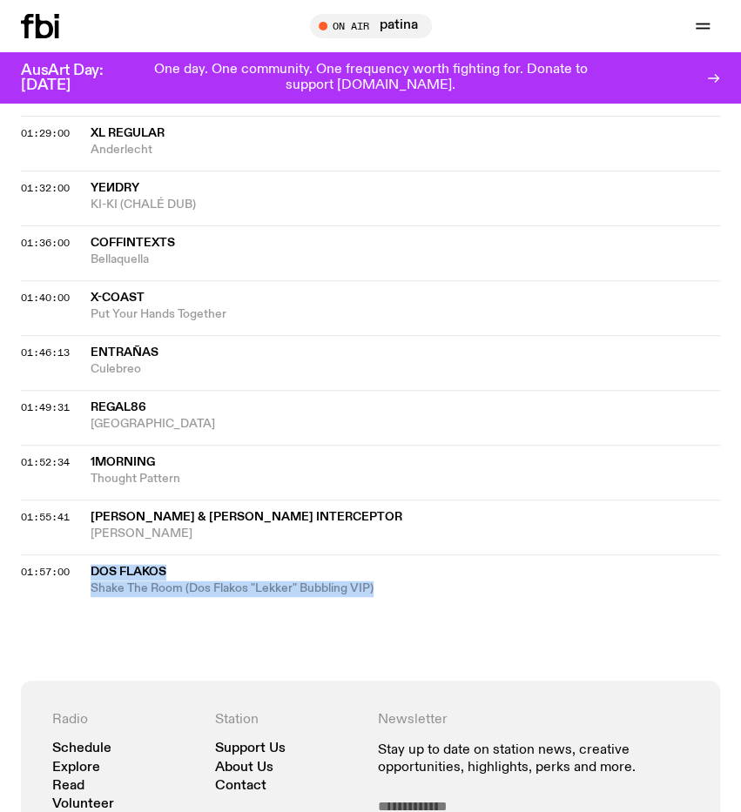
drag, startPoint x: 81, startPoint y: 369, endPoint x: 396, endPoint y: 442, distance: 323.5
copy div "Dos Flakos Shake The Room (Dos Flakos "Lekker" Bubbling VIP)"
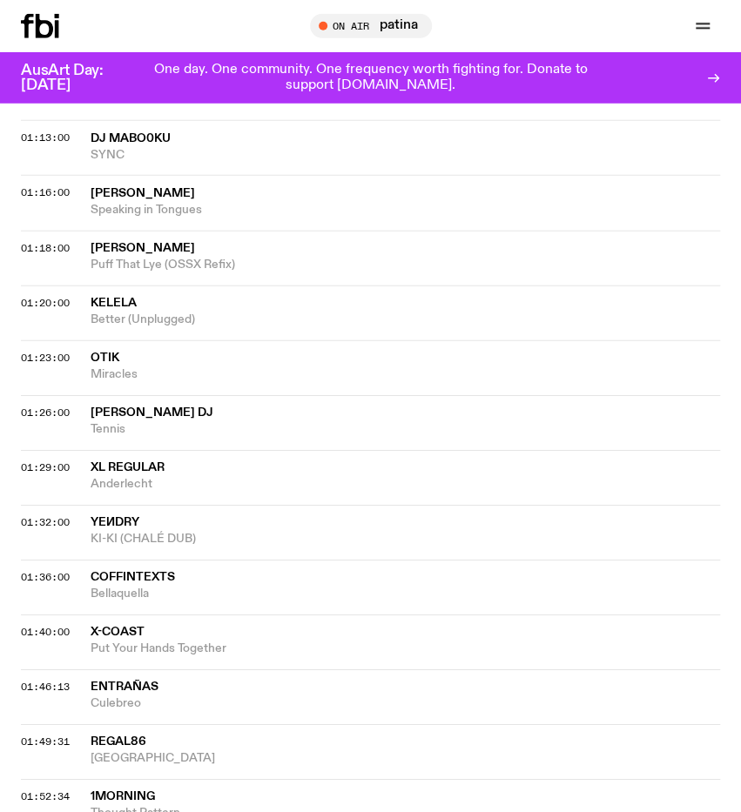
scroll to position [2427, 0]
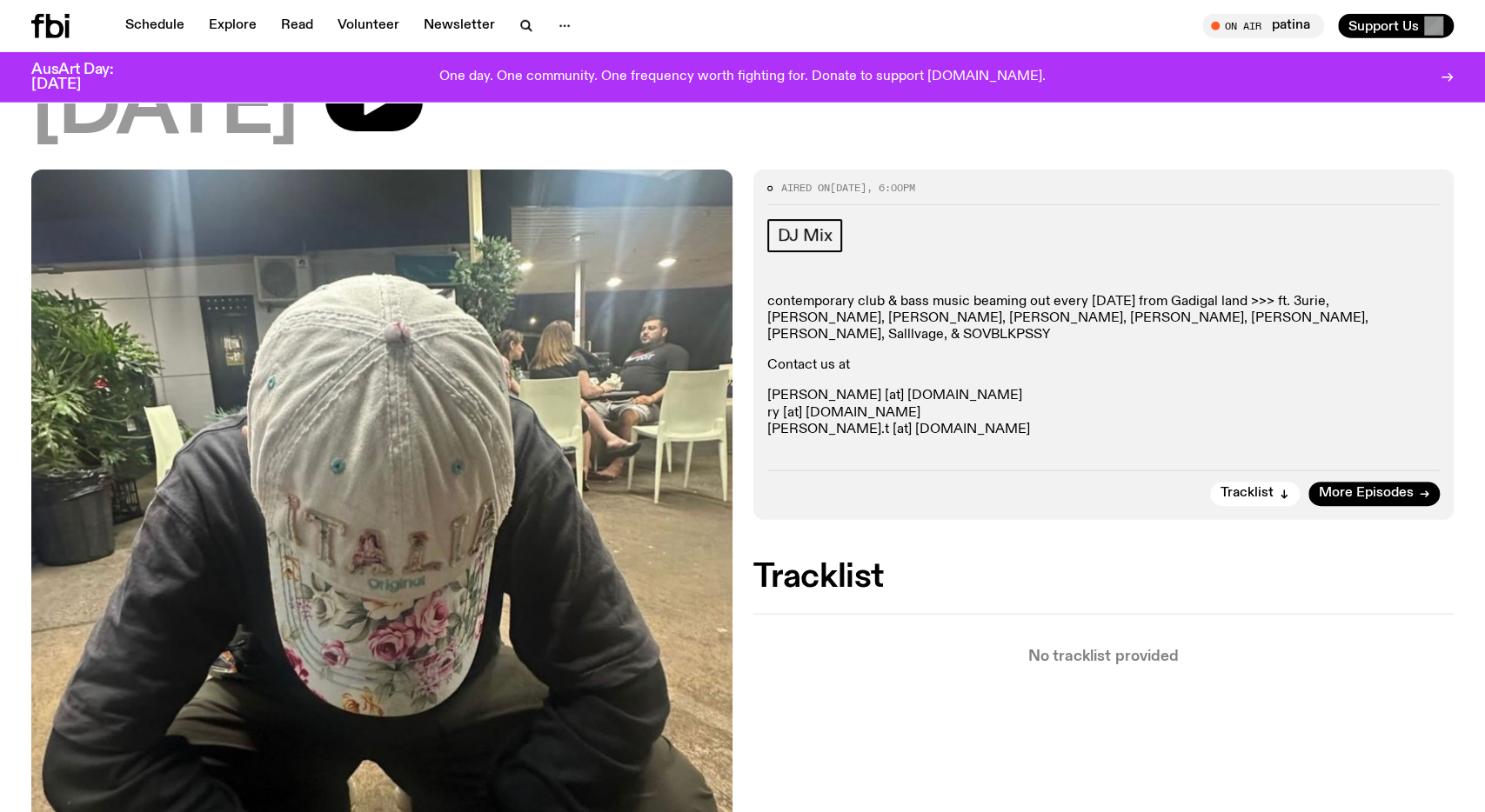
scroll to position [179, 0]
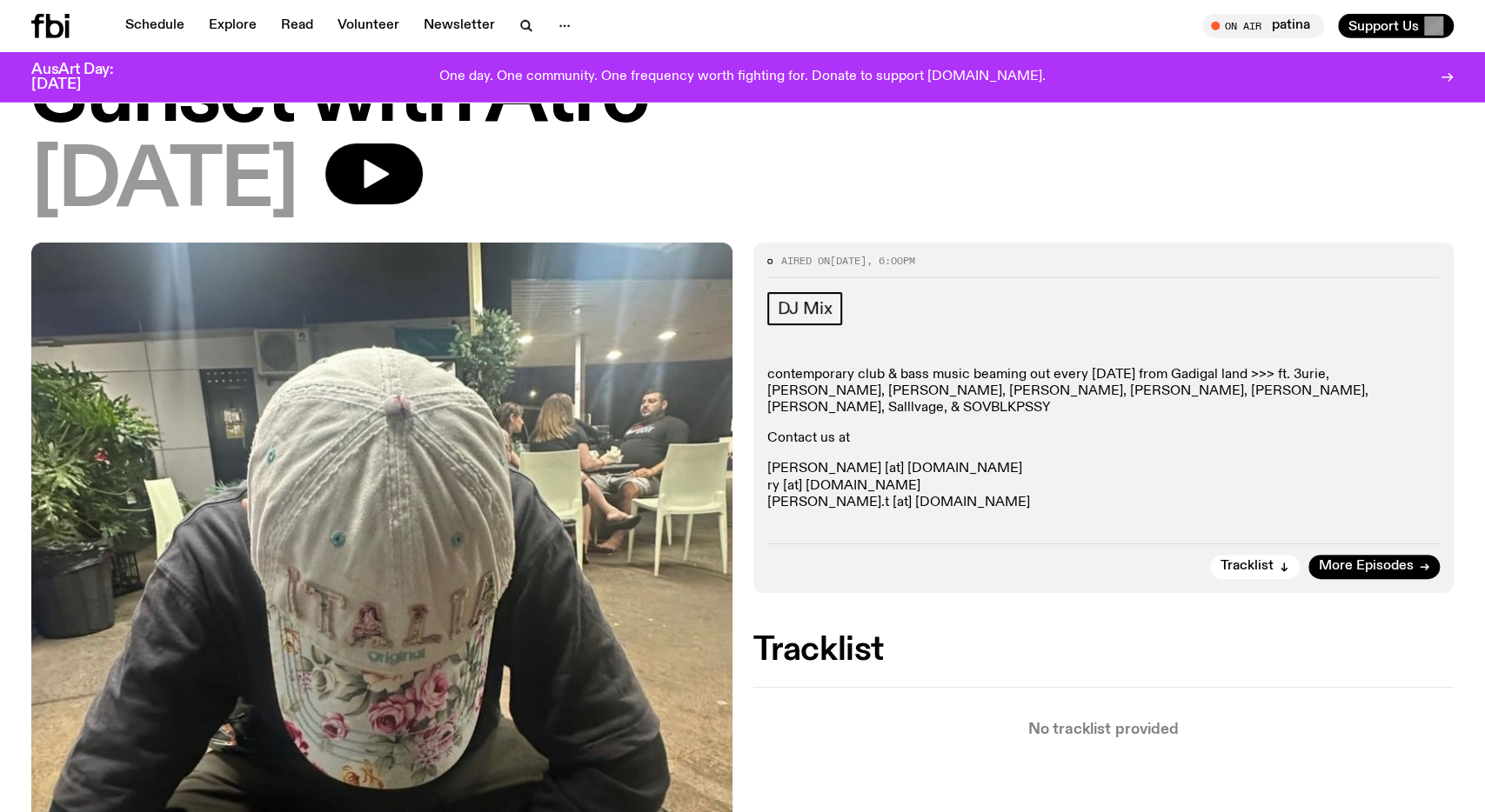
scroll to position [91, 0]
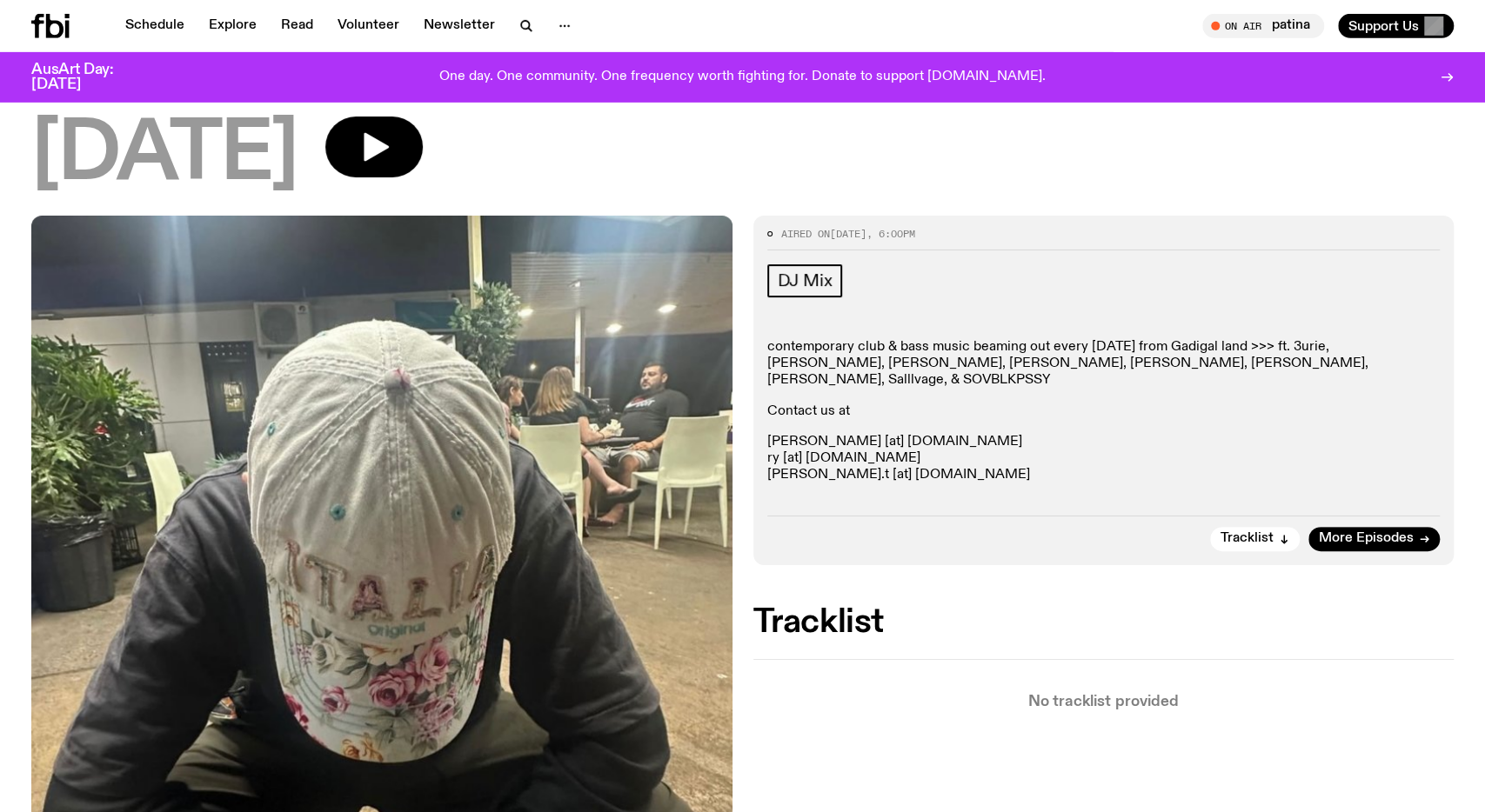
scroll to position [268, 0]
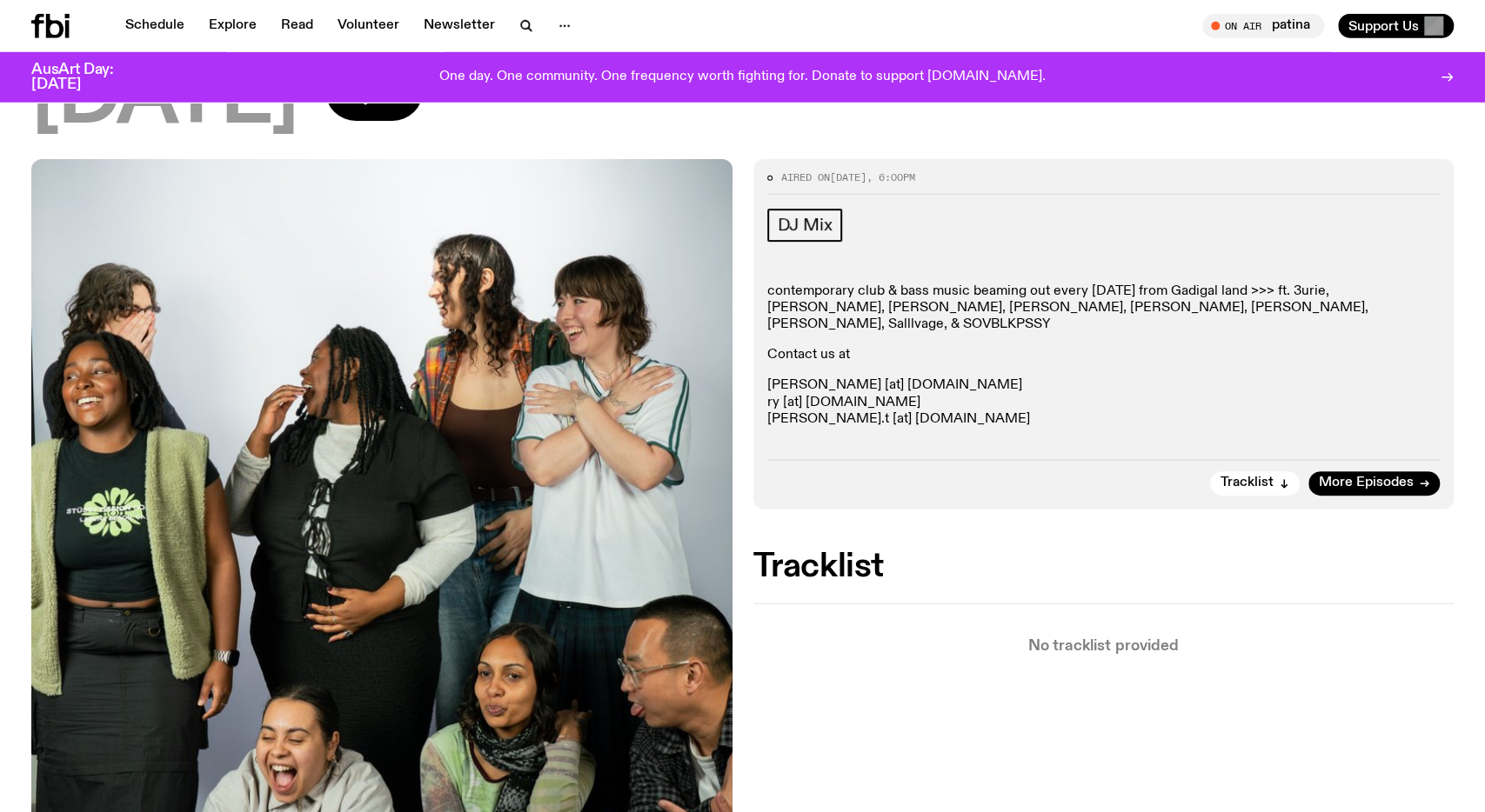
scroll to position [178, 0]
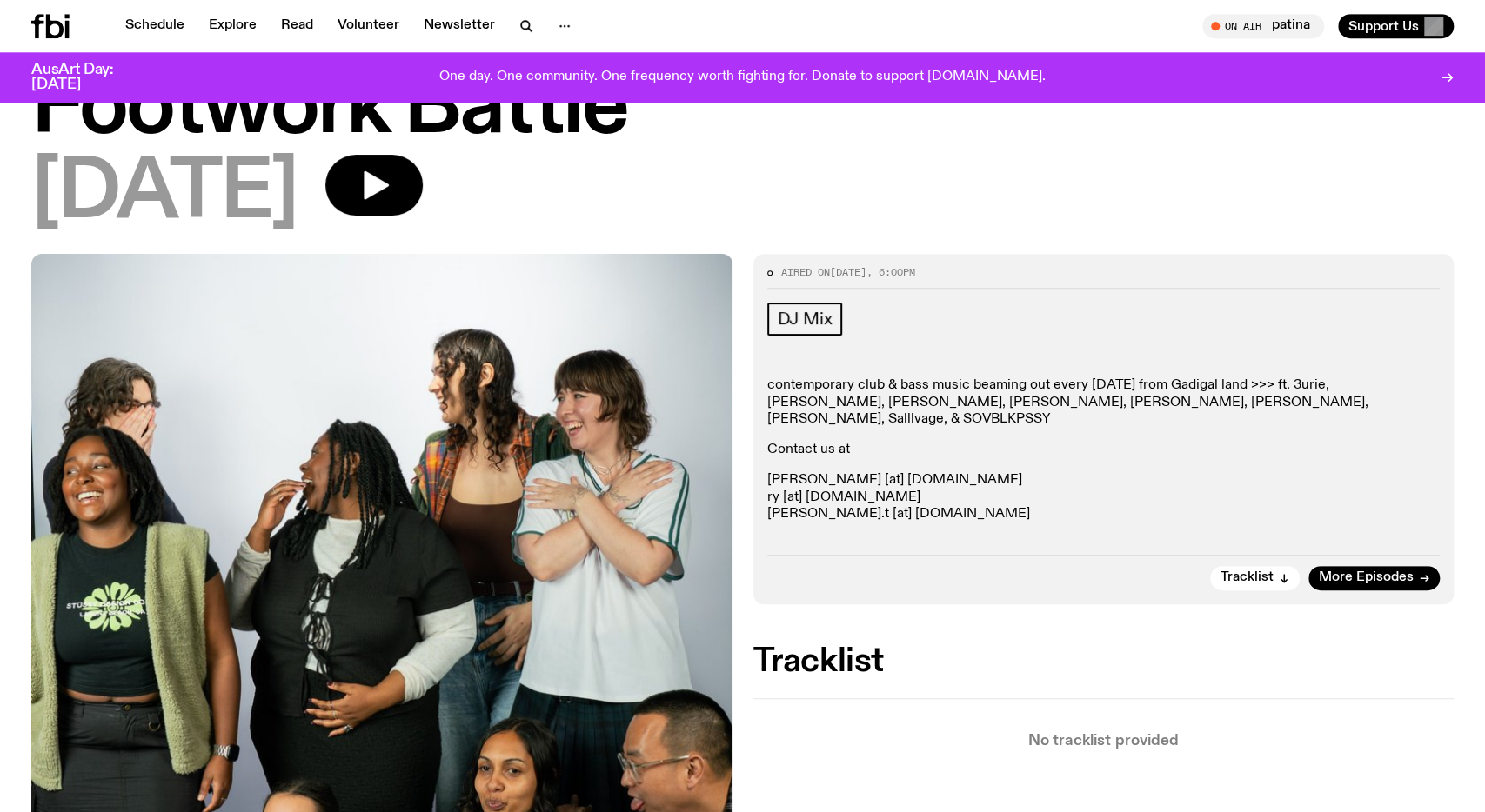
scroll to position [178, 0]
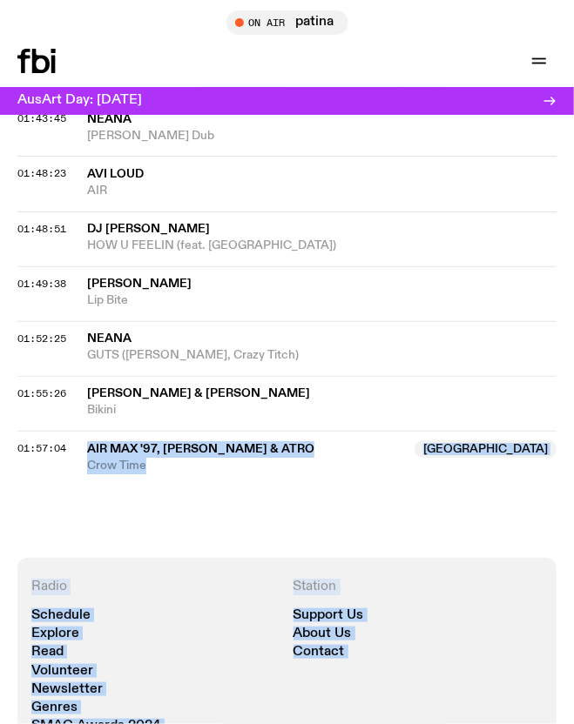
scroll to position [3026, 0]
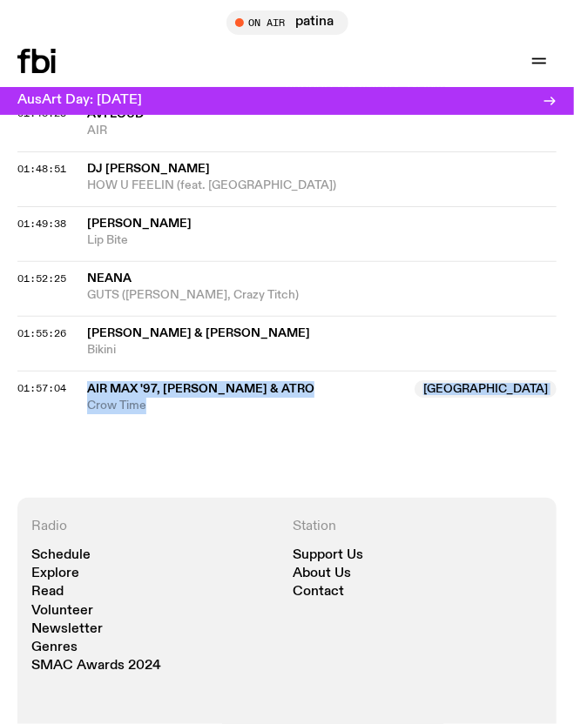
drag, startPoint x: 84, startPoint y: 379, endPoint x: 200, endPoint y: 366, distance: 116.5
copy div "Air Max '97, Sevy & Atro NSW Crow Time"
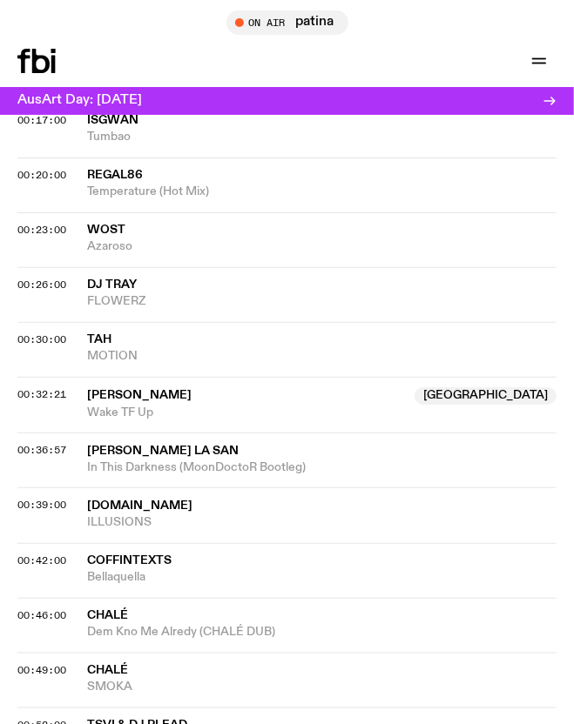
scroll to position [1396, 0]
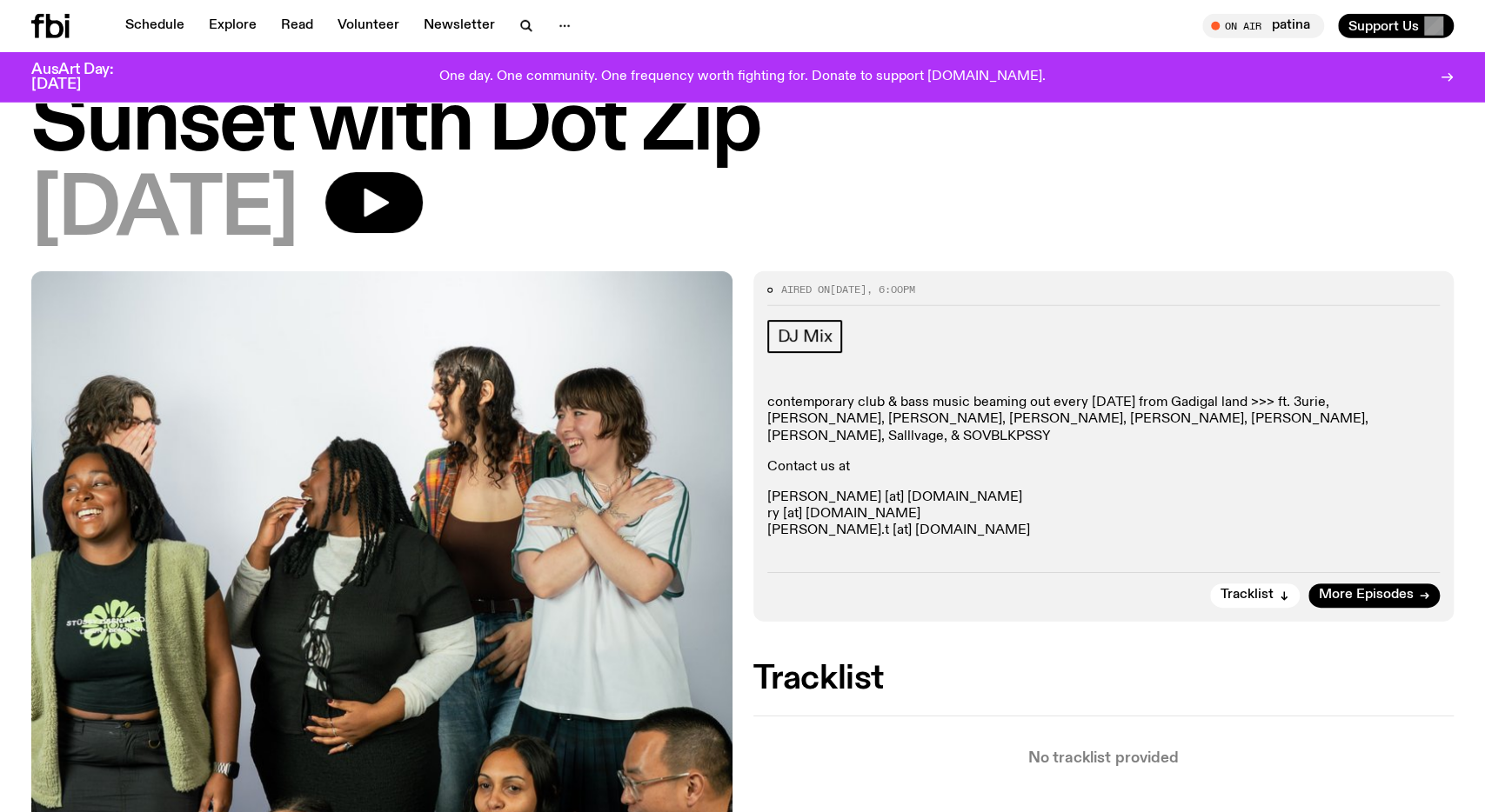
scroll to position [91, 0]
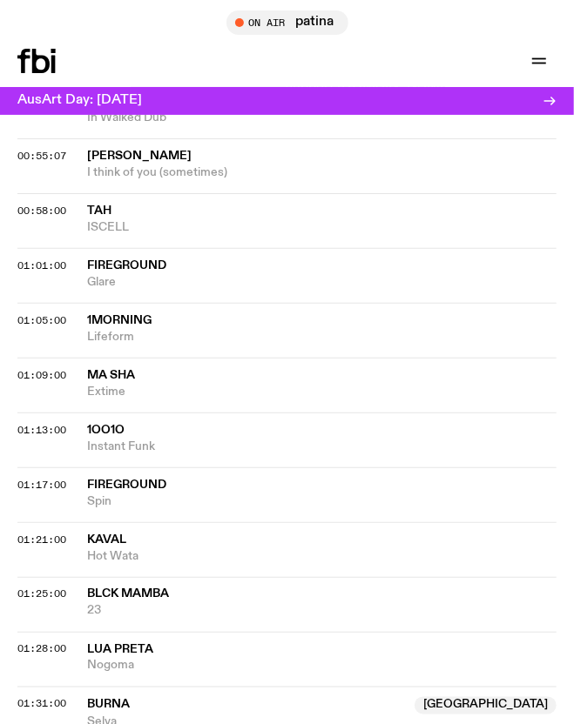
scroll to position [2271, 0]
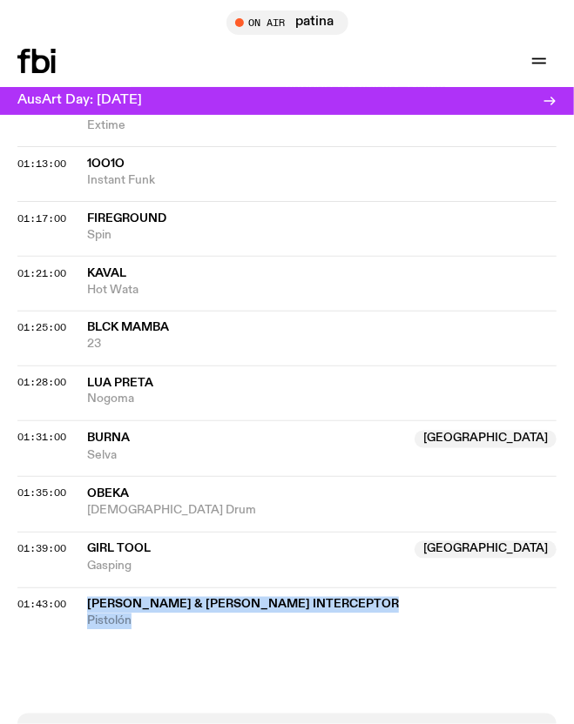
drag, startPoint x: 84, startPoint y: 481, endPoint x: 213, endPoint y: 577, distance: 161.1
copy div "DJ Fucci & Jensen Interceptor Pistolón"
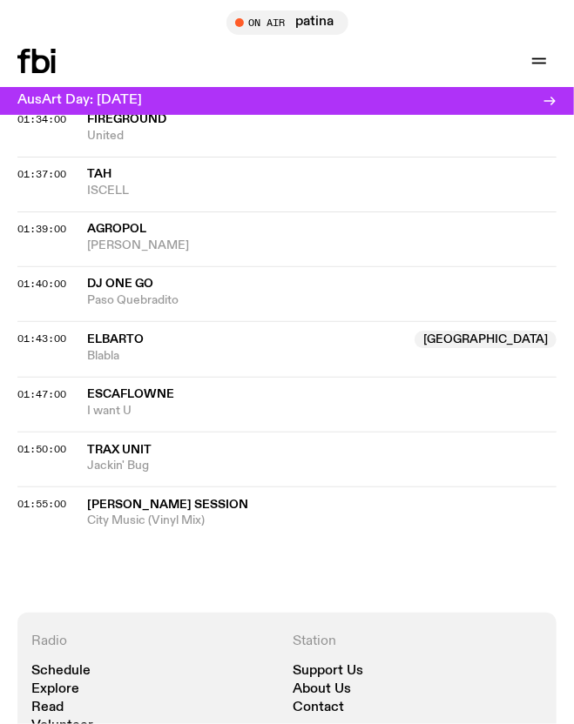
scroll to position [2788, 0]
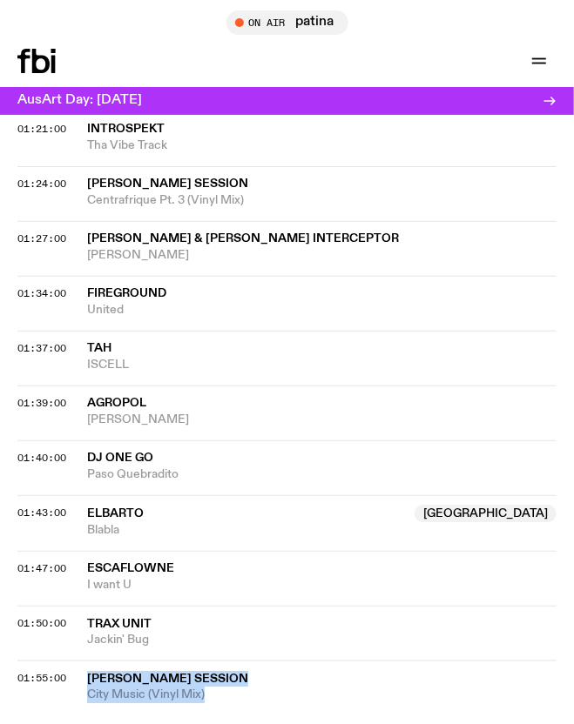
drag, startPoint x: 90, startPoint y: 337, endPoint x: 239, endPoint y: 624, distance: 324.0
copy div "[PERSON_NAME] L Session City Music (Vinyl Mix)"
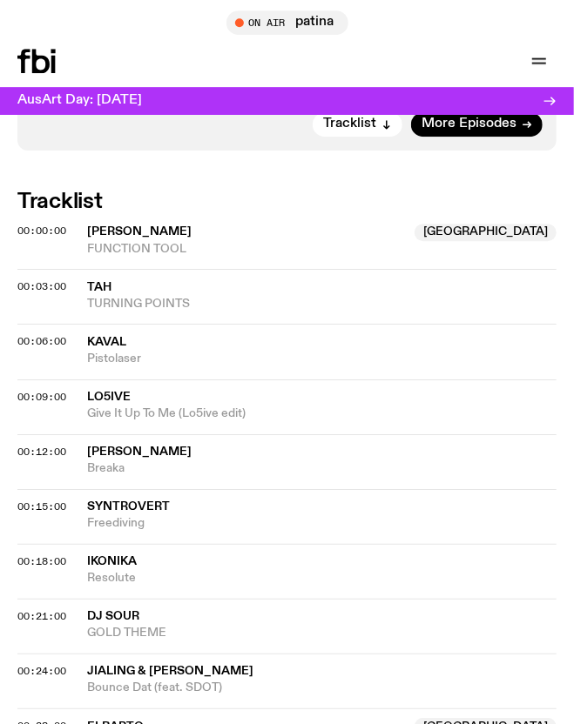
scroll to position [1248, 0]
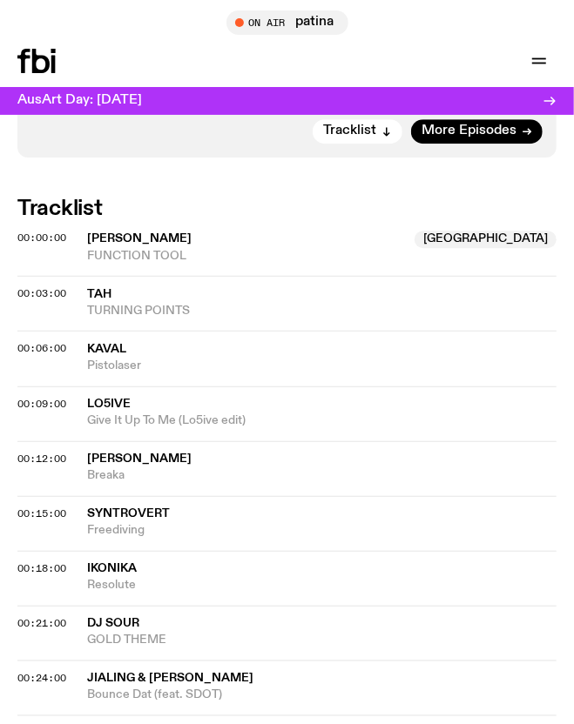
click at [407, 358] on span "Pistolaser" at bounding box center [321, 366] width 469 height 17
click at [407, 341] on div "Copied" at bounding box center [321, 357] width 469 height 33
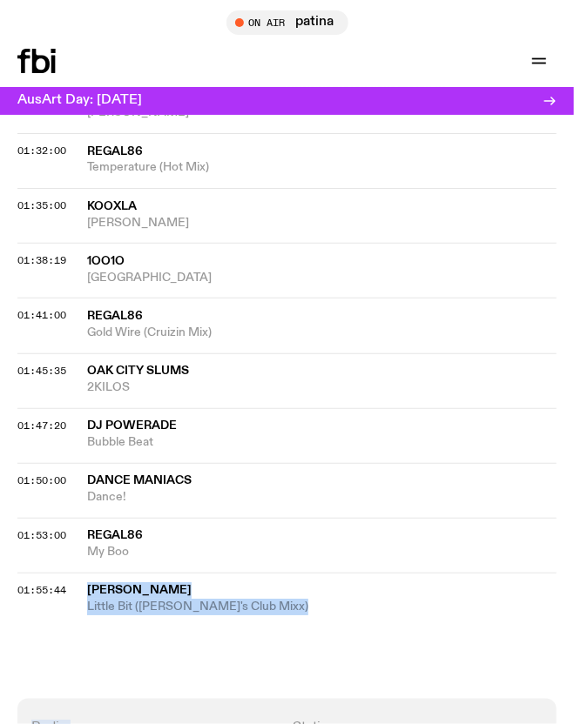
scroll to position [3026, 0]
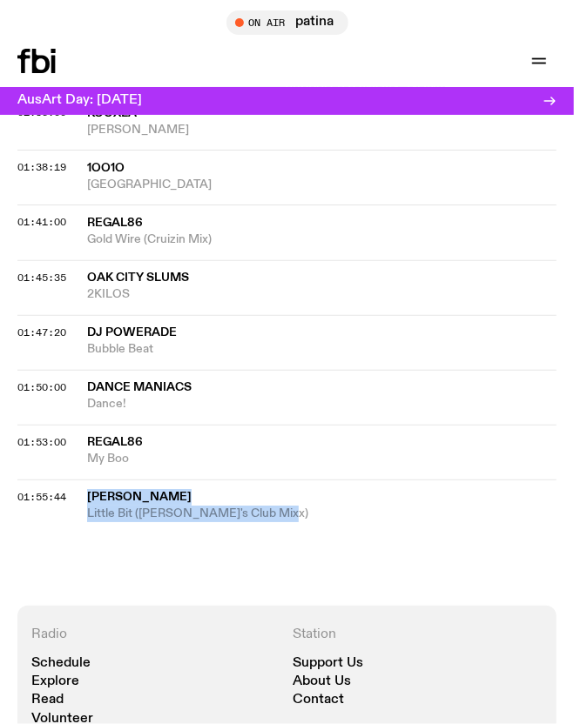
drag, startPoint x: 85, startPoint y: 376, endPoint x: 309, endPoint y: 473, distance: 243.7
copy div "Erika de Casier Little Bit (P.J. Swerve's Club Mixx)"
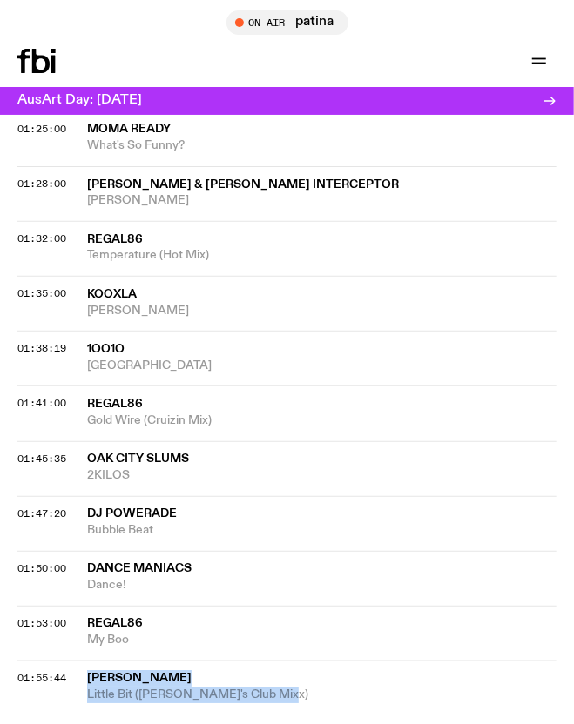
click at [375, 386] on div "01:41:00 Regal86 Gold Wire (Cruizin Mix)" at bounding box center [286, 413] width 539 height 55
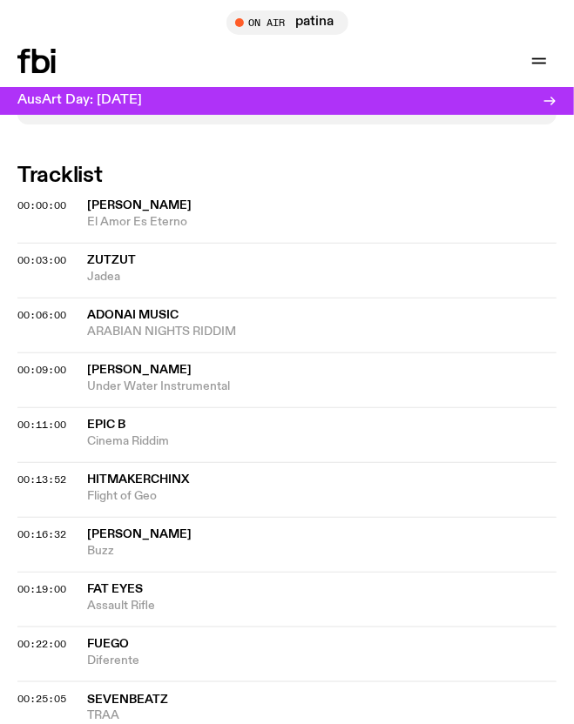
scroll to position [1125, 0]
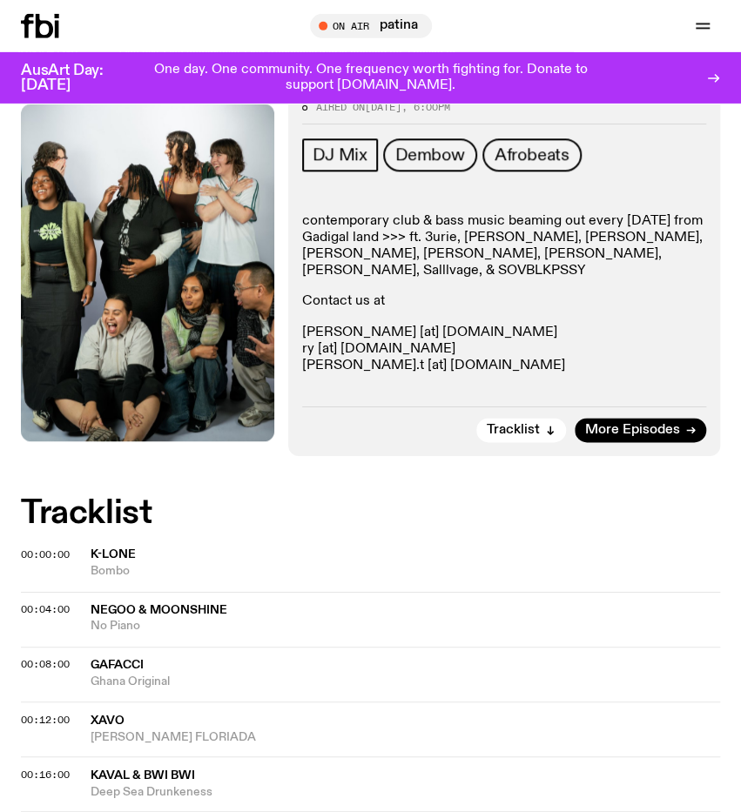
scroll to position [453, 0]
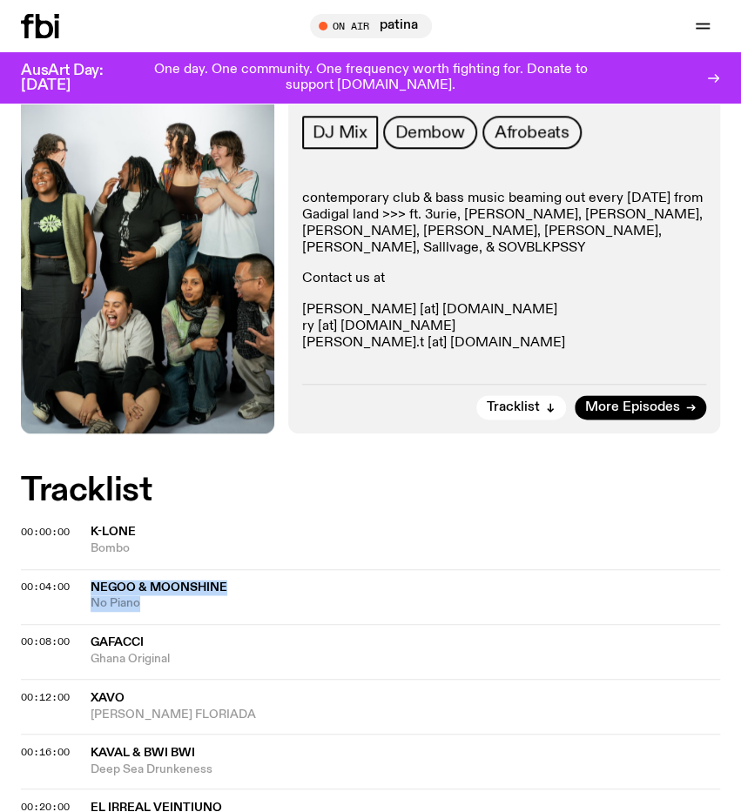
drag, startPoint x: 84, startPoint y: 440, endPoint x: 15, endPoint y: 506, distance: 96.1
drag, startPoint x: 10, startPoint y: 437, endPoint x: 137, endPoint y: 469, distance: 131.1
drag, startPoint x: 84, startPoint y: 440, endPoint x: 229, endPoint y: 763, distance: 353.9
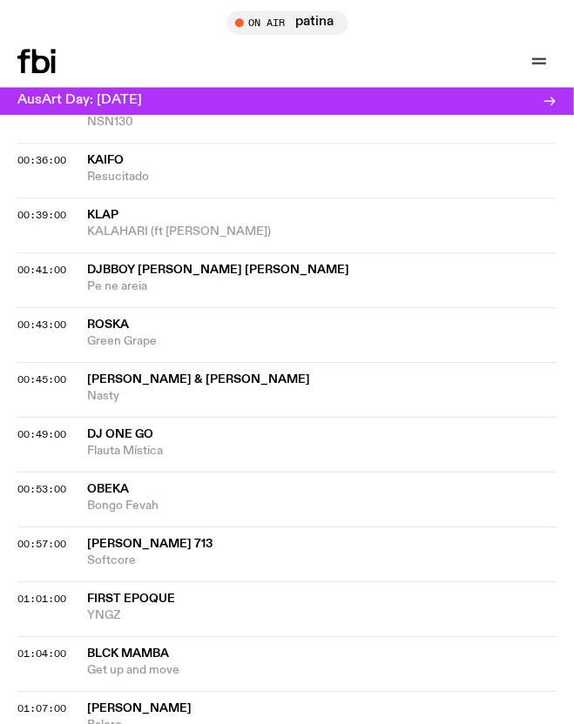
scroll to position [1278, 0]
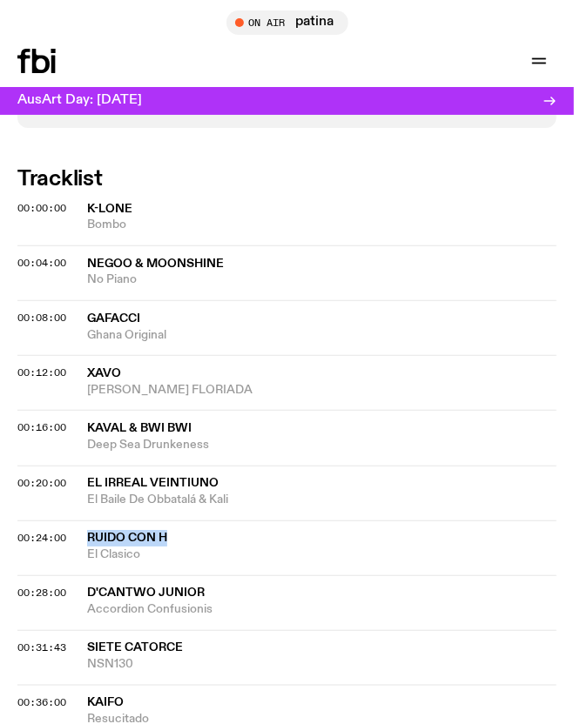
click at [352, 437] on span "Deep Sea Drunkeness" at bounding box center [321, 445] width 469 height 17
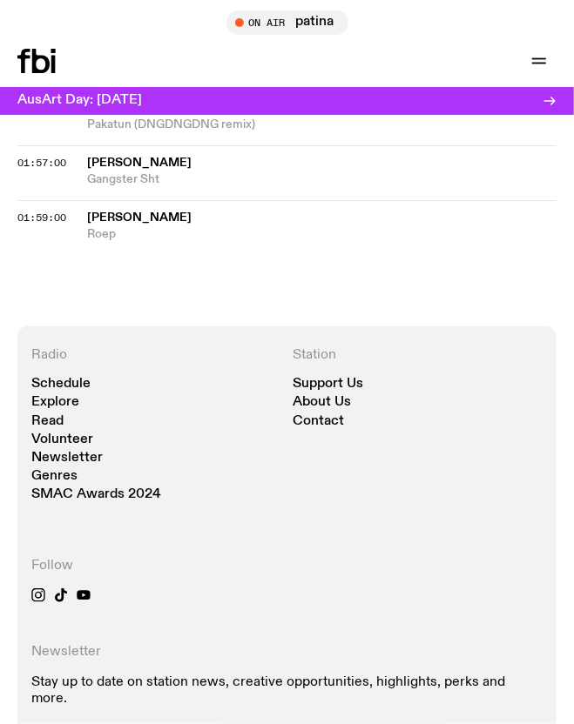
scroll to position [2868, 0]
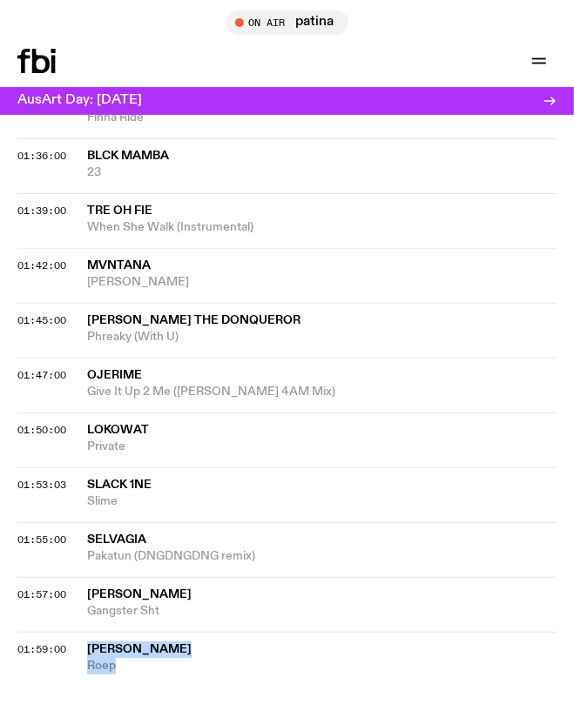
drag, startPoint x: 84, startPoint y: 151, endPoint x: 198, endPoint y: 602, distance: 464.1
copy div "[PERSON_NAME]"
click at [261, 413] on div "01:50:00 Lokowat Private" at bounding box center [286, 440] width 539 height 55
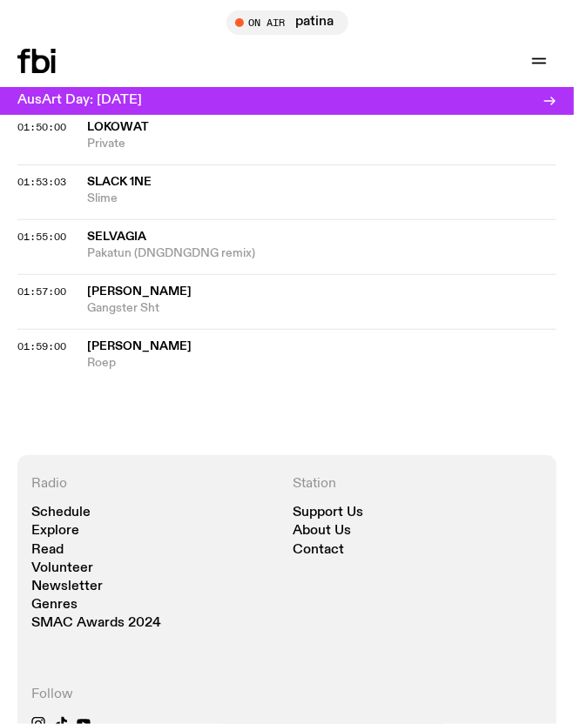
scroll to position [3108, 0]
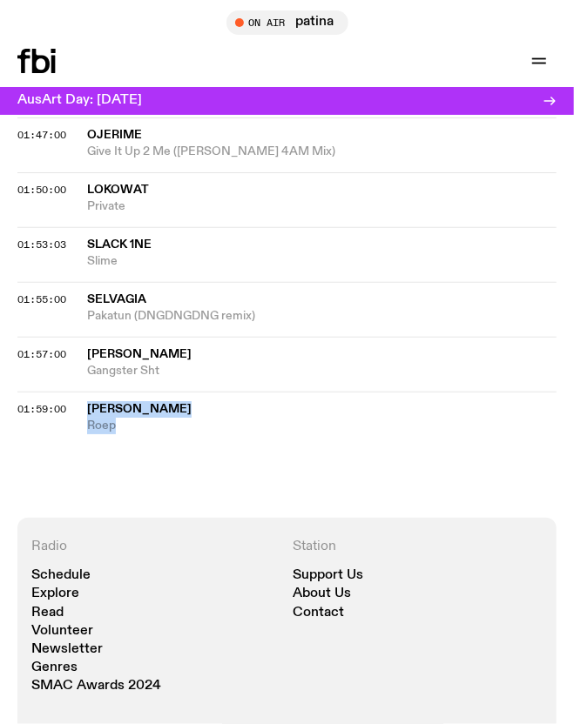
drag, startPoint x: 87, startPoint y: 515, endPoint x: 217, endPoint y: 356, distance: 204.8
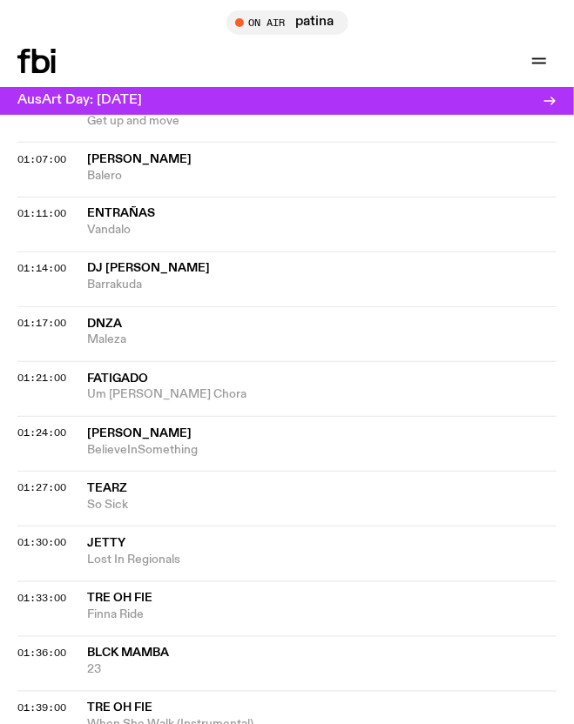
scroll to position [2384, 0]
